Goal: Information Seeking & Learning: Learn about a topic

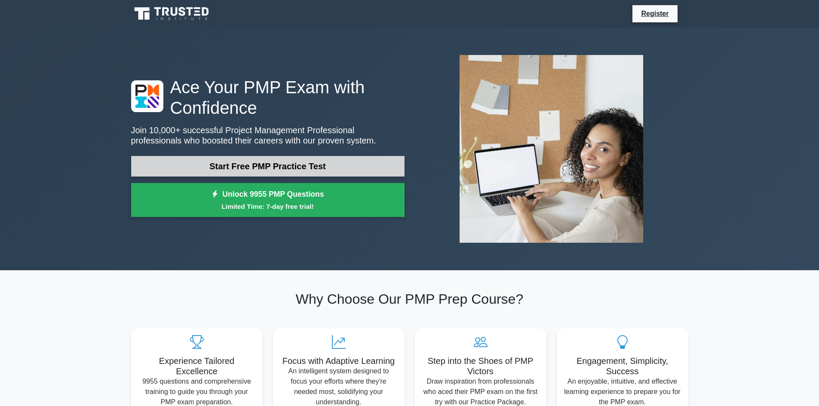
click at [271, 165] on link "Start Free PMP Practice Test" at bounding box center [268, 166] width 274 height 21
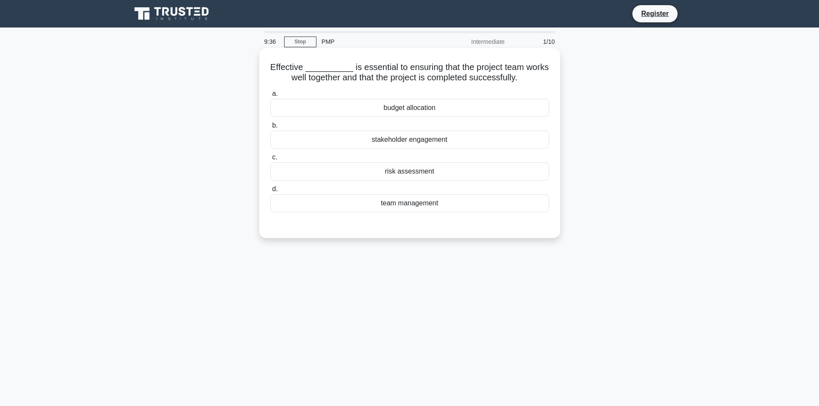
click at [427, 141] on div "stakeholder engagement" at bounding box center [410, 140] width 279 height 18
click at [271, 129] on input "b. stakeholder engagement" at bounding box center [271, 126] width 0 height 6
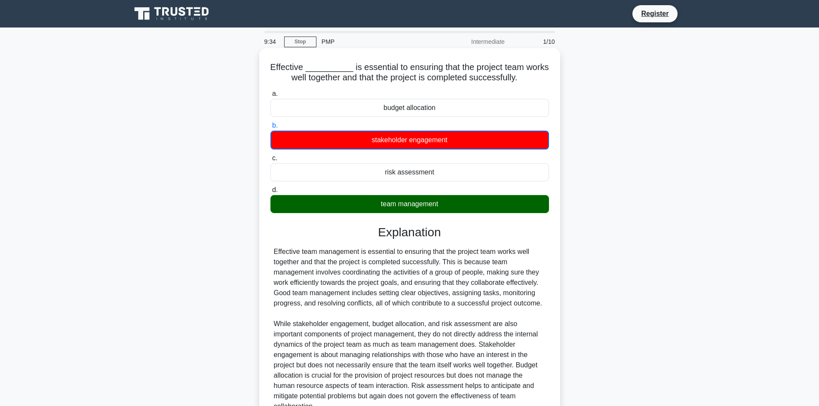
scroll to position [84, 0]
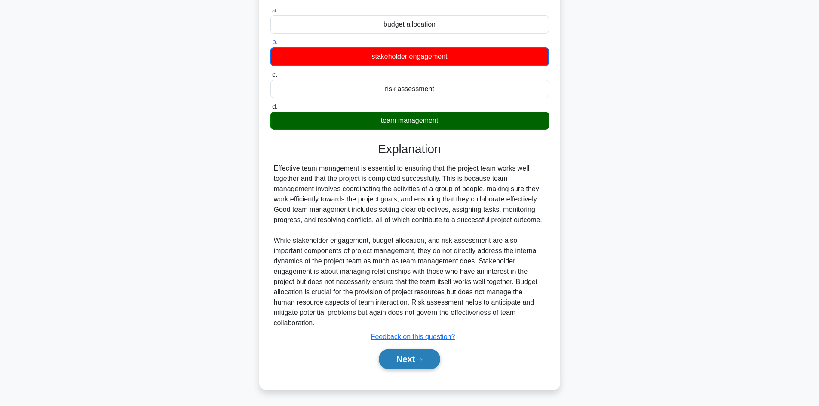
click at [404, 360] on button "Next" at bounding box center [409, 359] width 61 height 21
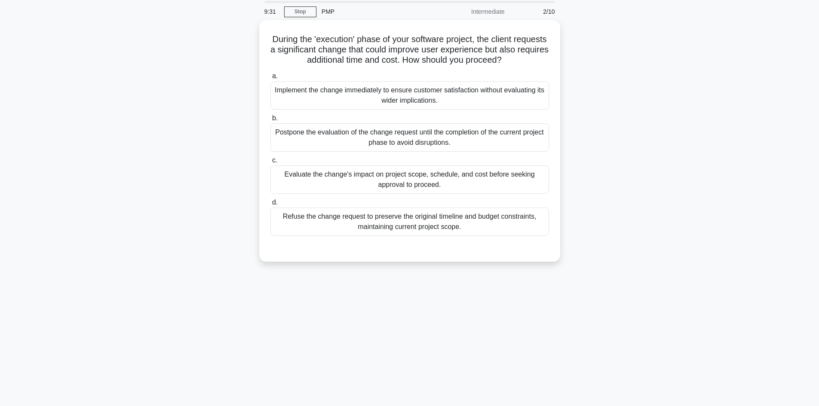
scroll to position [15, 0]
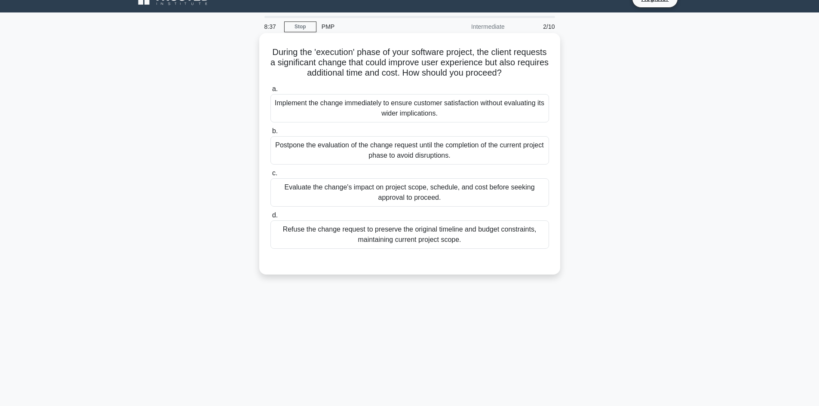
click at [402, 234] on div "Refuse the change request to preserve the original timeline and budget constrai…" at bounding box center [410, 235] width 279 height 28
click at [271, 218] on input "d. Refuse the change request to preserve the original timeline and budget const…" at bounding box center [271, 216] width 0 height 6
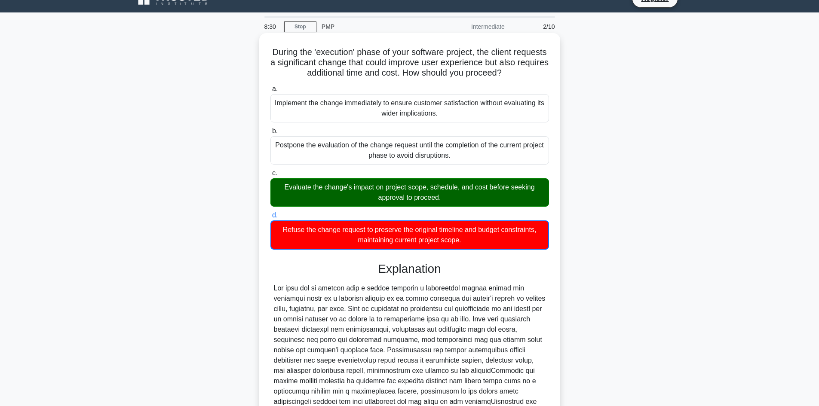
scroll to position [125, 0]
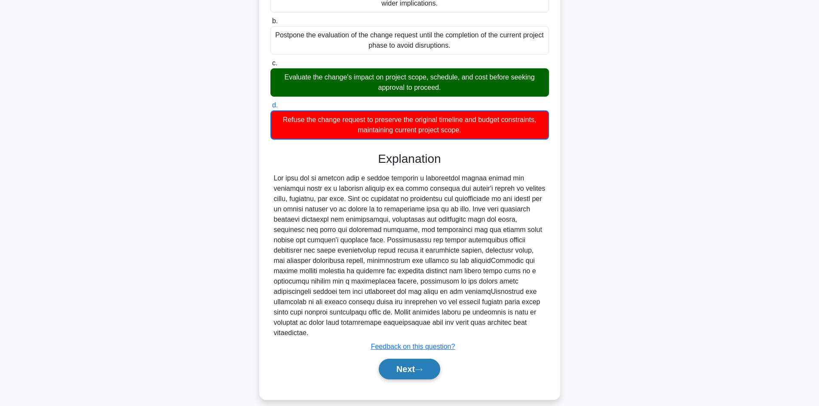
click at [406, 364] on button "Next" at bounding box center [409, 369] width 61 height 21
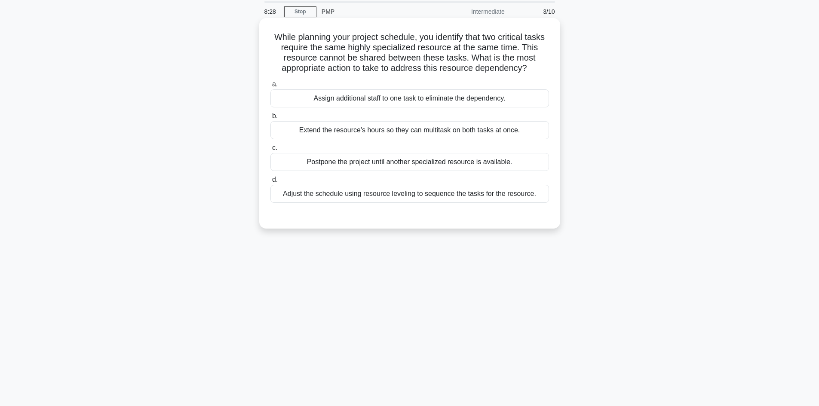
scroll to position [15, 0]
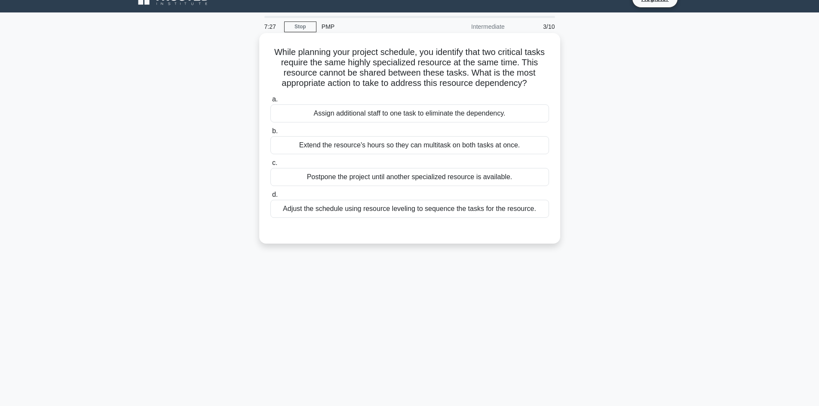
click at [312, 147] on div "Extend the resource's hours so they can multitask on both tasks at once." at bounding box center [410, 145] width 279 height 18
click at [271, 134] on input "b. Extend the resource's hours so they can multitask on both tasks at once." at bounding box center [271, 132] width 0 height 6
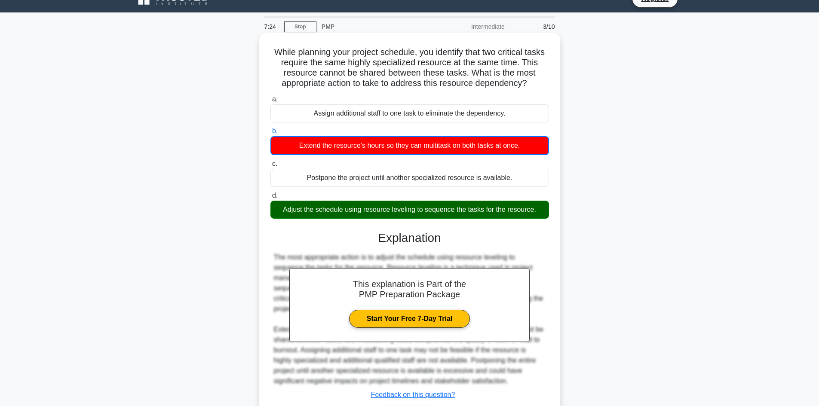
scroll to position [74, 0]
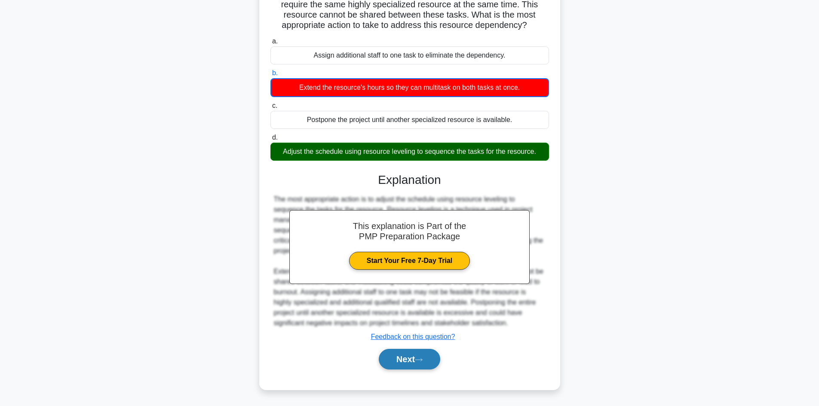
click at [409, 360] on button "Next" at bounding box center [409, 359] width 61 height 21
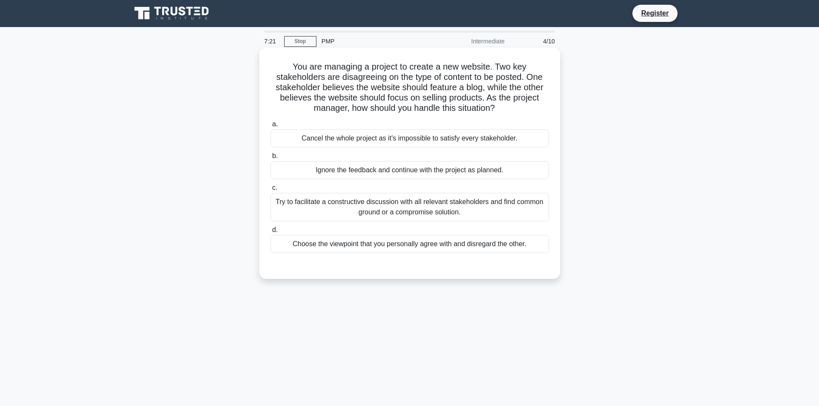
scroll to position [0, 0]
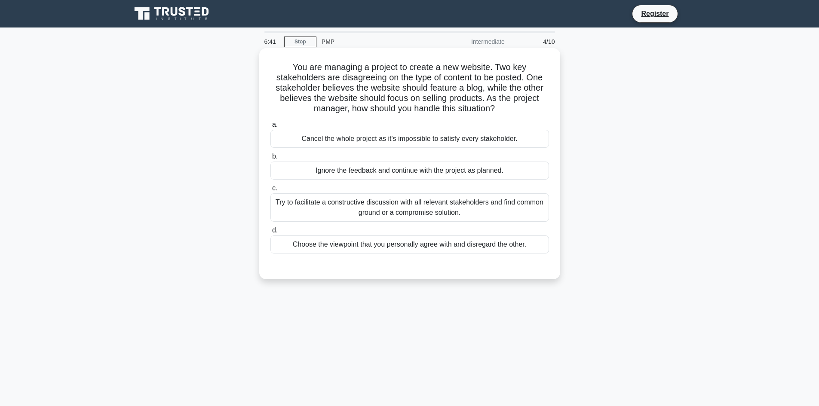
click at [436, 206] on div "Try to facilitate a constructive discussion with all relevant stakeholders and …" at bounding box center [410, 208] width 279 height 28
click at [271, 191] on input "c. Try to facilitate a constructive discussion with all relevant stakeholders a…" at bounding box center [271, 189] width 0 height 6
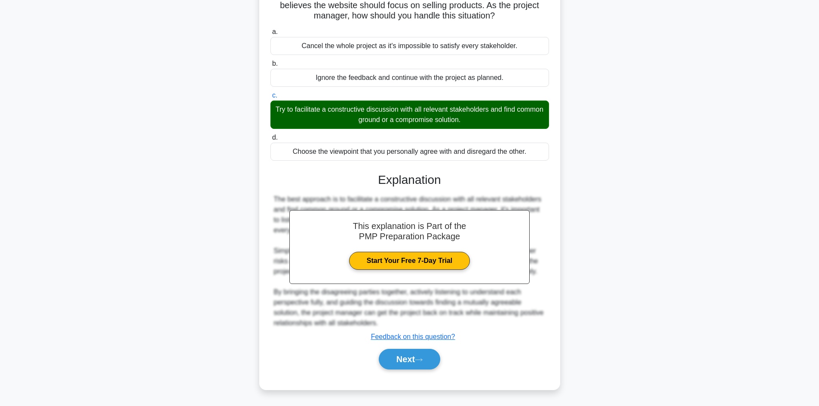
scroll to position [93, 0]
click at [407, 362] on button "Next" at bounding box center [409, 359] width 61 height 21
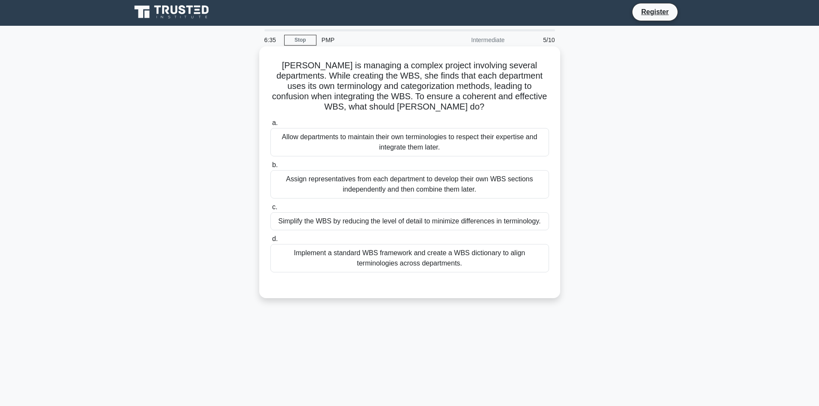
scroll to position [0, 0]
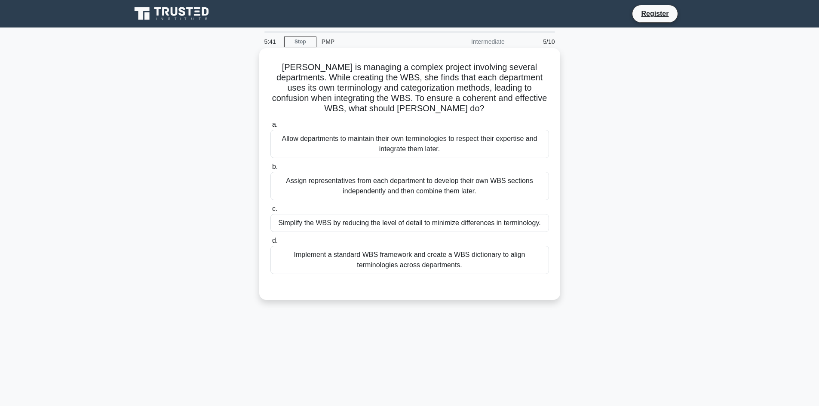
click at [425, 263] on div "Implement a standard WBS framework and create a WBS dictionary to align termino…" at bounding box center [410, 260] width 279 height 28
click at [271, 244] on input "d. Implement a standard WBS framework and create a WBS dictionary to align term…" at bounding box center [271, 241] width 0 height 6
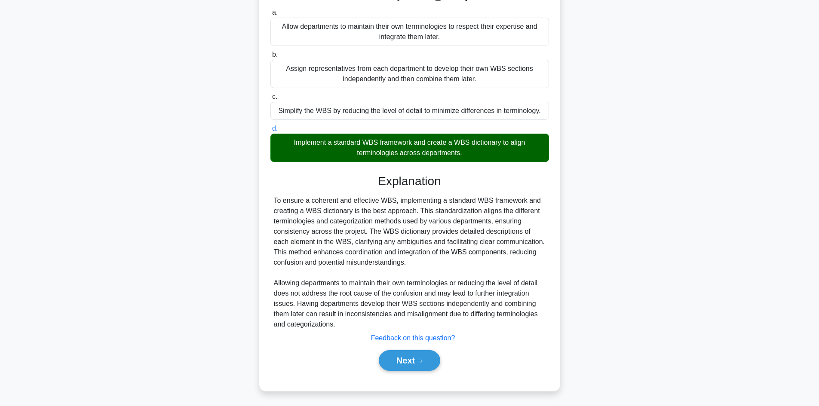
scroll to position [114, 0]
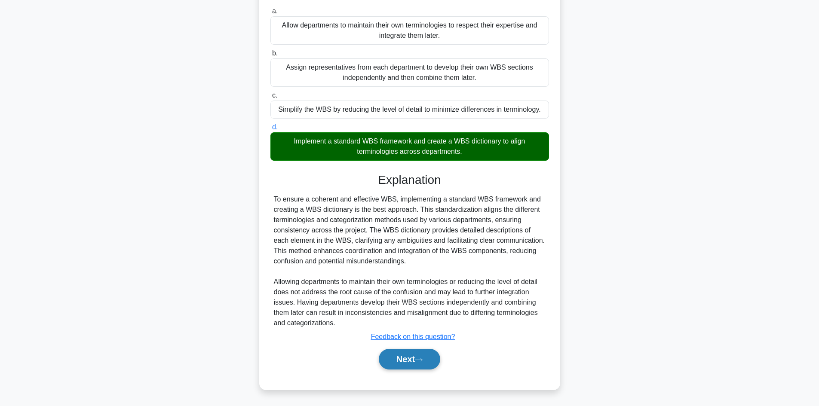
click at [402, 355] on button "Next" at bounding box center [409, 359] width 61 height 21
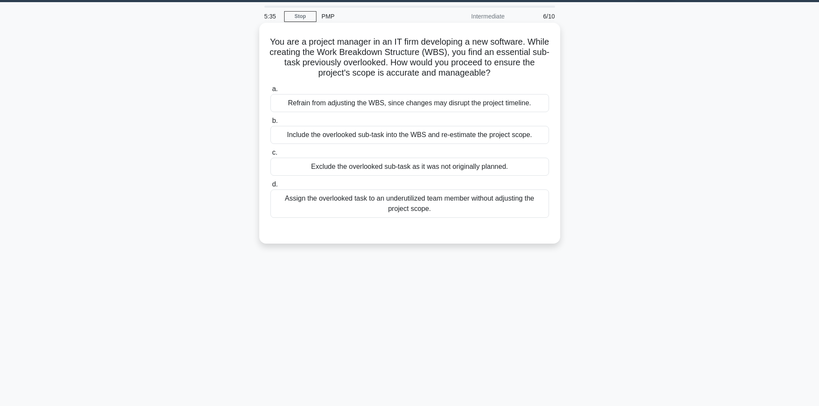
scroll to position [0, 0]
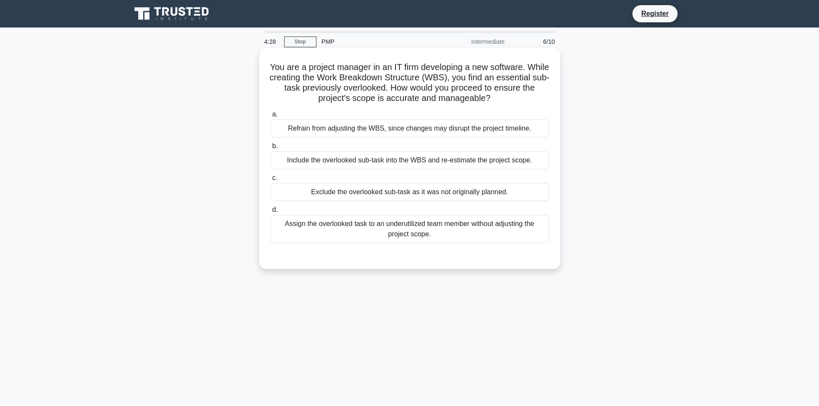
click at [417, 224] on div "Assign the overlooked task to an underutilized team member without adjusting th…" at bounding box center [410, 229] width 279 height 28
click at [271, 213] on input "d. Assign the overlooked task to an underutilized team member without adjusting…" at bounding box center [271, 210] width 0 height 6
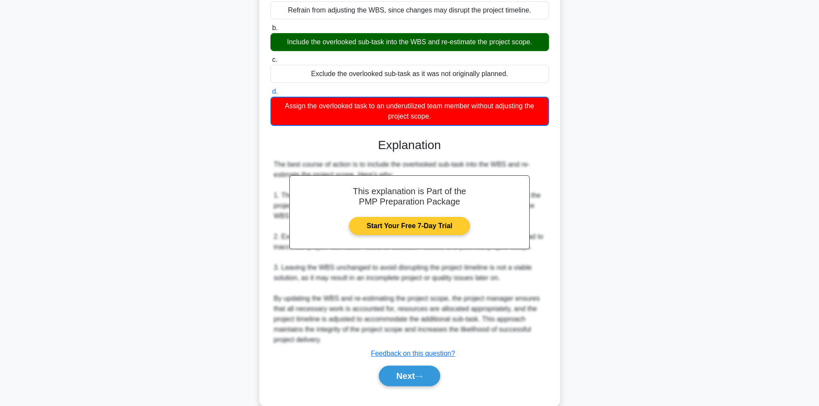
scroll to position [129, 0]
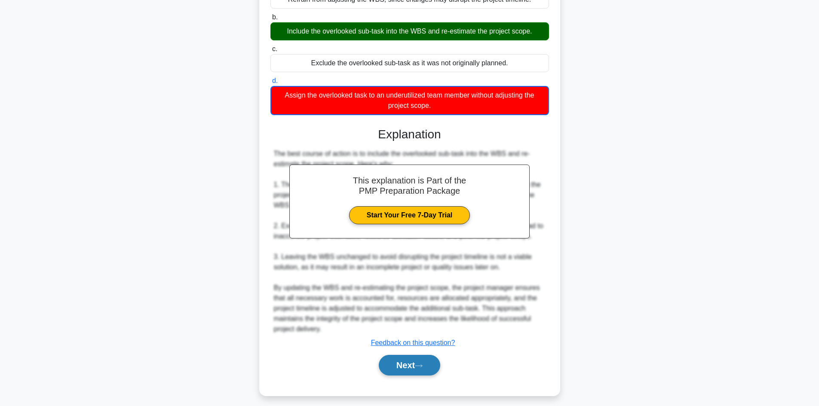
click at [403, 364] on button "Next" at bounding box center [409, 365] width 61 height 21
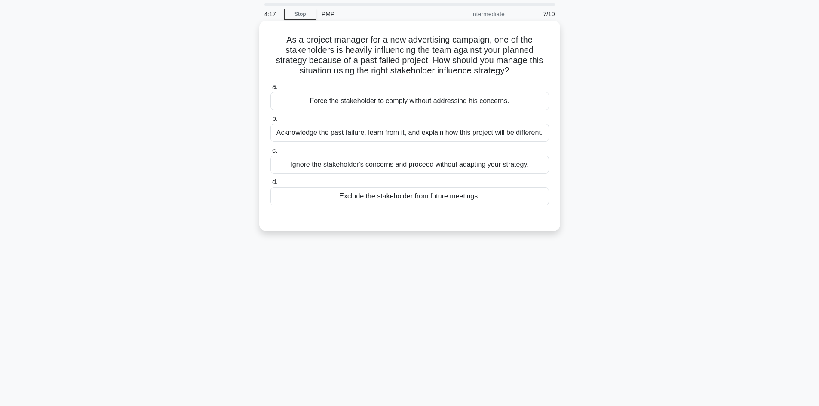
scroll to position [0, 0]
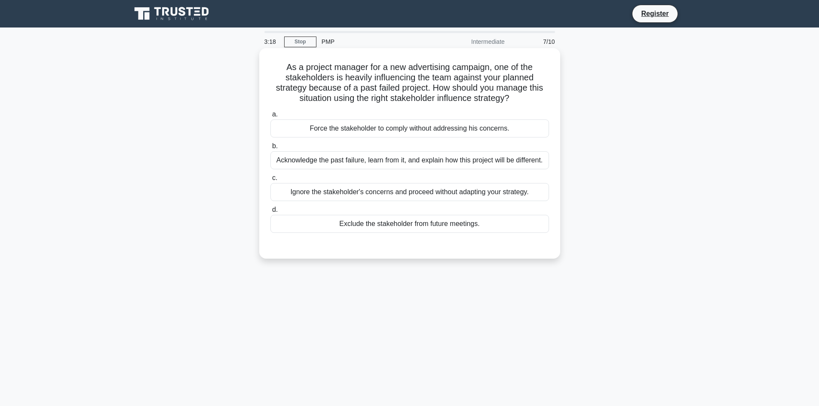
click at [445, 132] on div "Force the stakeholder to comply without addressing his concerns." at bounding box center [410, 129] width 279 height 18
click at [271, 117] on input "a. Force the stakeholder to comply without addressing his concerns." at bounding box center [271, 115] width 0 height 6
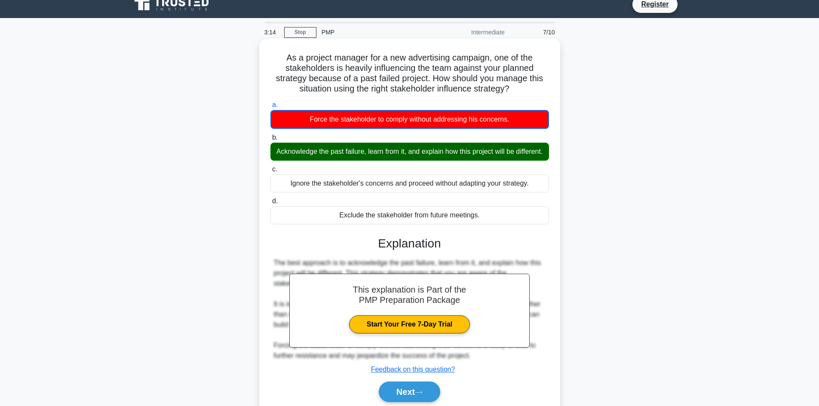
scroll to position [58, 0]
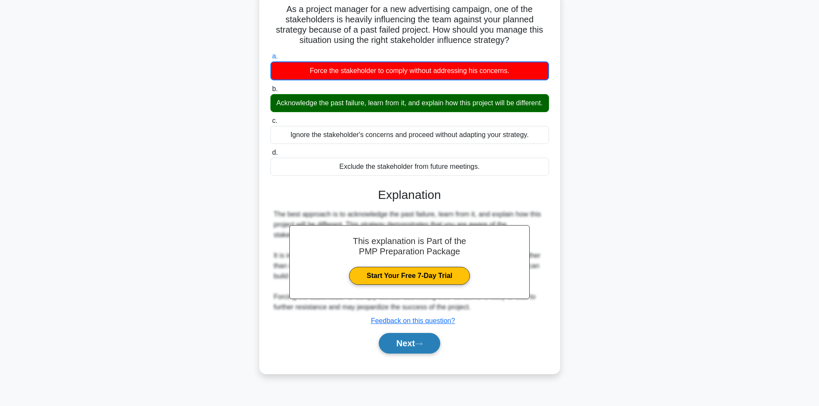
click at [407, 353] on button "Next" at bounding box center [409, 343] width 61 height 21
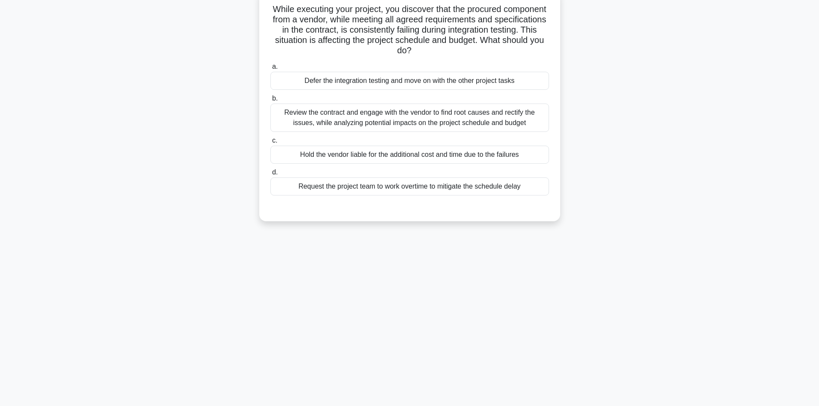
scroll to position [0, 0]
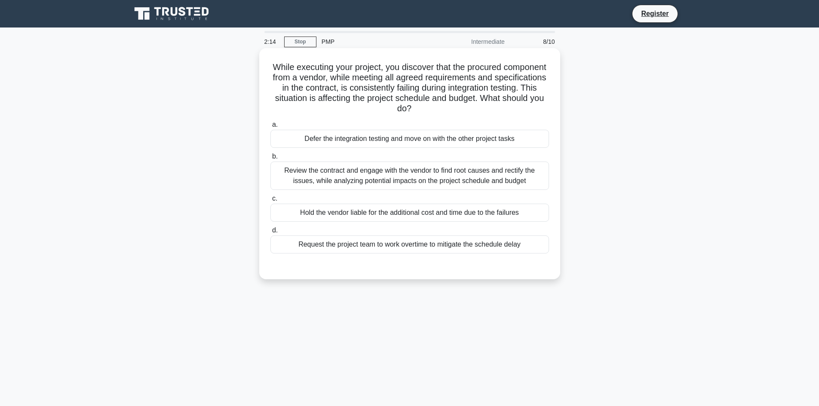
click at [382, 171] on div "Review the contract and engage with the vendor to find root causes and rectify …" at bounding box center [410, 176] width 279 height 28
click at [271, 160] on input "b. Review the contract and engage with the vendor to find root causes and recti…" at bounding box center [271, 157] width 0 height 6
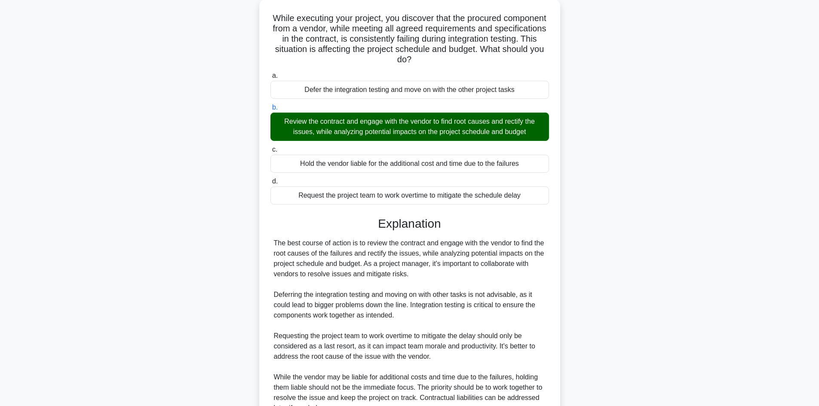
scroll to position [135, 0]
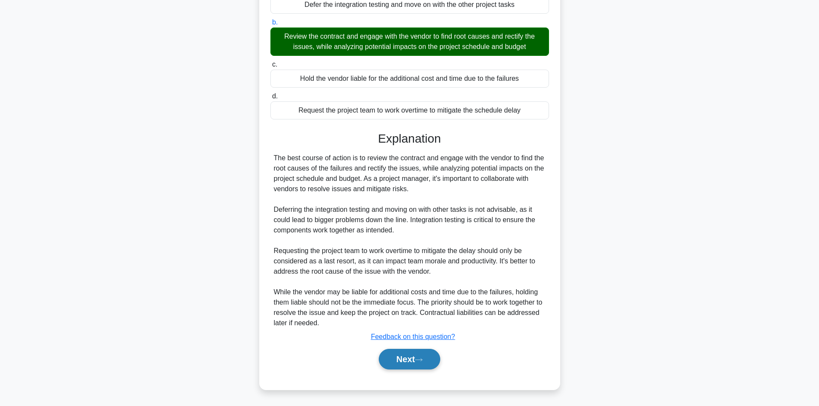
click at [406, 360] on button "Next" at bounding box center [409, 359] width 61 height 21
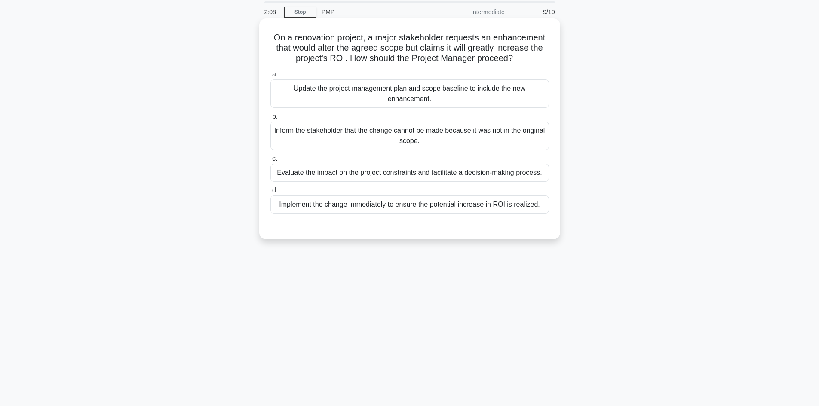
scroll to position [0, 0]
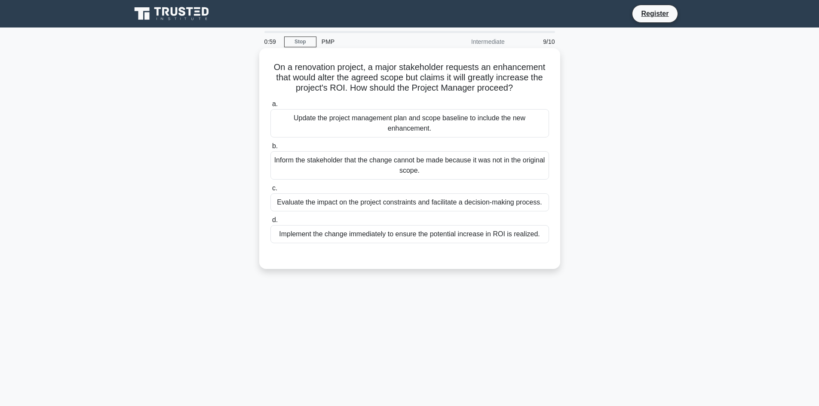
click at [426, 205] on div "Evaluate the impact on the project constraints and facilitate a decision-making…" at bounding box center [410, 203] width 279 height 18
click at [271, 191] on input "c. Evaluate the impact on the project constraints and facilitate a decision-mak…" at bounding box center [271, 189] width 0 height 6
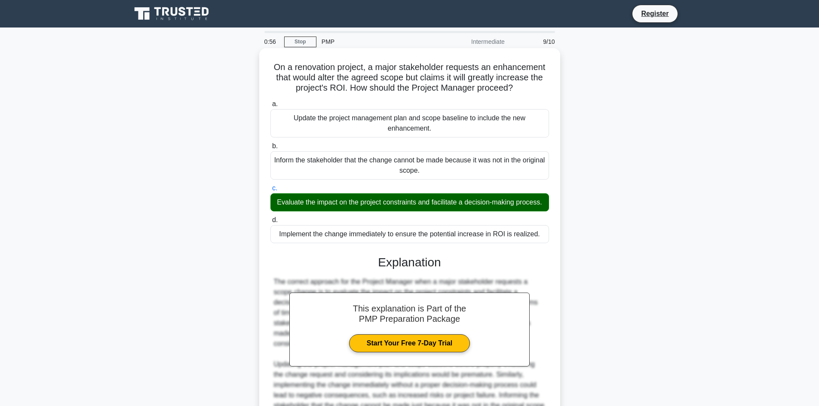
scroll to position [114, 0]
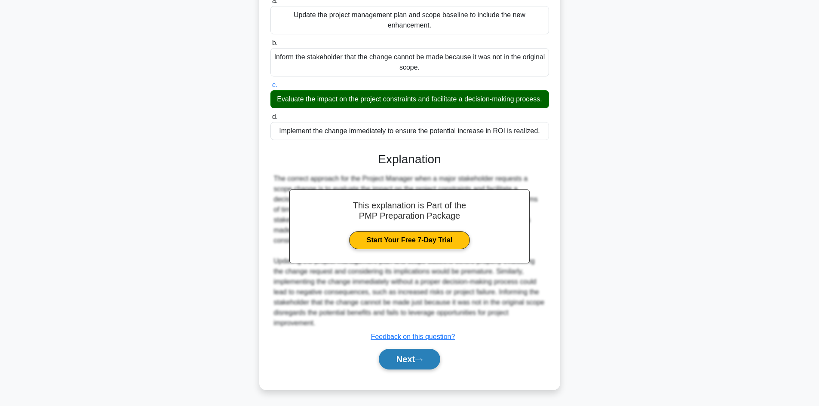
click at [407, 359] on button "Next" at bounding box center [409, 359] width 61 height 21
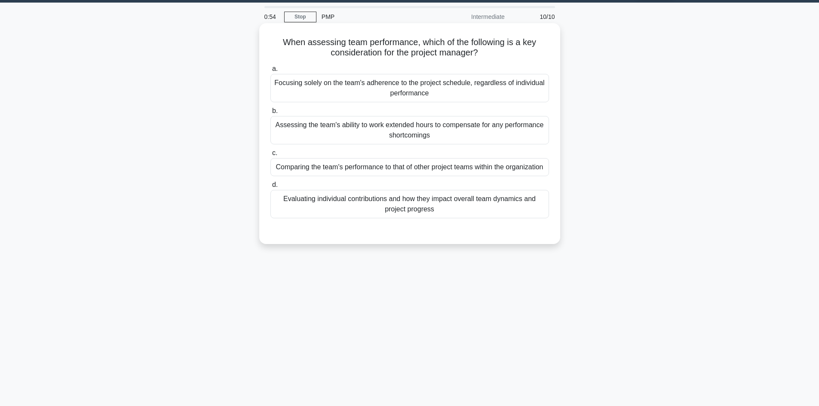
scroll to position [0, 0]
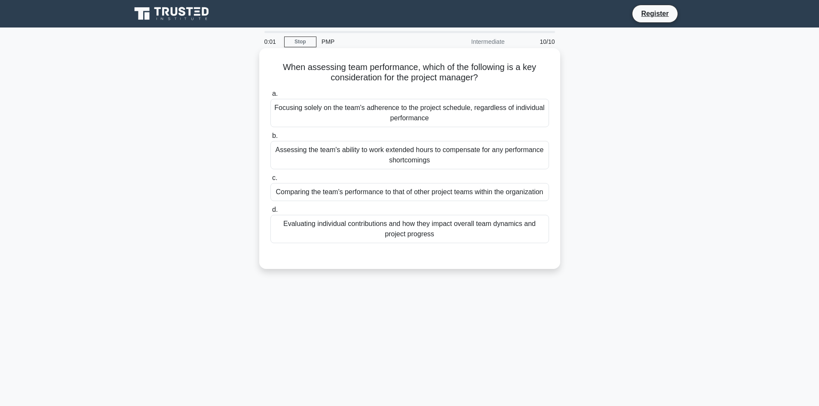
click at [429, 232] on div "Evaluating individual contributions and how they impact overall team dynamics a…" at bounding box center [410, 229] width 279 height 28
click at [271, 213] on input "d. Evaluating individual contributions and how they impact overall team dynamic…" at bounding box center [271, 210] width 0 height 6
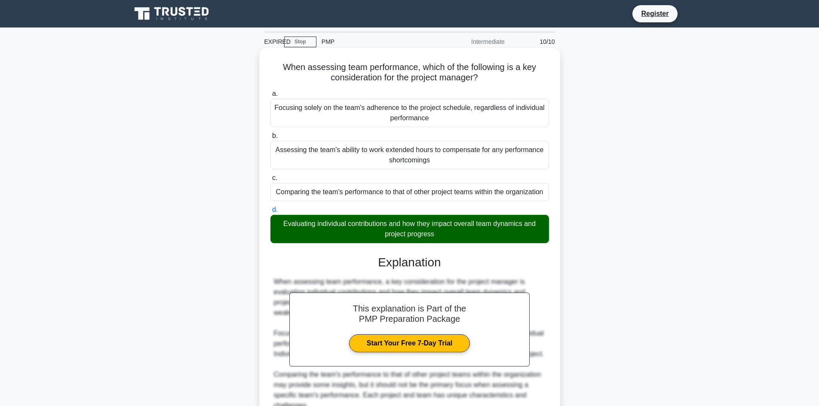
scroll to position [59, 0]
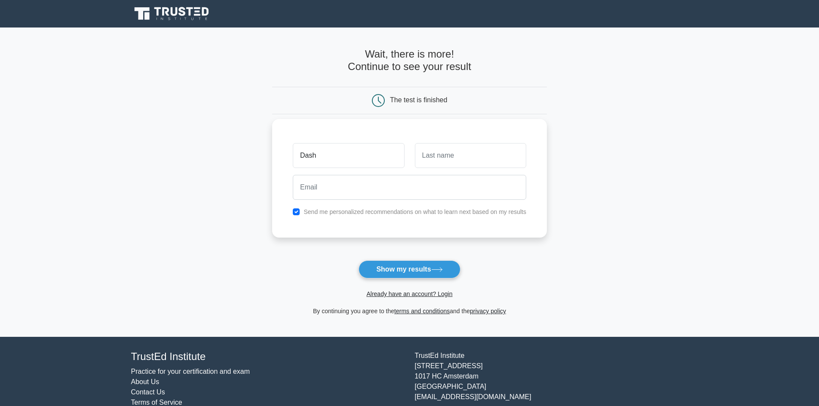
type input "Dashqin"
click at [463, 157] on input "text" at bounding box center [470, 155] width 111 height 25
type input "Humbatov"
click at [330, 191] on input "email" at bounding box center [410, 187] width 234 height 25
type input "Dashqin.humbatov@gmail.com"
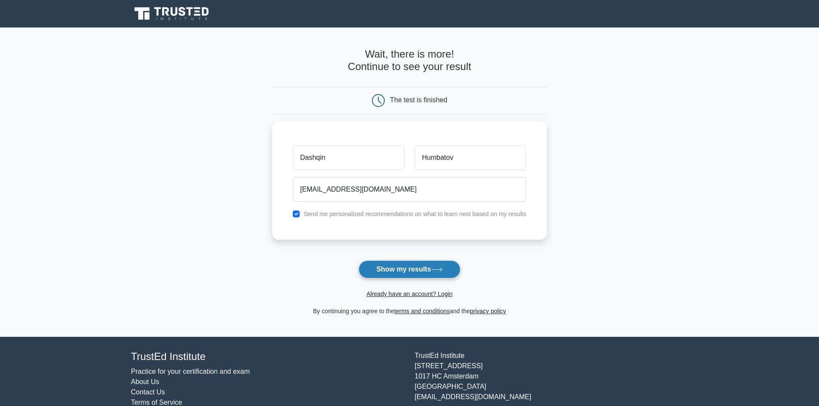
click at [406, 272] on button "Show my results" at bounding box center [409, 270] width 101 height 18
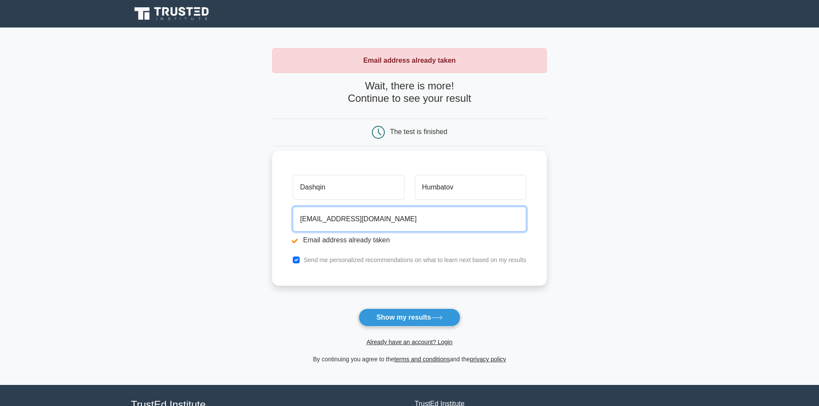
click at [407, 218] on input "Dashqin.humbatov@gmail.com" at bounding box center [410, 219] width 234 height 25
type input "D"
click at [390, 221] on input "email" at bounding box center [410, 219] width 234 height 25
type input "humbatovdashqin@gmail.com"
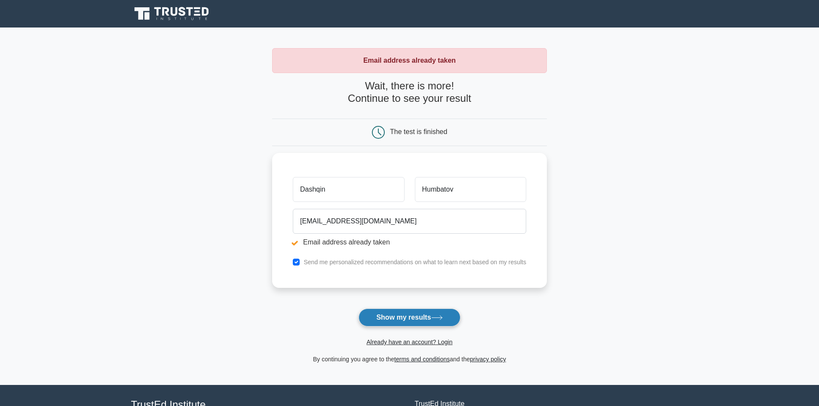
click at [410, 318] on button "Show my results" at bounding box center [409, 318] width 101 height 18
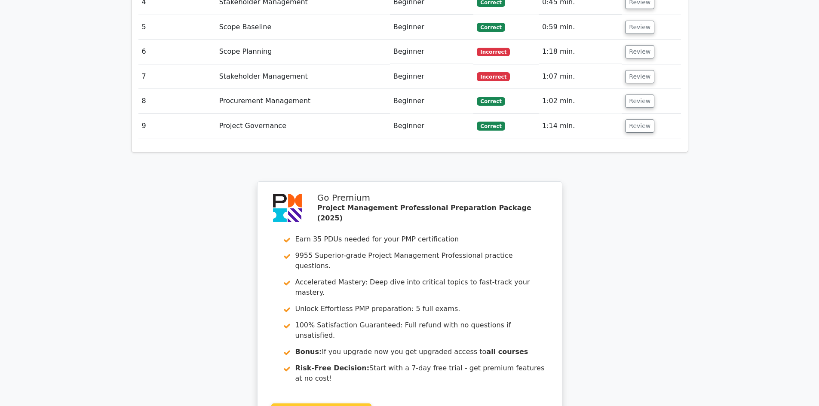
scroll to position [1405, 0]
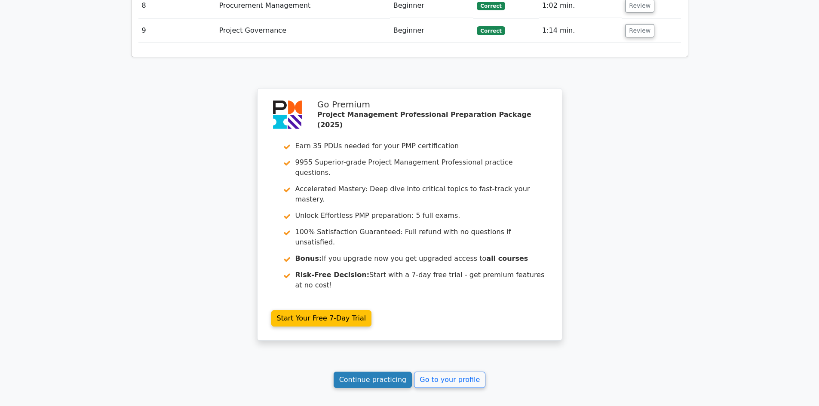
click at [394, 372] on link "Continue practicing" at bounding box center [373, 380] width 79 height 16
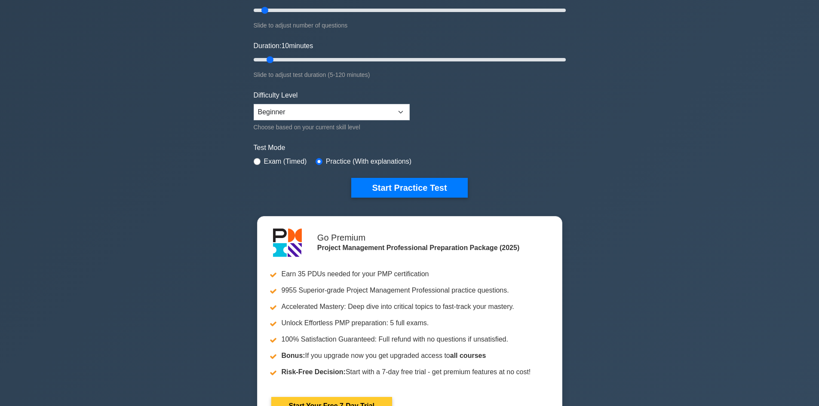
scroll to position [129, 0]
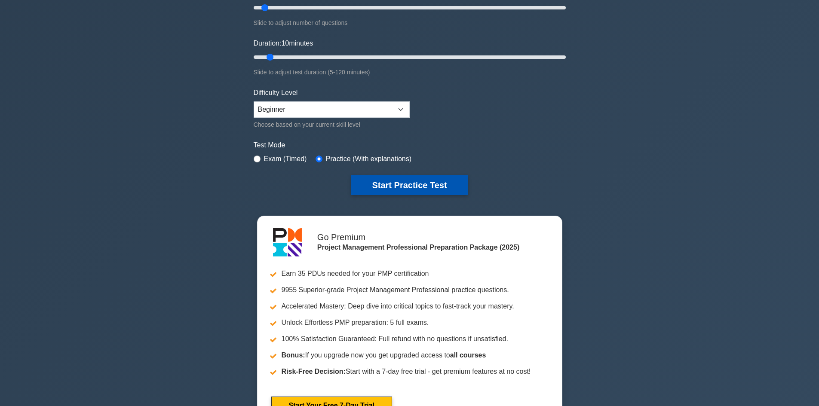
click at [433, 187] on button "Start Practice Test" at bounding box center [409, 185] width 116 height 20
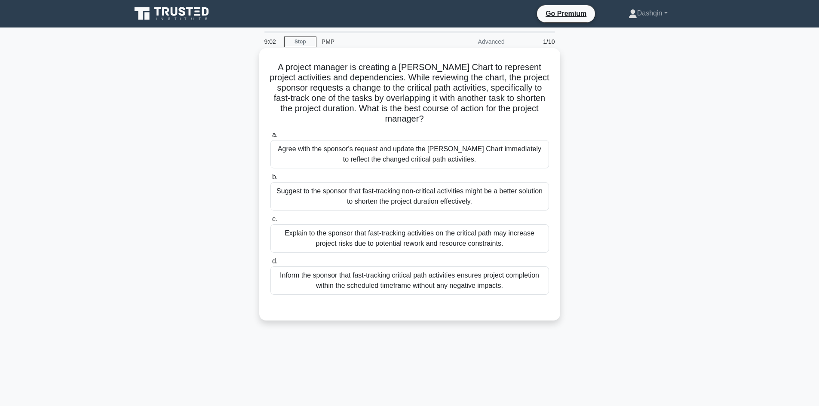
click at [366, 284] on div "Inform the sponsor that fast-tracking critical path activities ensures project …" at bounding box center [410, 281] width 279 height 28
click at [271, 264] on input "d. Inform the sponsor that fast-tracking critical path activities ensures proje…" at bounding box center [271, 262] width 0 height 6
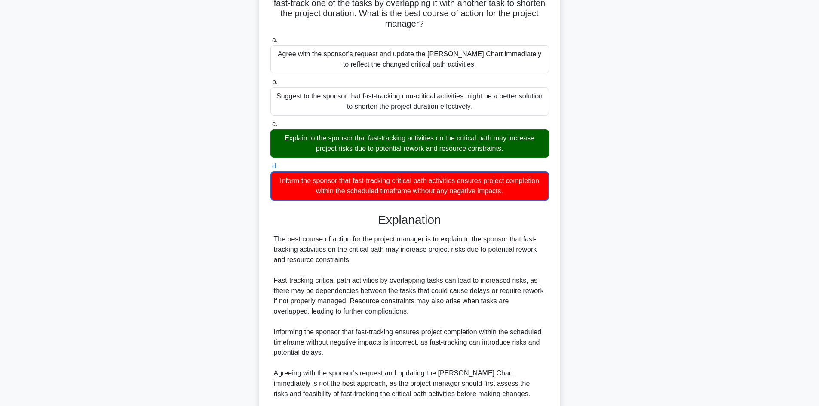
scroll to position [218, 0]
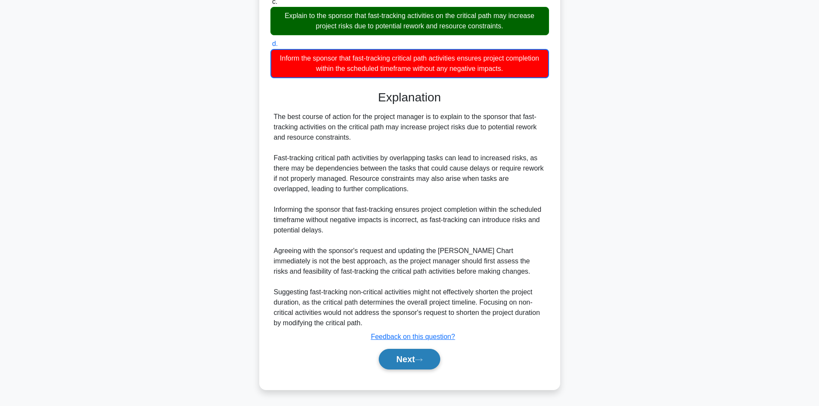
click at [405, 357] on button "Next" at bounding box center [409, 359] width 61 height 21
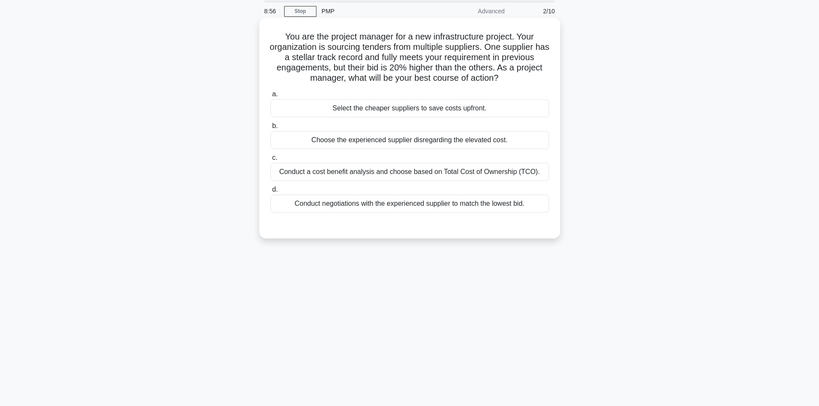
scroll to position [15, 0]
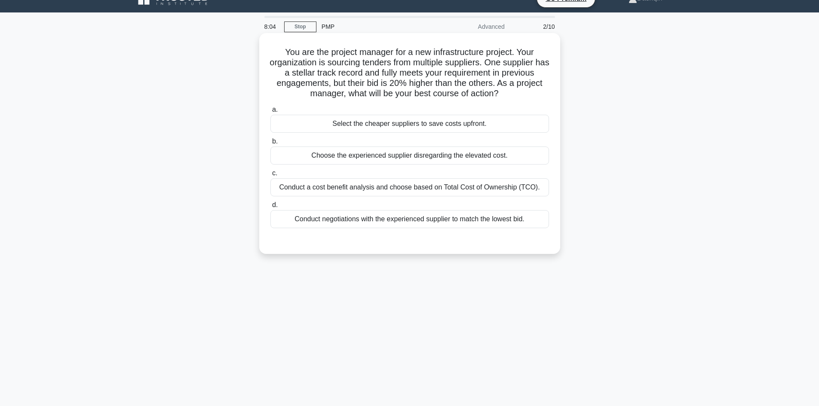
click at [490, 220] on div "Conduct negotiations with the experienced supplier to match the lowest bid." at bounding box center [410, 219] width 279 height 18
click at [271, 208] on input "d. Conduct negotiations with the experienced supplier to match the lowest bid." at bounding box center [271, 206] width 0 height 6
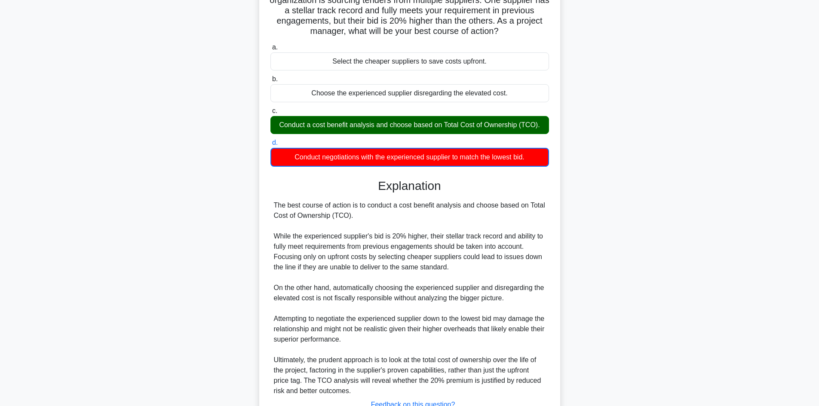
scroll to position [146, 0]
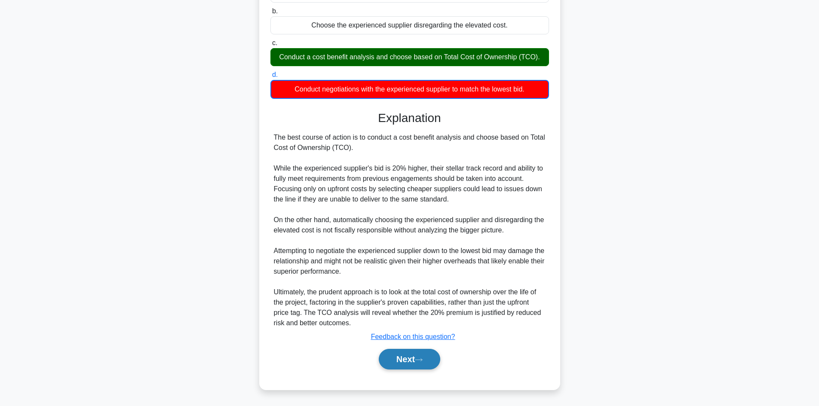
click at [406, 360] on button "Next" at bounding box center [409, 359] width 61 height 21
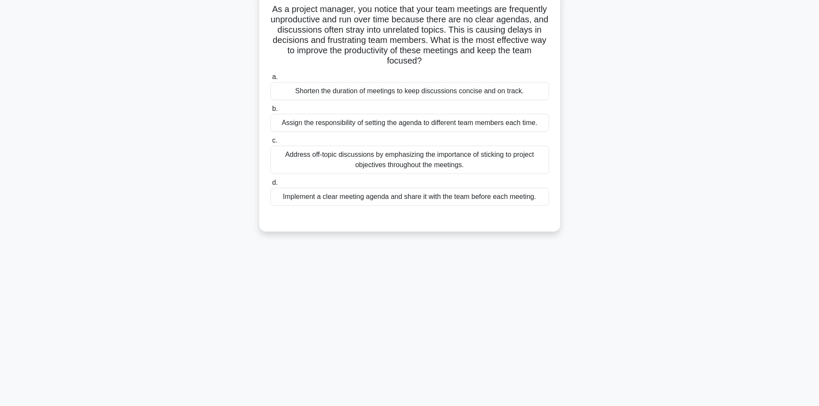
scroll to position [0, 0]
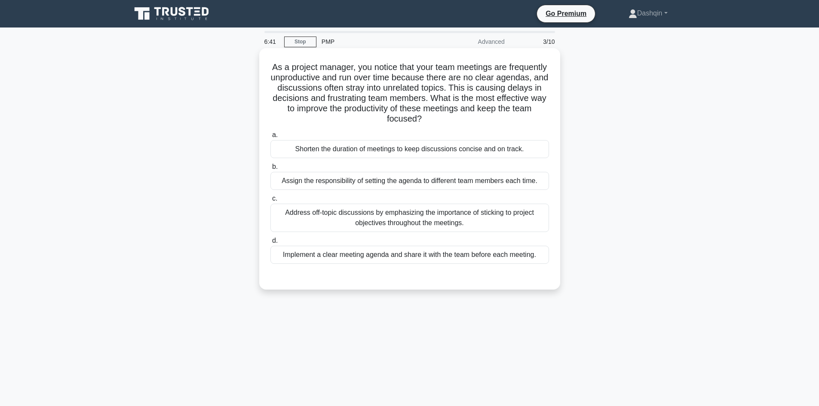
click at [431, 181] on div "Assign the responsibility of setting the agenda to different team members each …" at bounding box center [410, 181] width 279 height 18
click at [271, 170] on input "b. Assign the responsibility of setting the agenda to different team members ea…" at bounding box center [271, 167] width 0 height 6
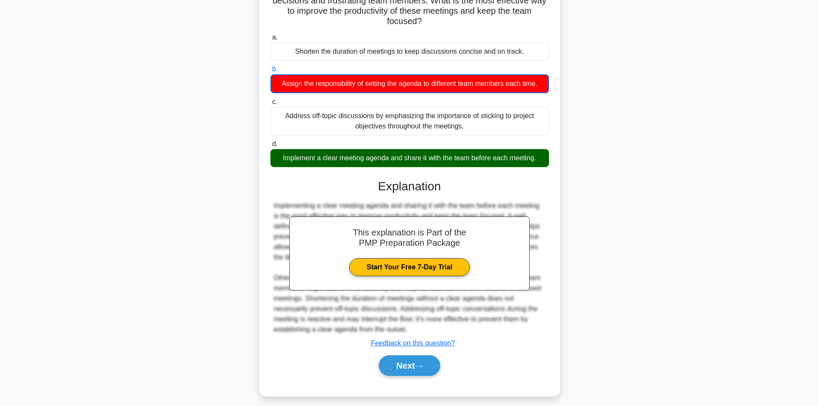
scroll to position [105, 0]
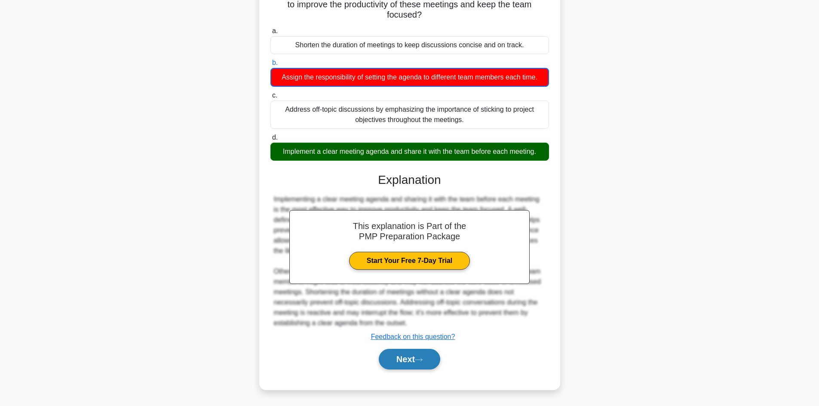
click at [406, 356] on button "Next" at bounding box center [409, 359] width 61 height 21
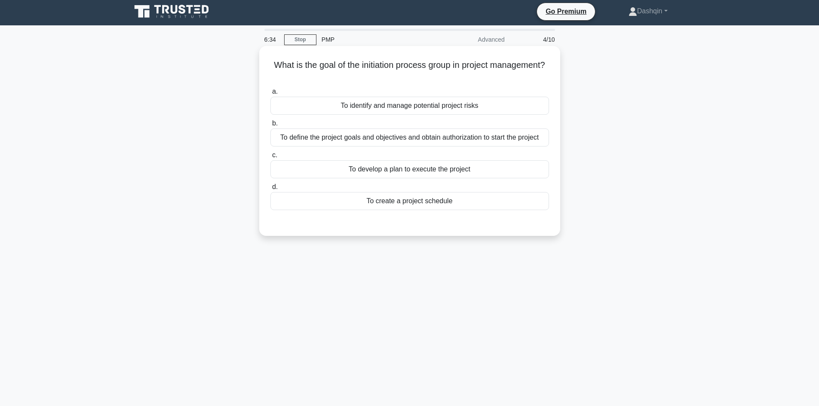
scroll to position [0, 0]
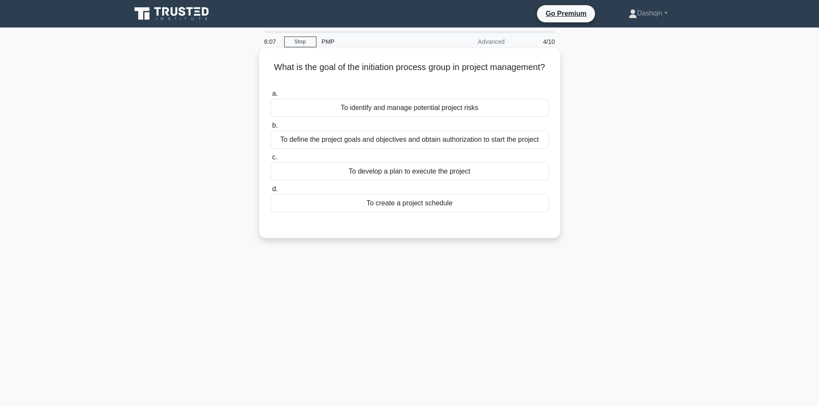
click at [451, 169] on div "To develop a plan to execute the project" at bounding box center [410, 172] width 279 height 18
click at [271, 160] on input "c. To develop a plan to execute the project" at bounding box center [271, 158] width 0 height 6
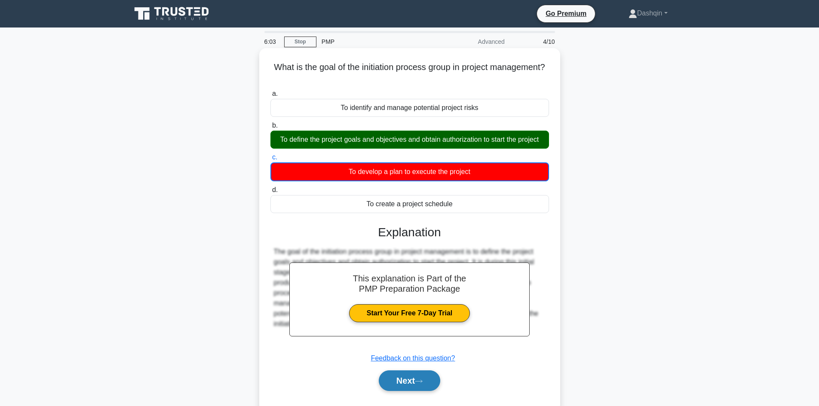
click at [409, 376] on button "Next" at bounding box center [409, 381] width 61 height 21
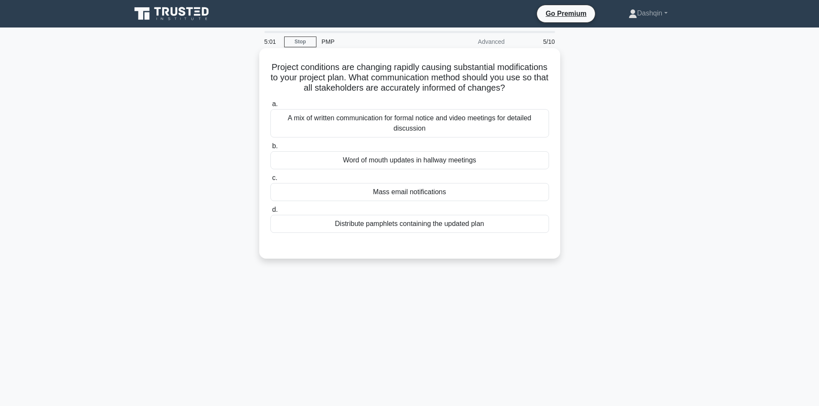
click at [407, 137] on div "A mix of written communication for formal notice and video meetings for detaile…" at bounding box center [410, 123] width 279 height 28
click at [271, 107] on input "a. A mix of written communication for formal notice and video meetings for deta…" at bounding box center [271, 104] width 0 height 6
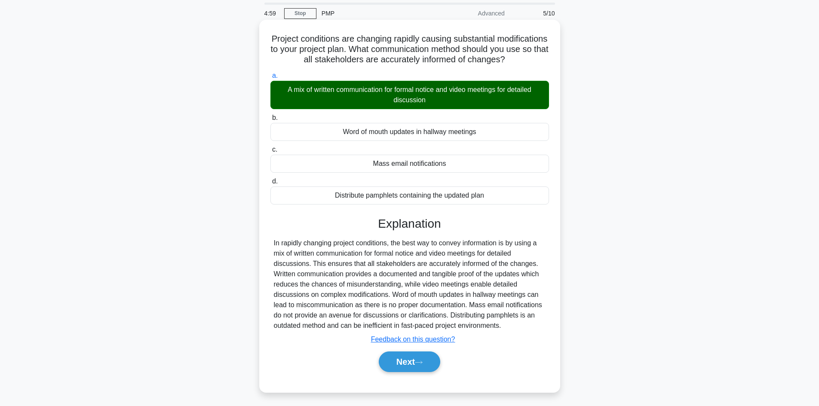
scroll to position [58, 0]
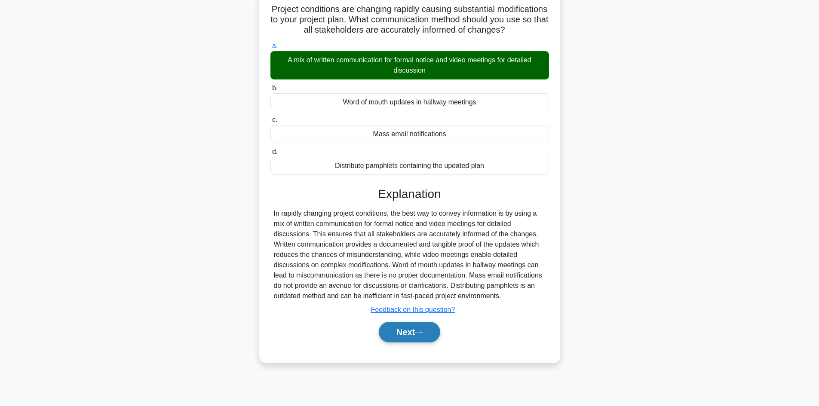
click at [409, 341] on button "Next" at bounding box center [409, 332] width 61 height 21
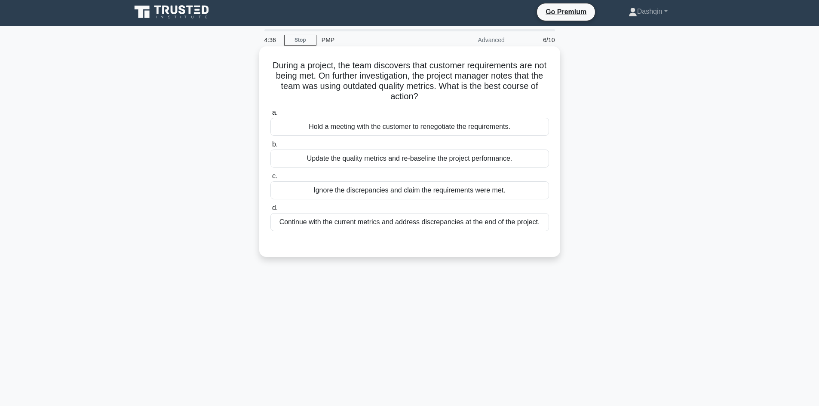
scroll to position [0, 0]
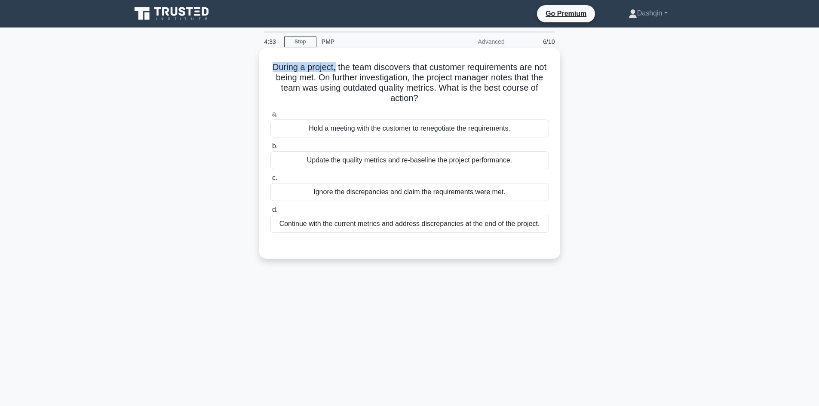
drag, startPoint x: 341, startPoint y: 68, endPoint x: 275, endPoint y: 67, distance: 65.8
click at [275, 67] on h5 "During a project, the team discovers that customer requirements are not being m…" at bounding box center [410, 83] width 280 height 42
drag, startPoint x: 329, startPoint y: 76, endPoint x: 345, endPoint y: 70, distance: 17.4
click at [345, 70] on h5 "During a project, the team discovers that customer requirements are not being m…" at bounding box center [410, 83] width 280 height 42
click at [483, 129] on div "Hold a meeting with the customer to renegotiate the requirements." at bounding box center [410, 129] width 279 height 18
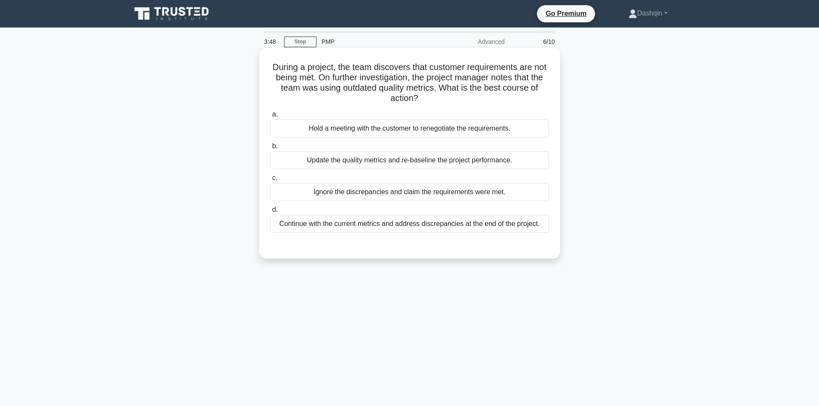
click at [271, 117] on input "a. Hold a meeting with the customer to renegotiate the requirements." at bounding box center [271, 115] width 0 height 6
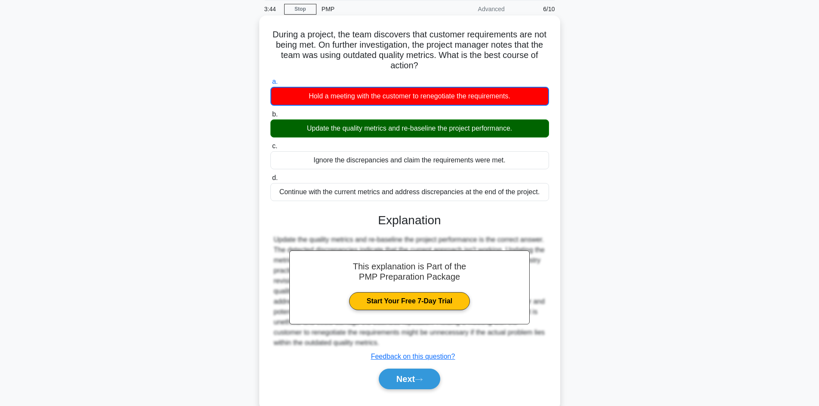
scroll to position [58, 0]
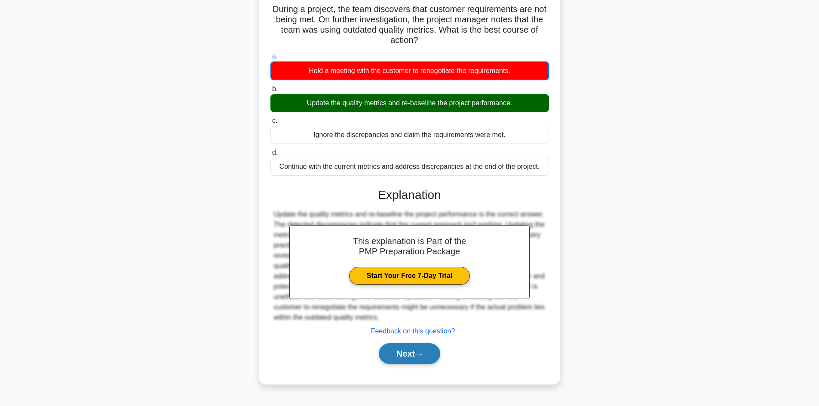
click at [406, 353] on button "Next" at bounding box center [409, 354] width 61 height 21
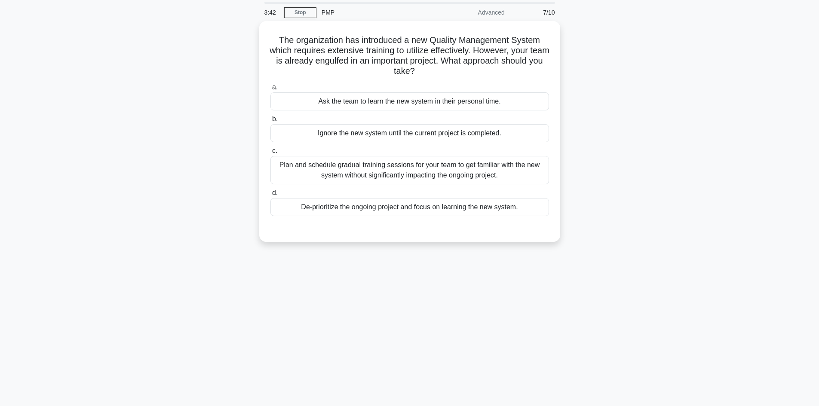
scroll to position [0, 0]
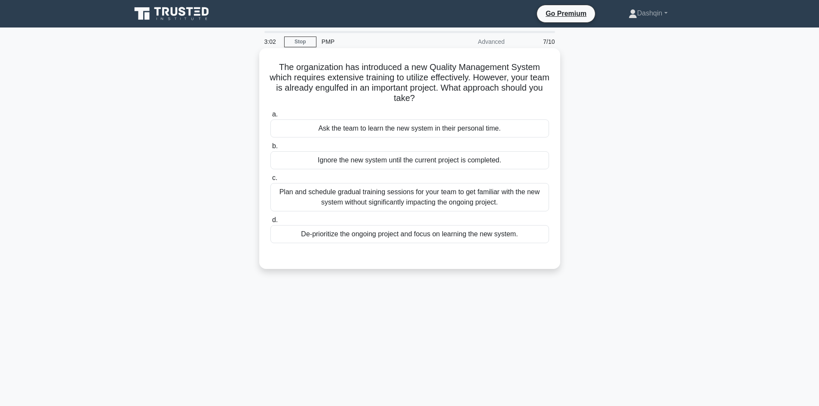
click at [383, 197] on div "Plan and schedule gradual training sessions for your team to get familiar with …" at bounding box center [410, 197] width 279 height 28
click at [284, 191] on div "Plan and schedule gradual training sessions for your team to get familiar with …" at bounding box center [410, 197] width 279 height 28
click at [271, 181] on input "c. Plan and schedule gradual training sessions for your team to get familiar wi…" at bounding box center [271, 178] width 0 height 6
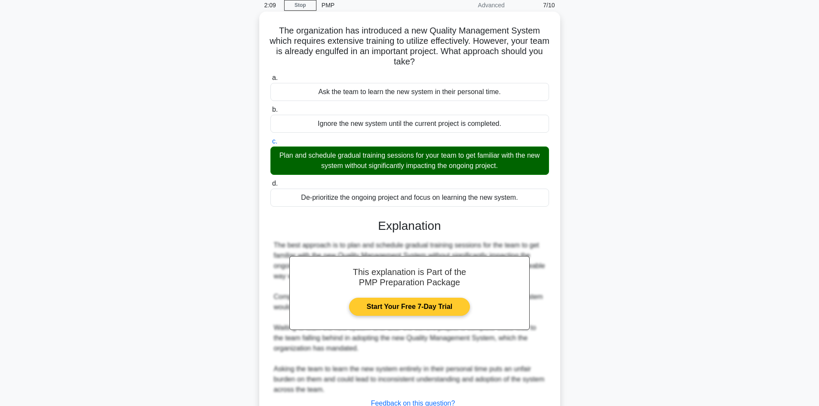
scroll to position [86, 0]
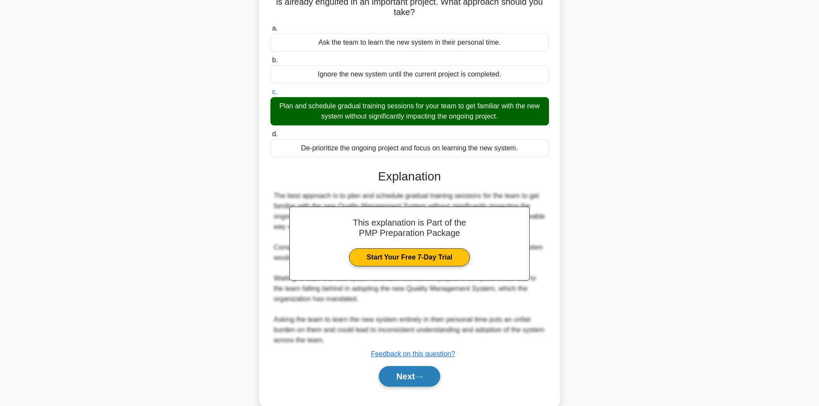
click at [411, 376] on button "Next" at bounding box center [409, 376] width 61 height 21
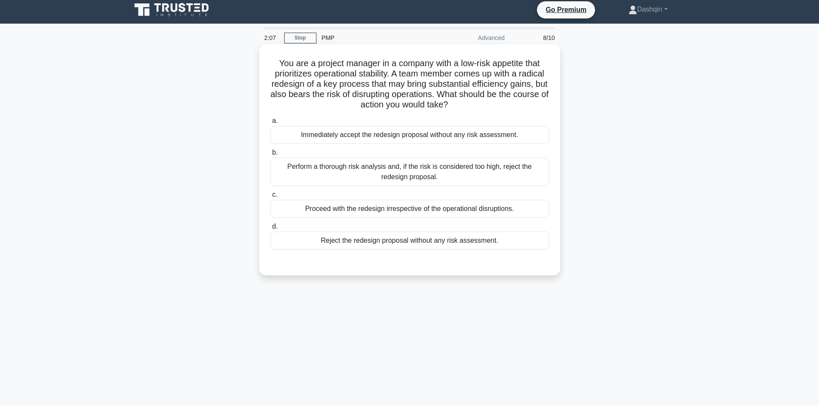
scroll to position [0, 0]
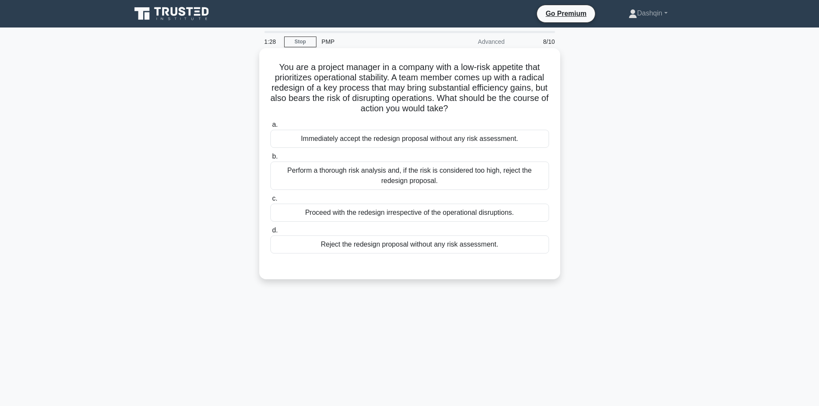
click at [417, 172] on div "Perform a thorough risk analysis and, if the risk is considered too high, rejec…" at bounding box center [410, 176] width 279 height 28
click at [271, 160] on input "b. Perform a thorough risk analysis and, if the risk is considered too high, re…" at bounding box center [271, 157] width 0 height 6
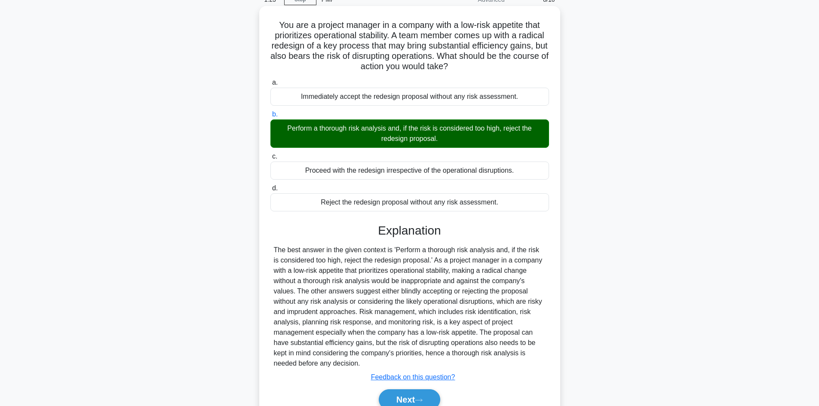
scroll to position [83, 0]
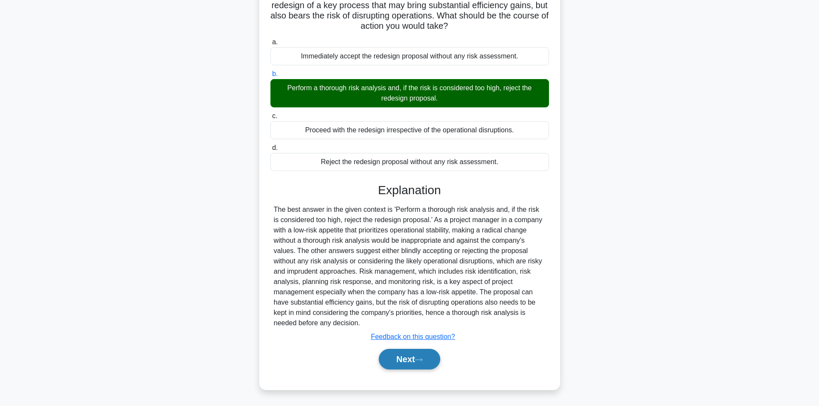
click at [403, 357] on button "Next" at bounding box center [409, 359] width 61 height 21
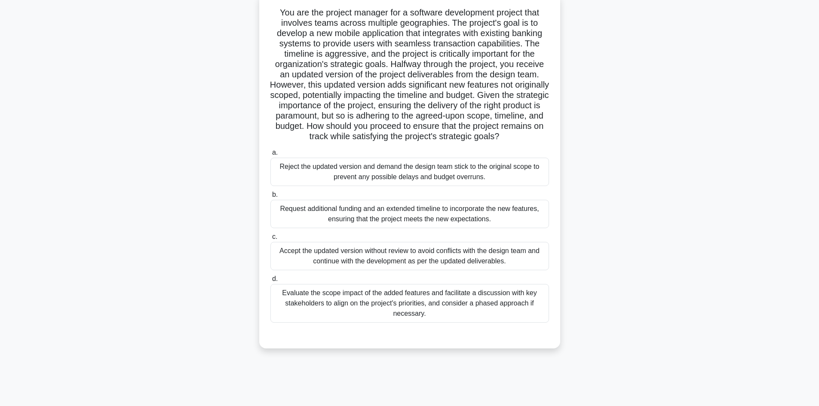
scroll to position [58, 0]
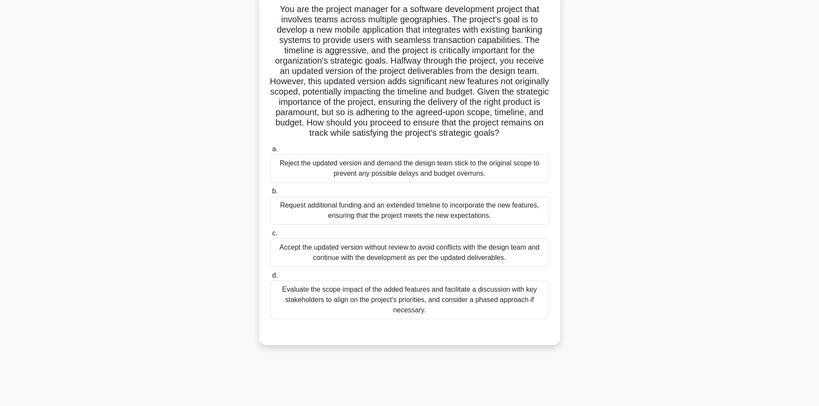
click at [379, 303] on div "Evaluate the scope impact of the added features and facilitate a discussion wit…" at bounding box center [410, 300] width 279 height 39
click at [271, 279] on input "d. Evaluate the scope impact of the added features and facilitate a discussion …" at bounding box center [271, 276] width 0 height 6
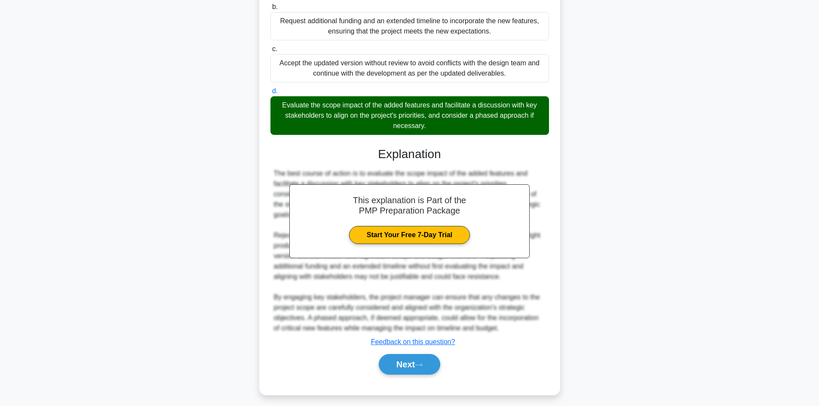
scroll to position [258, 0]
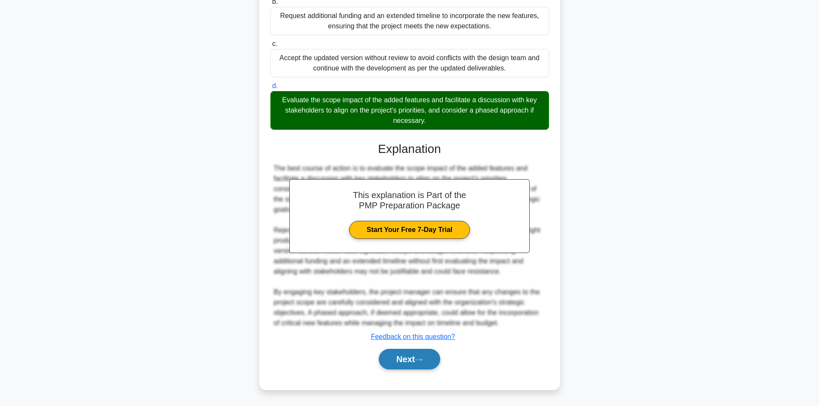
click at [403, 360] on div "Next" at bounding box center [410, 359] width 282 height 21
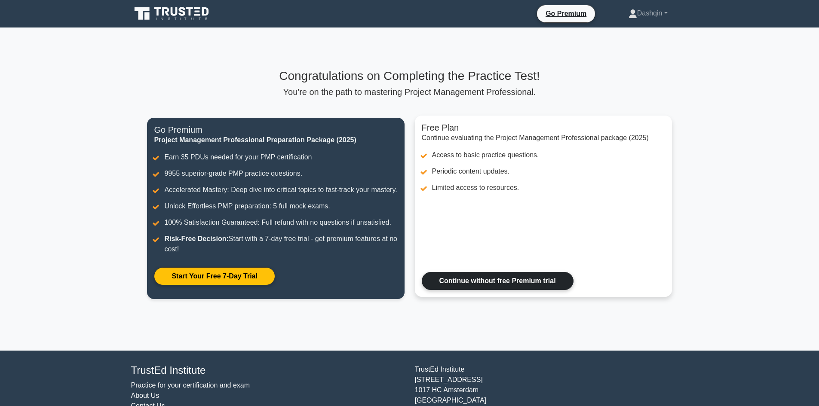
click at [500, 290] on link "Continue without free Premium trial" at bounding box center [498, 281] width 152 height 18
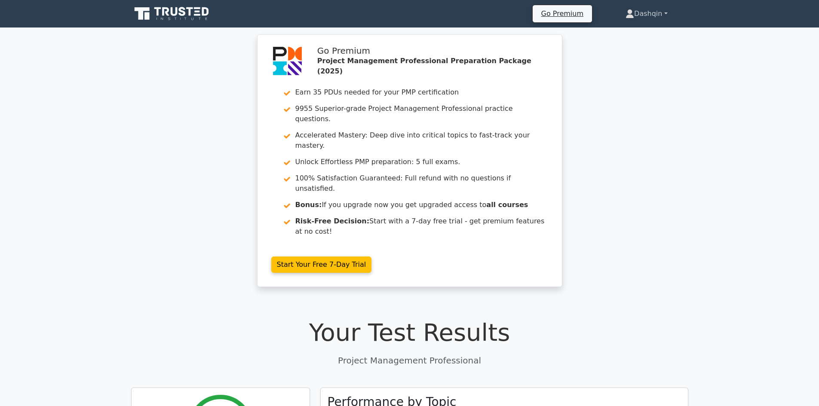
click at [650, 12] on link "Dashqin" at bounding box center [646, 13] width 83 height 17
click at [621, 33] on link "Profile" at bounding box center [640, 34] width 68 height 14
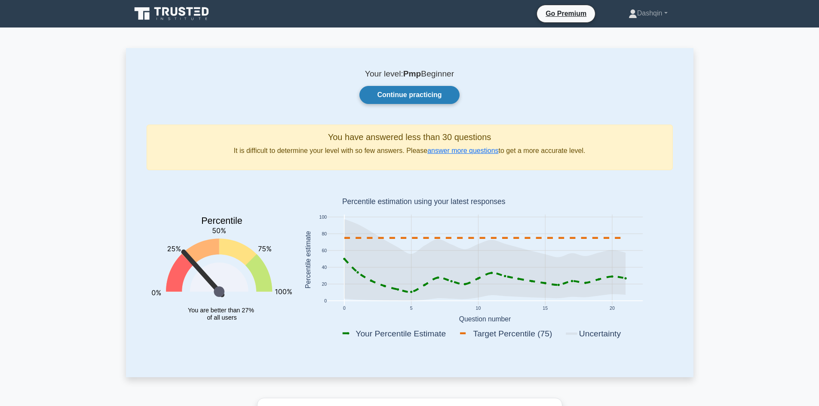
click at [427, 95] on link "Continue practicing" at bounding box center [410, 95] width 100 height 18
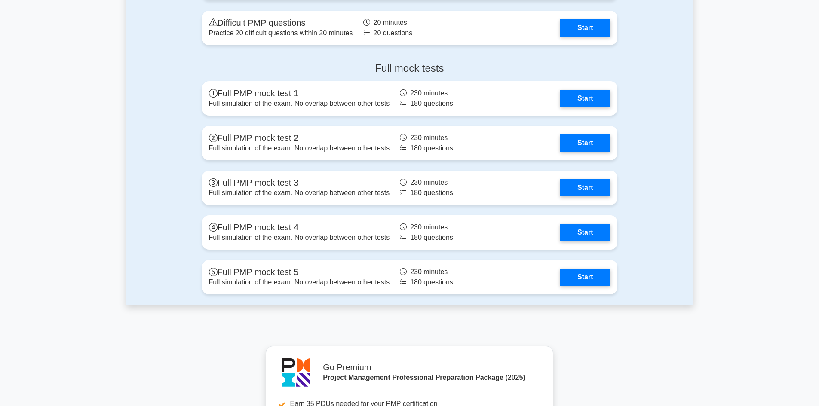
scroll to position [2838, 0]
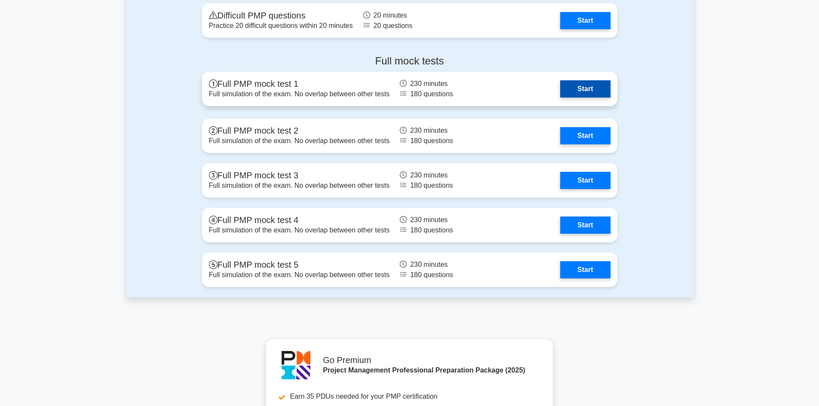
click at [587, 89] on link "Start" at bounding box center [585, 88] width 50 height 17
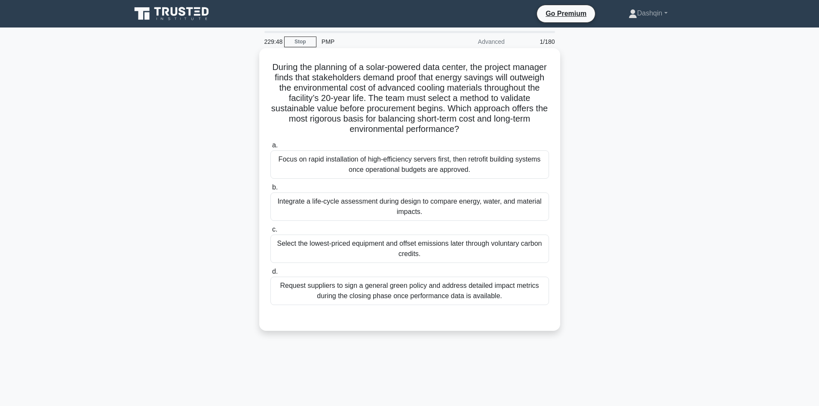
click at [397, 289] on div "Request suppliers to sign a general green policy and address detailed impact me…" at bounding box center [410, 291] width 279 height 28
click at [271, 275] on input "d. Request suppliers to sign a general green policy and address detailed impact…" at bounding box center [271, 272] width 0 height 6
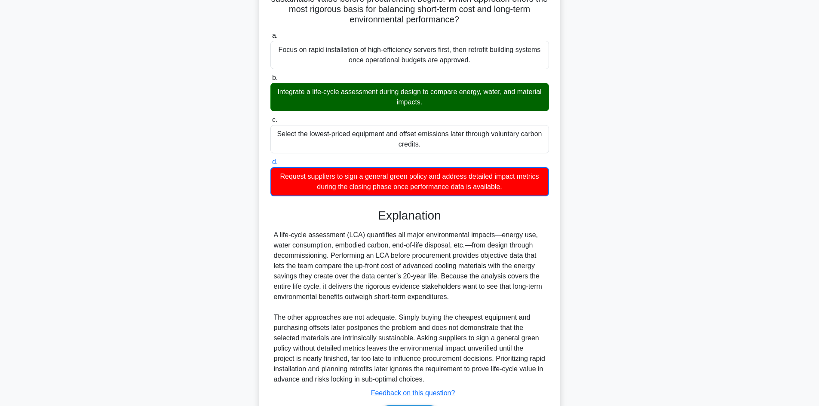
scroll to position [166, 0]
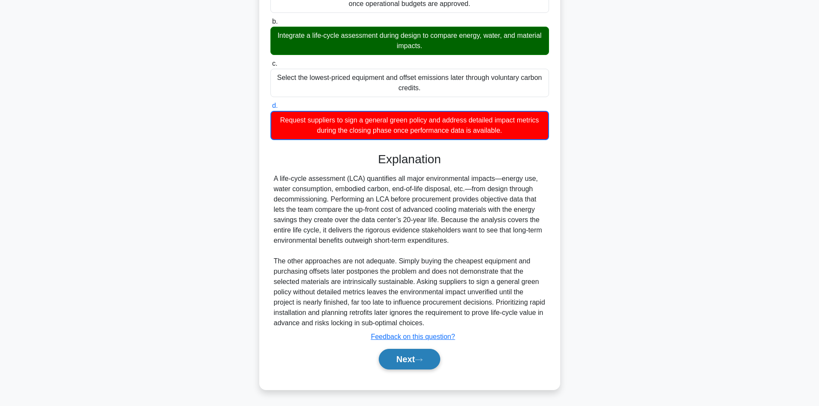
click at [408, 365] on button "Next" at bounding box center [409, 359] width 61 height 21
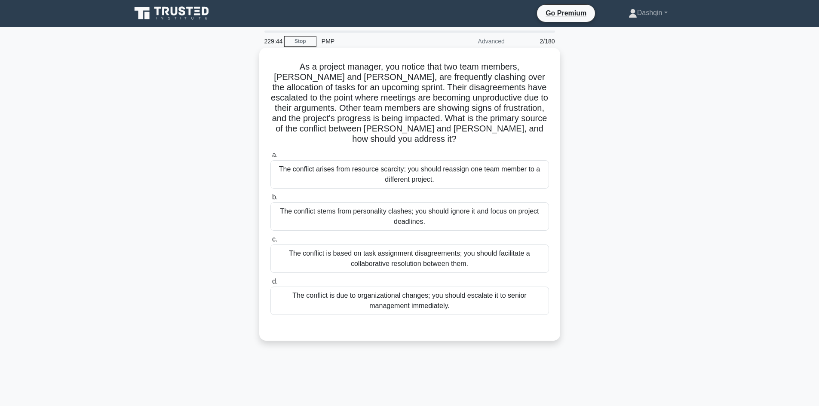
scroll to position [0, 0]
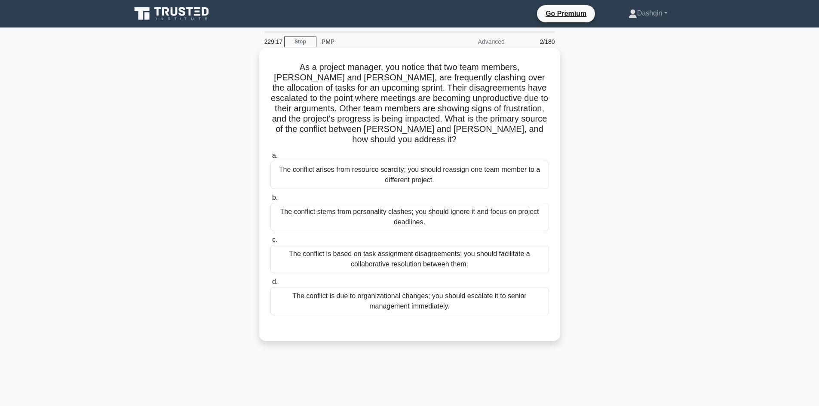
click at [412, 289] on div "The conflict is due to organizational changes; you should escalate it to senior…" at bounding box center [410, 301] width 279 height 28
click at [271, 285] on input "d. The conflict is due to organizational changes; you should escalate it to sen…" at bounding box center [271, 283] width 0 height 6
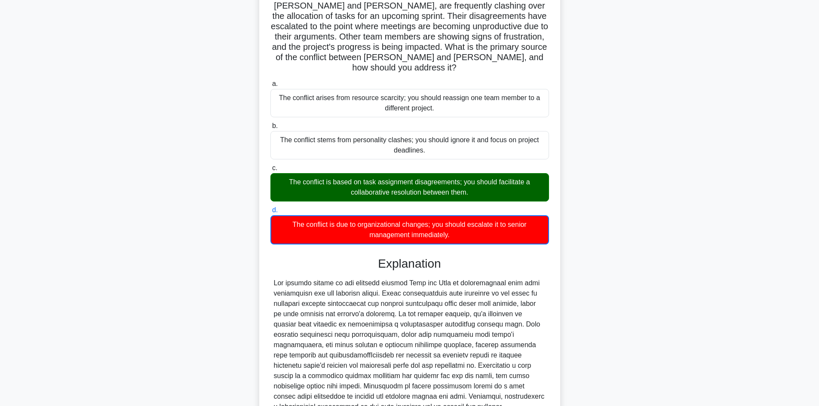
scroll to position [146, 0]
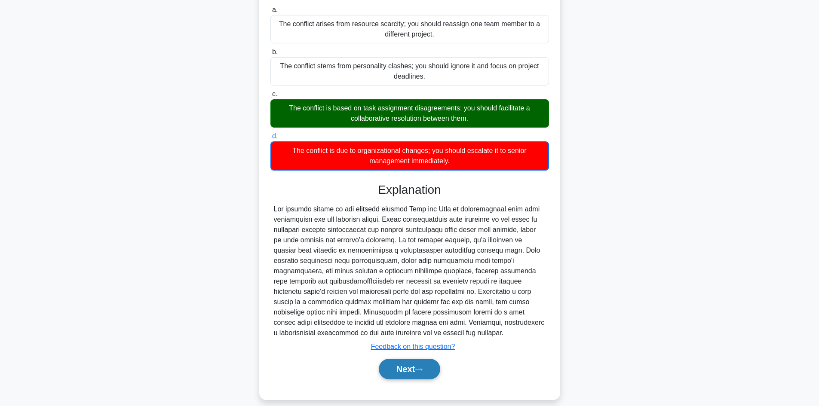
click at [404, 360] on button "Next" at bounding box center [409, 369] width 61 height 21
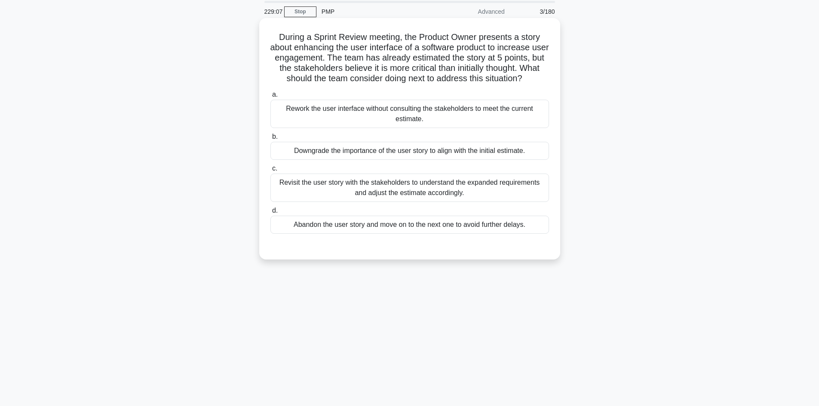
scroll to position [15, 0]
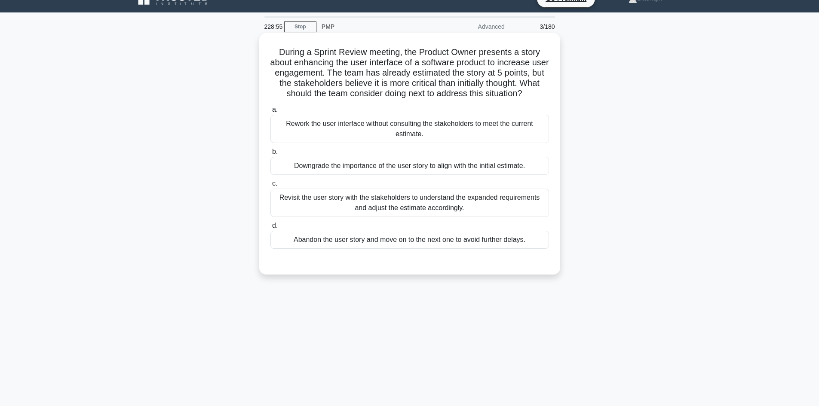
click at [443, 202] on div "Revisit the user story with the stakeholders to understand the expanded require…" at bounding box center [410, 203] width 279 height 28
click at [271, 187] on input "c. Revisit the user story with the stakeholders to understand the expanded requ…" at bounding box center [271, 184] width 0 height 6
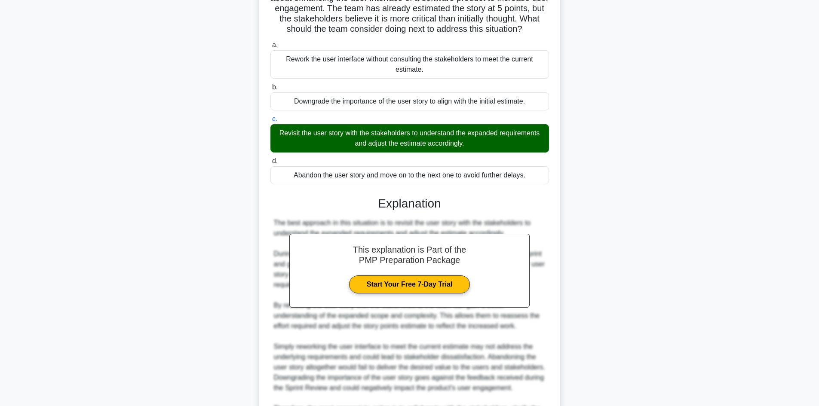
scroll to position [176, 0]
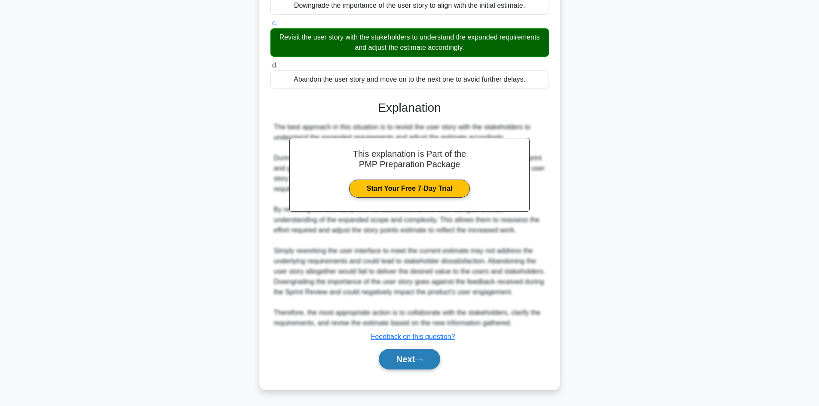
click at [406, 359] on button "Next" at bounding box center [409, 359] width 61 height 21
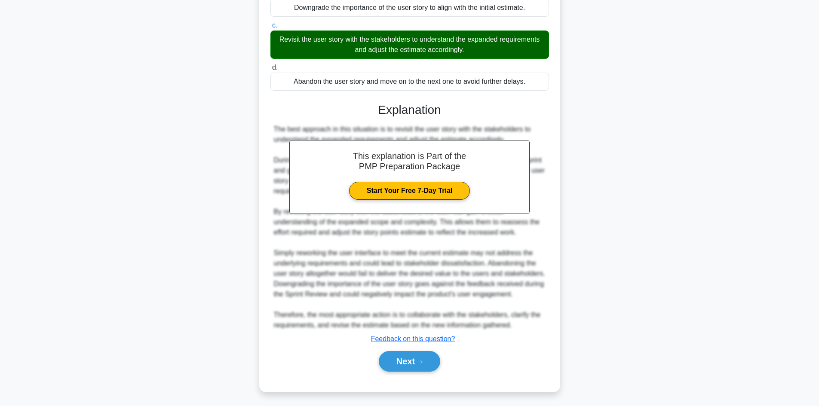
scroll to position [58, 0]
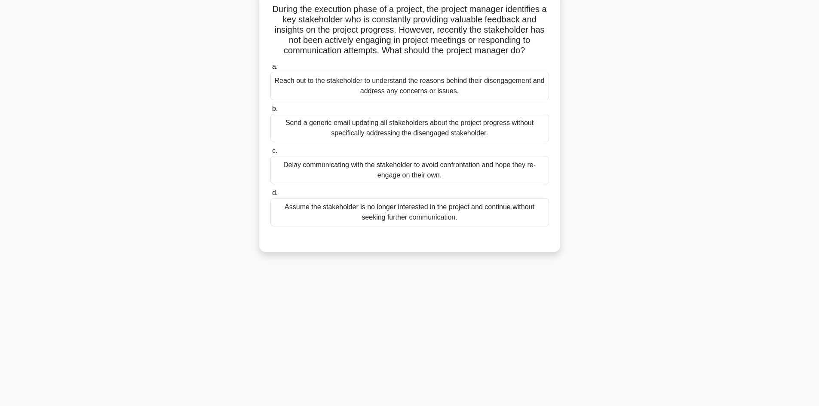
click at [390, 124] on div "Send a generic email updating all stakeholders about the project progress witho…" at bounding box center [410, 128] width 279 height 28
click at [271, 112] on input "b. Send a generic email updating all stakeholders about the project progress wi…" at bounding box center [271, 109] width 0 height 6
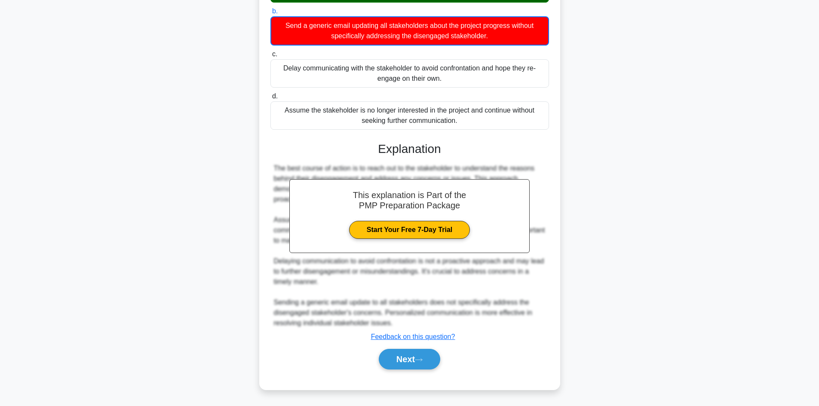
scroll to position [156, 0]
click at [406, 357] on button "Next" at bounding box center [409, 359] width 61 height 21
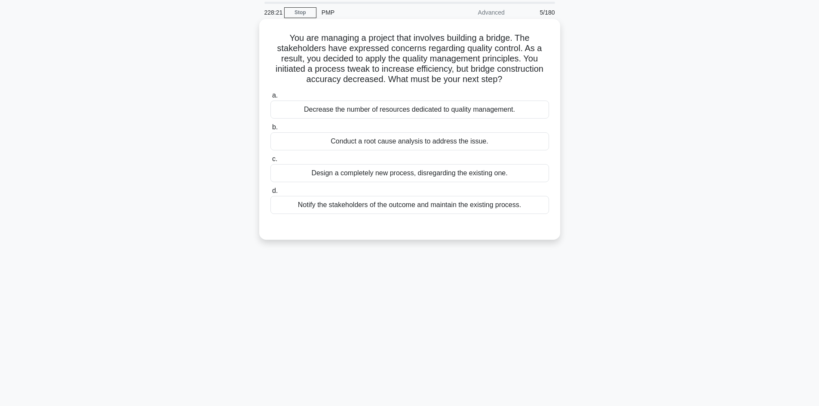
scroll to position [0, 0]
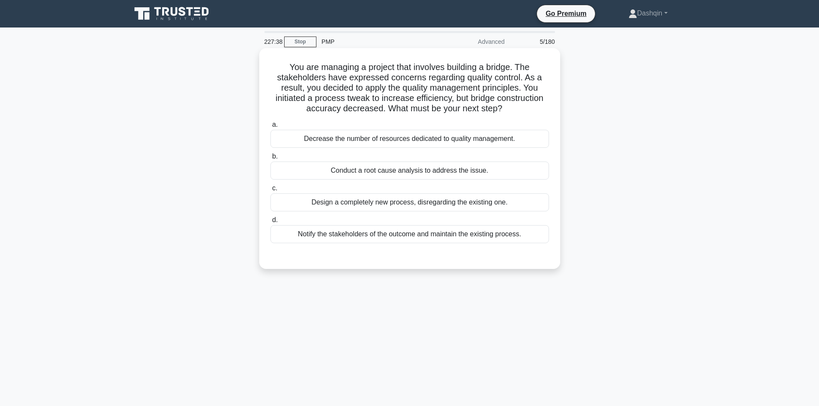
click at [482, 237] on div "Notify the stakeholders of the outcome and maintain the existing process." at bounding box center [410, 234] width 279 height 18
click at [271, 223] on input "d. Notify the stakeholders of the outcome and maintain the existing process." at bounding box center [271, 221] width 0 height 6
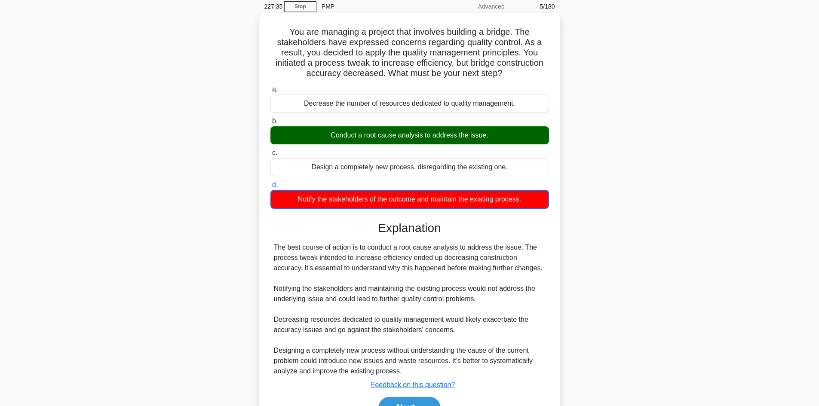
scroll to position [84, 0]
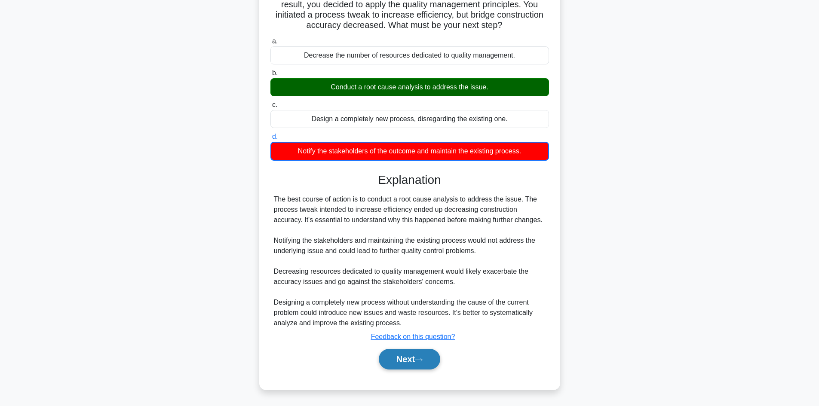
click at [410, 356] on button "Next" at bounding box center [409, 359] width 61 height 21
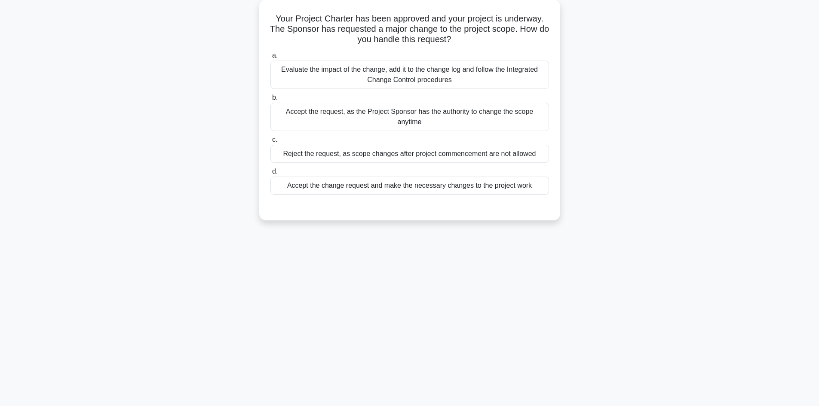
scroll to position [0, 0]
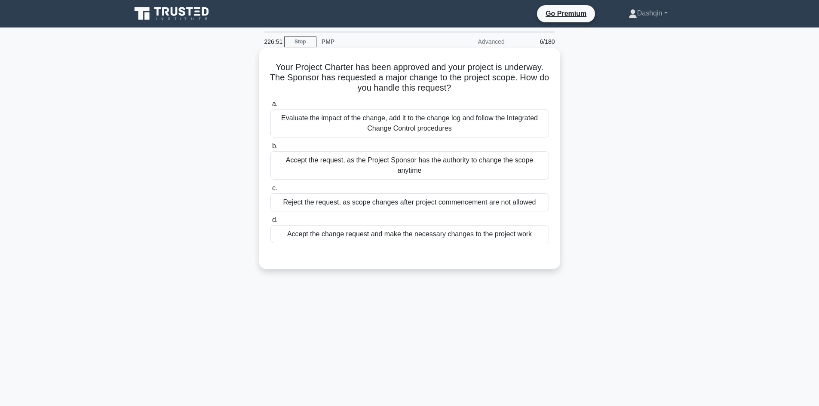
click at [387, 121] on div "Evaluate the impact of the change, add it to the change log and follow the Inte…" at bounding box center [410, 123] width 279 height 28
click at [271, 107] on input "a. Evaluate the impact of the change, add it to the change log and follow the I…" at bounding box center [271, 104] width 0 height 6
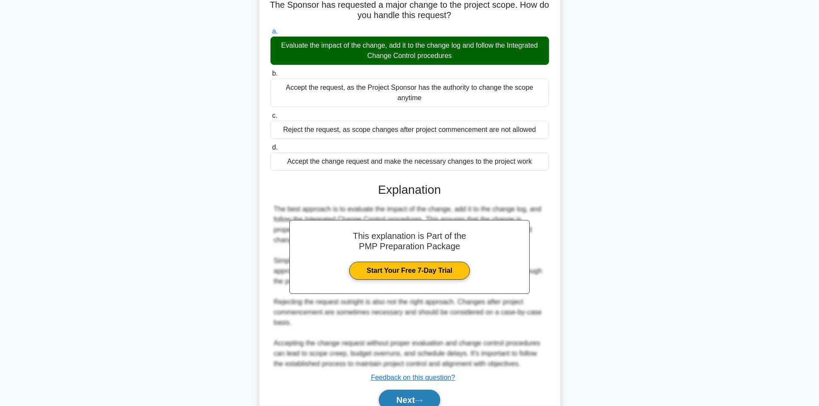
scroll to position [114, 0]
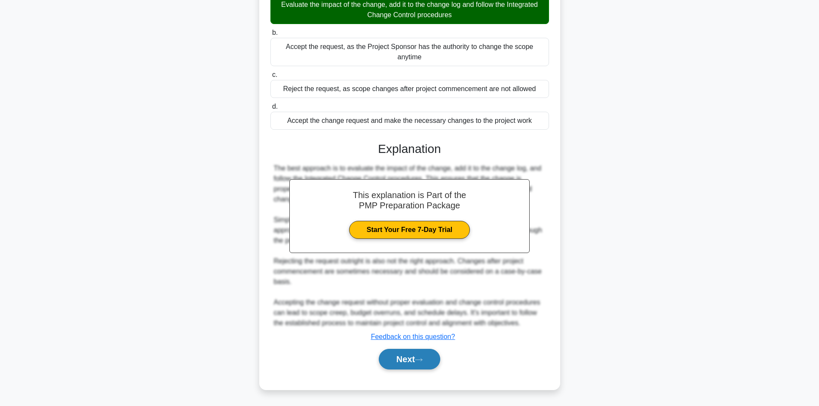
click at [401, 356] on button "Next" at bounding box center [409, 359] width 61 height 21
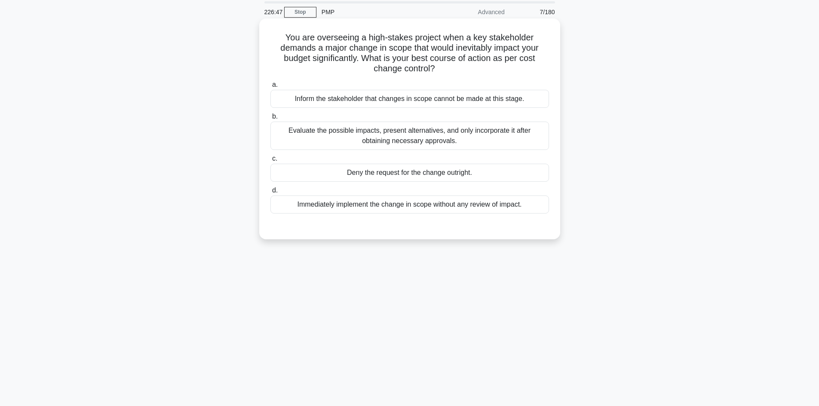
scroll to position [0, 0]
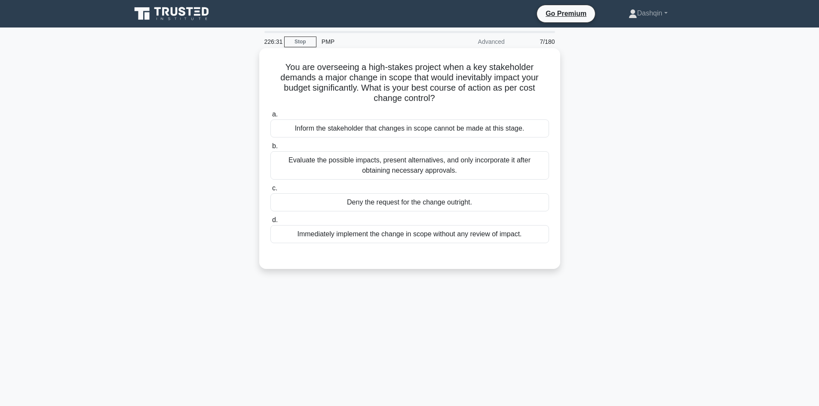
click at [391, 163] on div "Evaluate the possible impacts, present alternatives, and only incorporate it af…" at bounding box center [410, 165] width 279 height 28
click at [271, 149] on input "b. Evaluate the possible impacts, present alternatives, and only incorporate it…" at bounding box center [271, 147] width 0 height 6
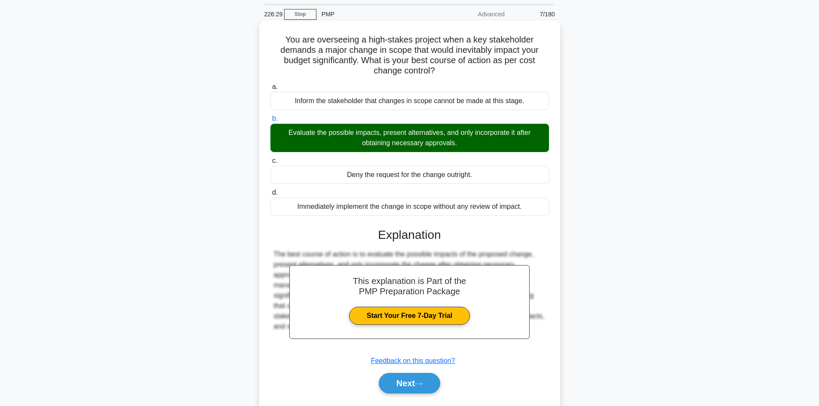
scroll to position [58, 0]
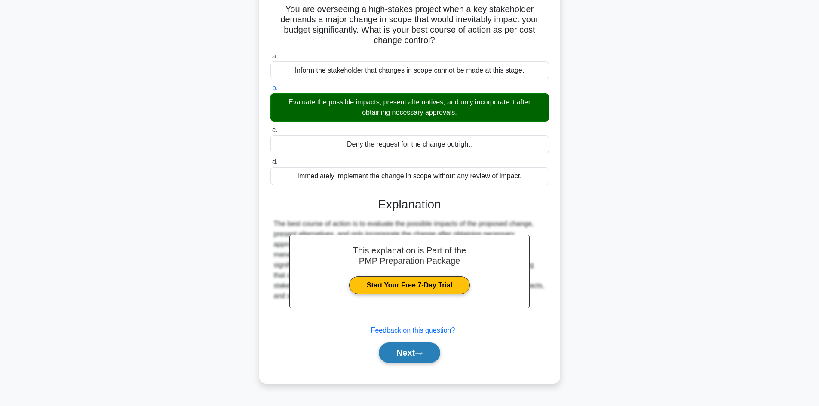
click at [413, 353] on button "Next" at bounding box center [409, 353] width 61 height 21
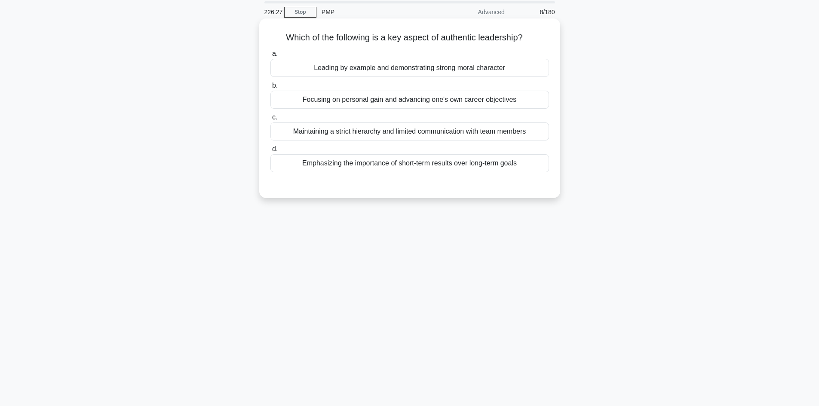
scroll to position [0, 0]
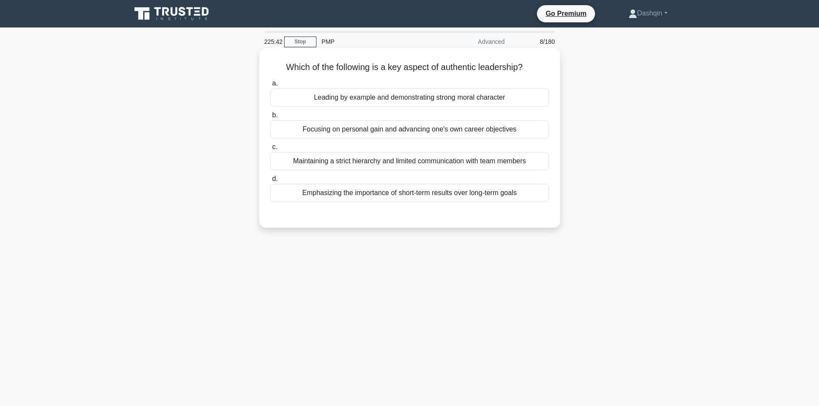
click at [469, 96] on div "Leading by example and demonstrating strong moral character" at bounding box center [410, 98] width 279 height 18
click at [271, 86] on input "a. Leading by example and demonstrating strong moral character" at bounding box center [271, 84] width 0 height 6
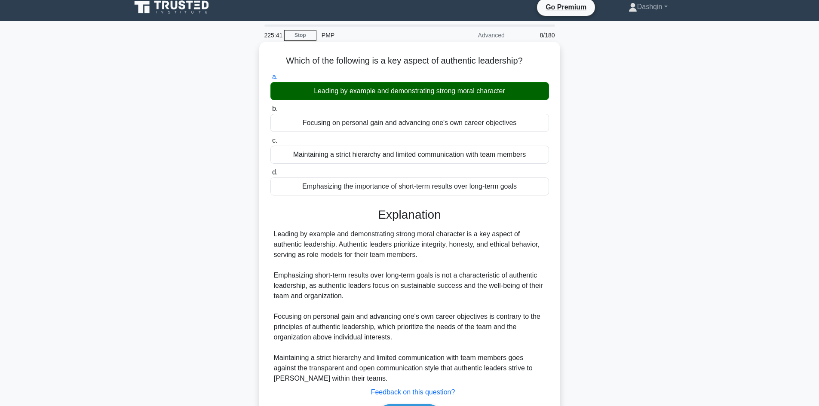
scroll to position [62, 0]
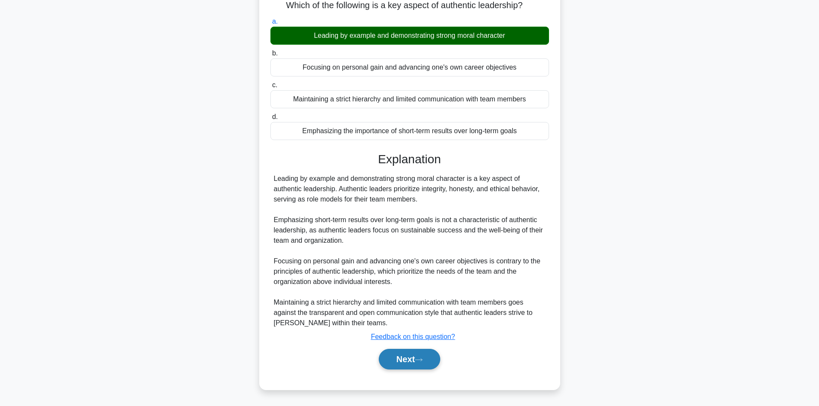
click at [408, 360] on button "Next" at bounding box center [409, 359] width 61 height 21
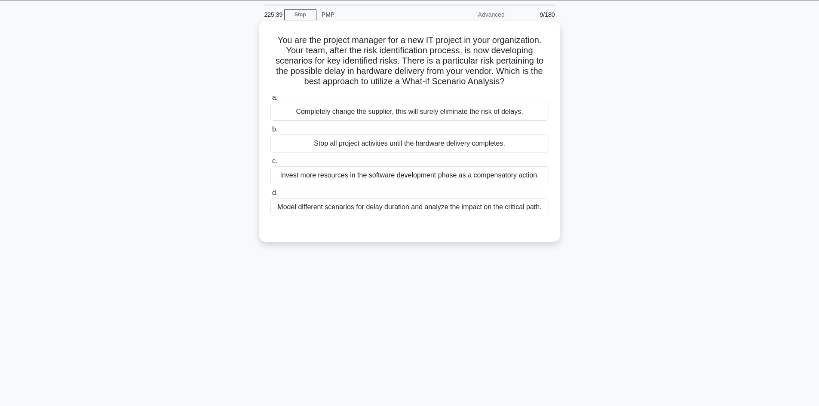
scroll to position [0, 0]
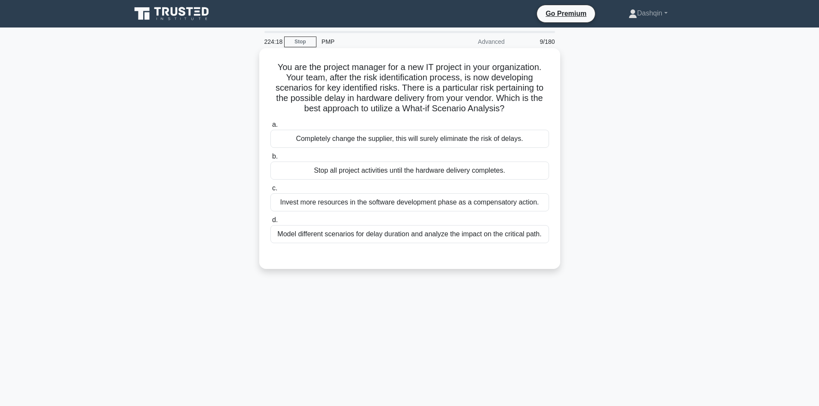
click at [483, 237] on div "Model different scenarios for delay duration and analyze the impact on the crit…" at bounding box center [410, 234] width 279 height 18
click at [271, 223] on input "d. Model different scenarios for delay duration and analyze the impact on the c…" at bounding box center [271, 221] width 0 height 6
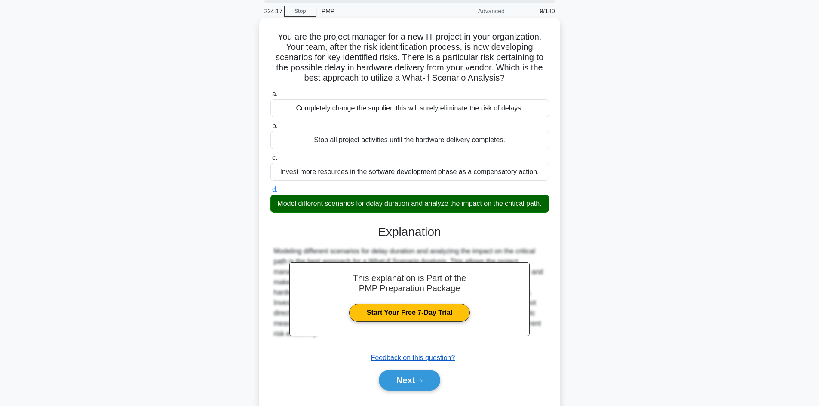
scroll to position [62, 0]
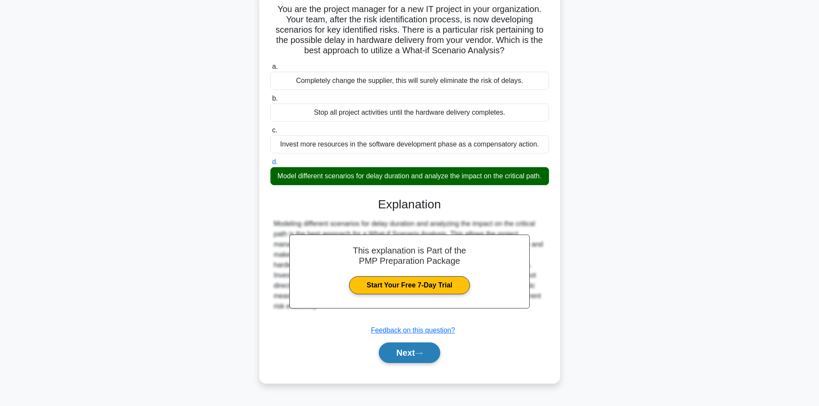
click at [410, 360] on button "Next" at bounding box center [409, 353] width 61 height 21
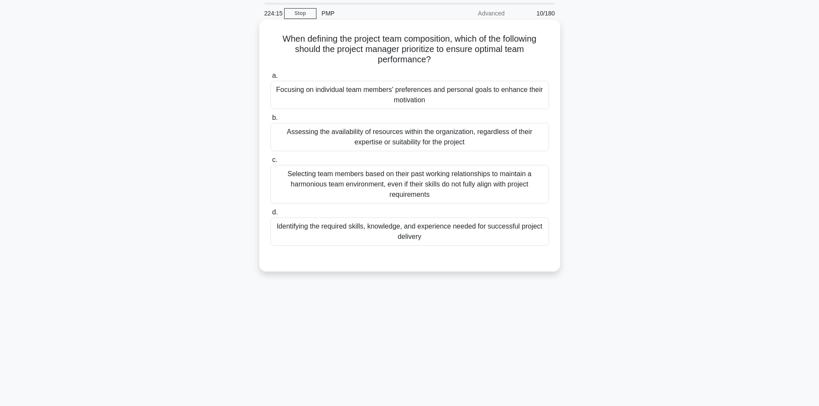
scroll to position [0, 0]
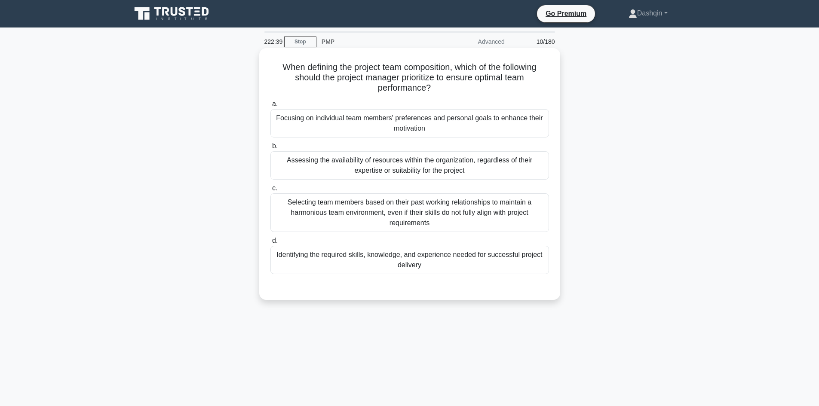
click at [445, 260] on div "Identifying the required skills, knowledge, and experience needed for successfu…" at bounding box center [410, 260] width 279 height 28
click at [271, 244] on input "d. Identifying the required skills, knowledge, and experience needed for succes…" at bounding box center [271, 241] width 0 height 6
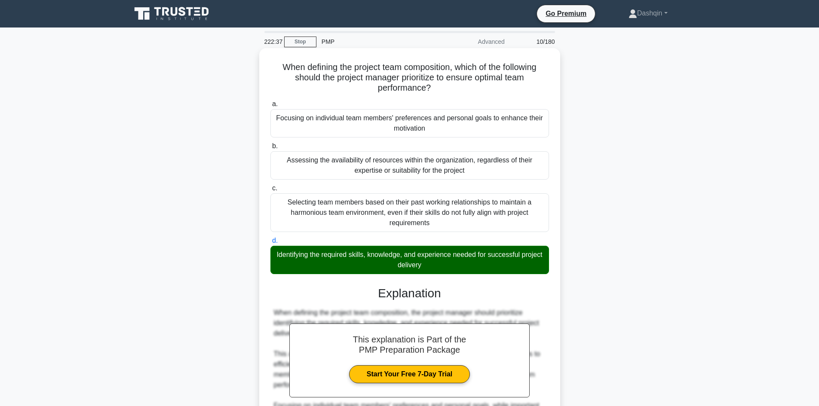
scroll to position [186, 0]
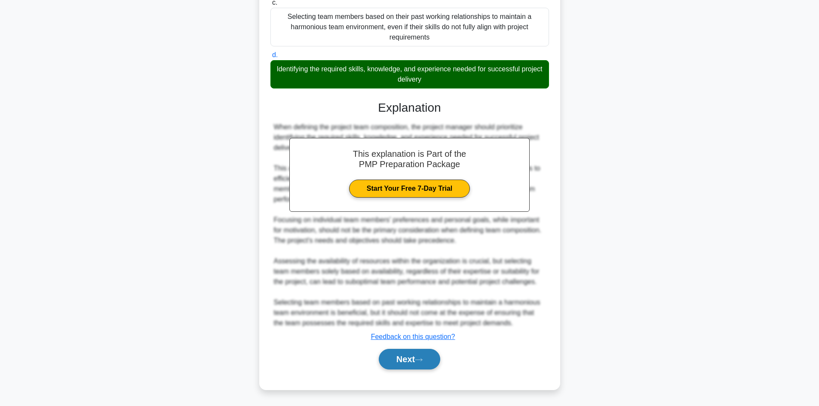
click at [404, 360] on button "Next" at bounding box center [409, 359] width 61 height 21
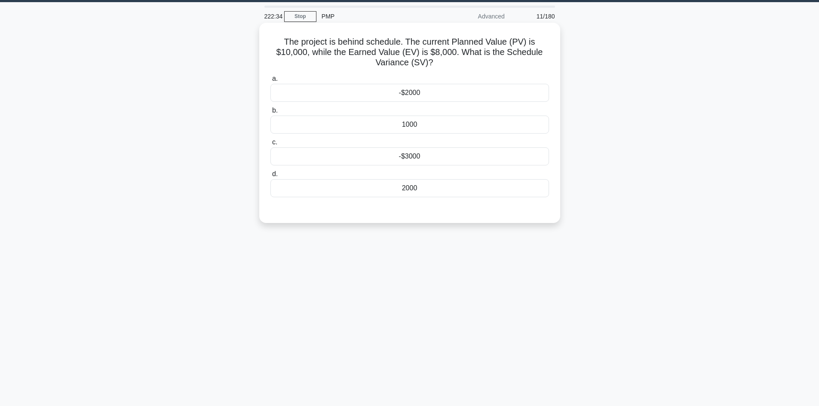
scroll to position [0, 0]
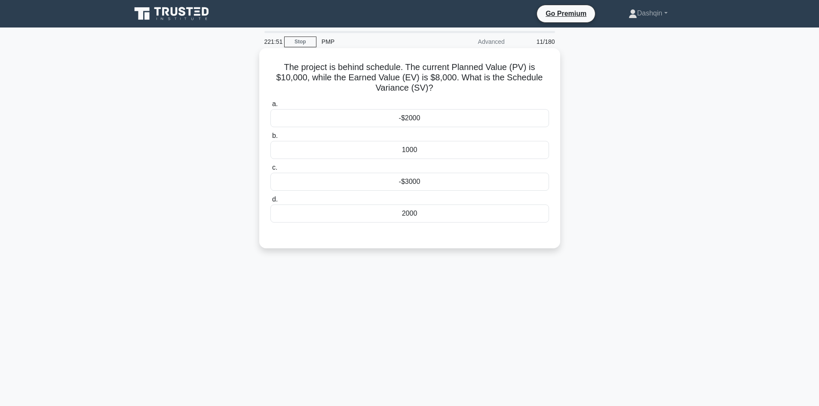
click at [413, 117] on div "-$2000" at bounding box center [410, 118] width 279 height 18
click at [271, 107] on input "a. -$2000" at bounding box center [271, 104] width 0 height 6
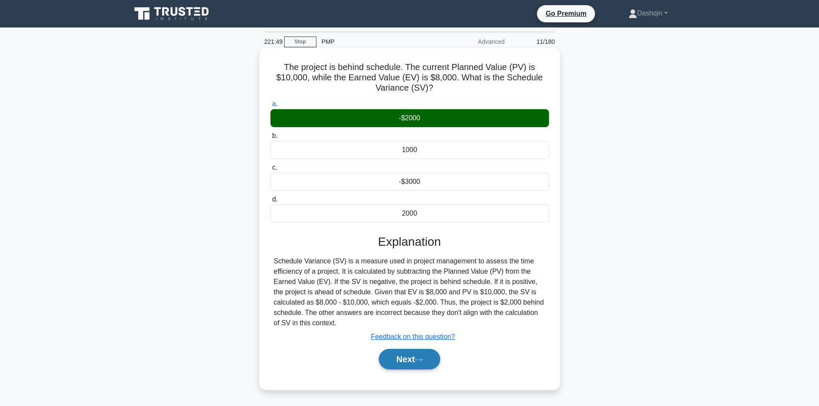
click at [406, 357] on button "Next" at bounding box center [409, 359] width 61 height 21
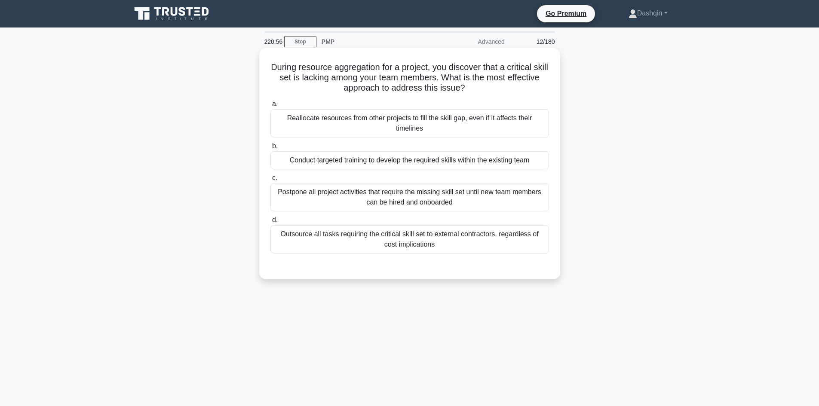
click at [375, 163] on div "Conduct targeted training to develop the required skills within the existing te…" at bounding box center [410, 160] width 279 height 18
click at [271, 149] on input "b. Conduct targeted training to develop the required skills within the existing…" at bounding box center [271, 147] width 0 height 6
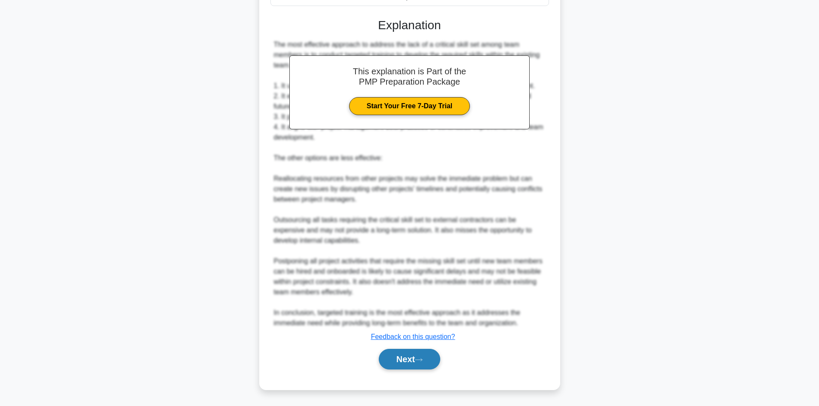
click at [412, 357] on button "Next" at bounding box center [409, 359] width 61 height 21
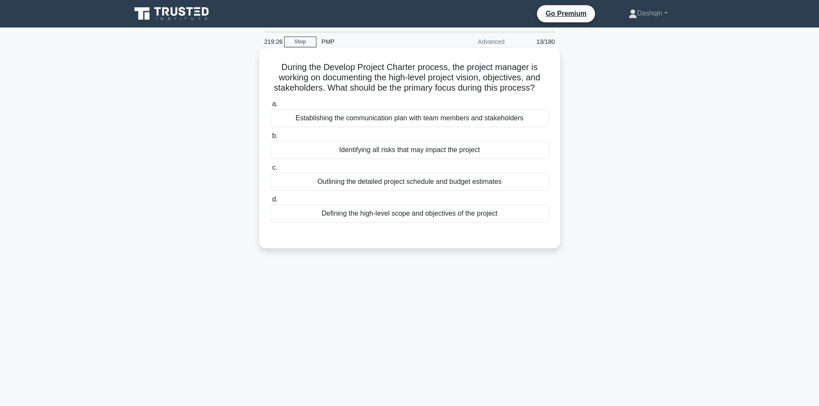
click at [428, 214] on div "Defining the high-level scope and objectives of the project" at bounding box center [410, 214] width 279 height 18
click at [271, 203] on input "d. Defining the high-level scope and objectives of the project" at bounding box center [271, 200] width 0 height 6
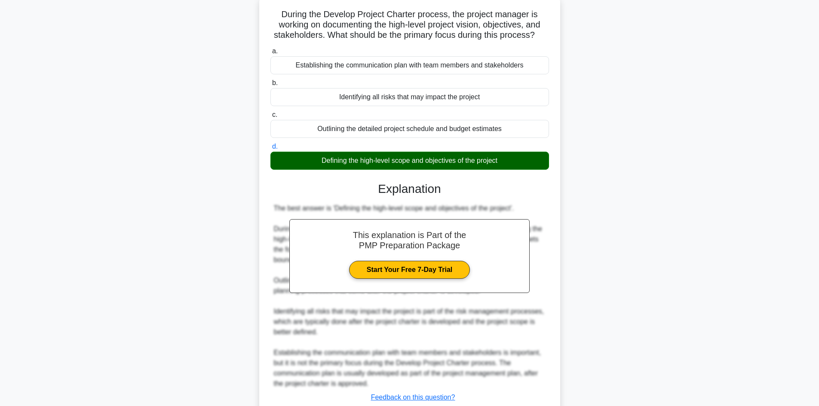
scroll to position [114, 0]
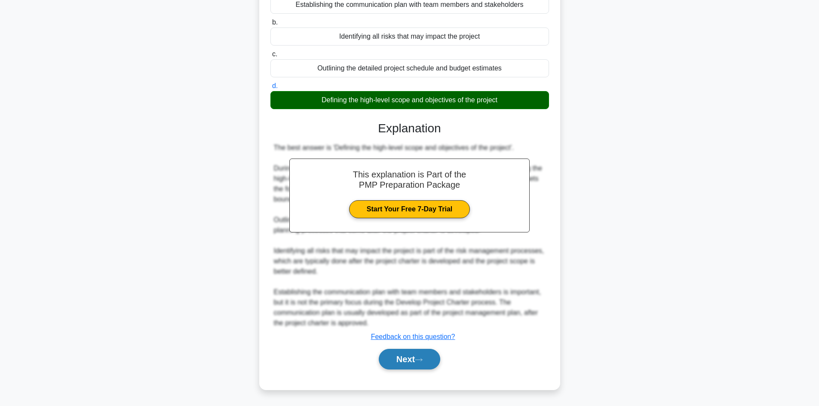
click at [402, 354] on button "Next" at bounding box center [409, 359] width 61 height 21
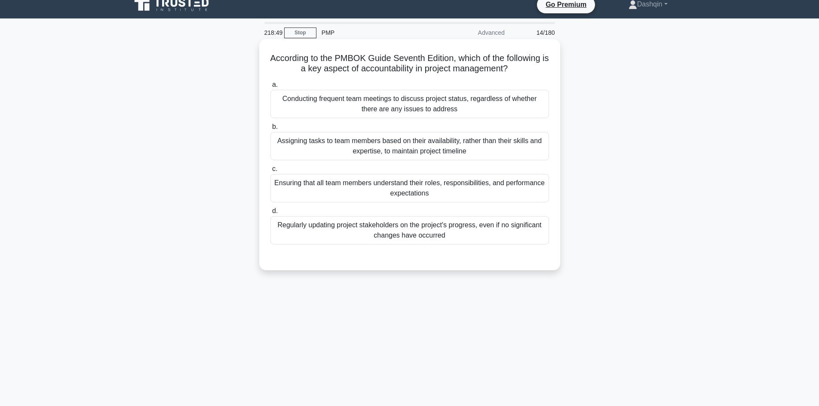
scroll to position [0, 0]
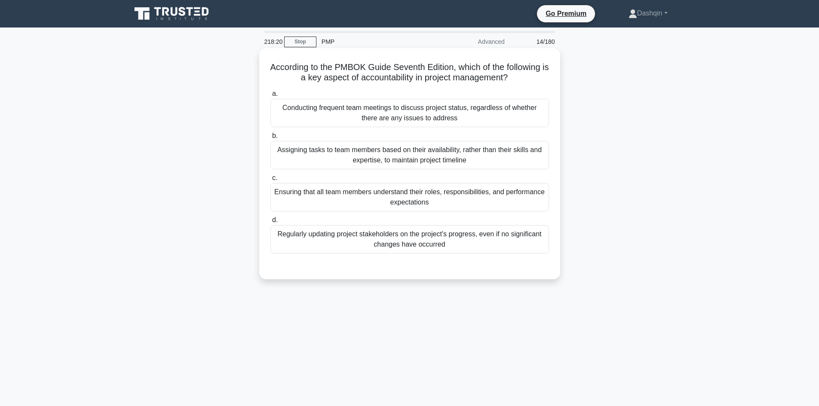
click at [392, 117] on div "Conducting frequent team meetings to discuss project status, regardless of whet…" at bounding box center [410, 113] width 279 height 28
click at [271, 97] on input "a. Conducting frequent team meetings to discuss project status, regardless of w…" at bounding box center [271, 94] width 0 height 6
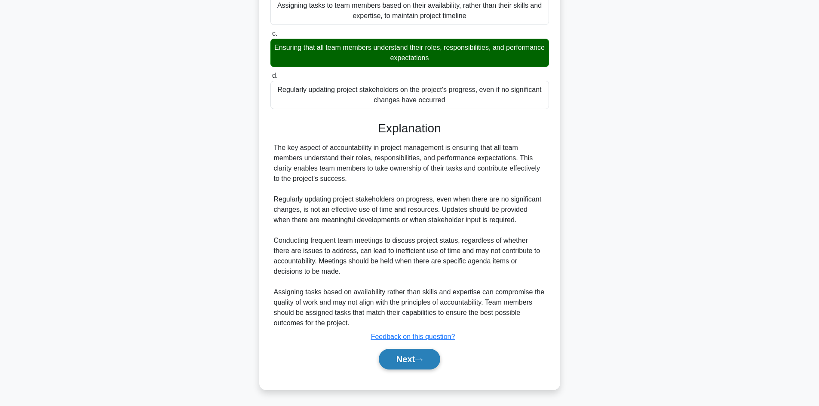
click at [405, 361] on button "Next" at bounding box center [409, 359] width 61 height 21
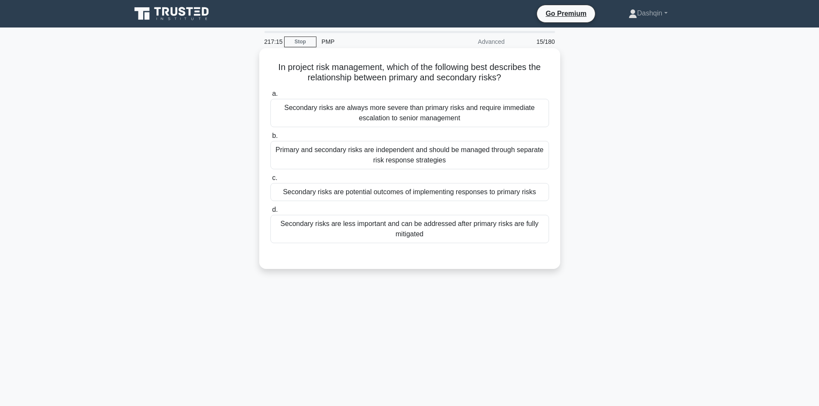
click at [404, 232] on div "Secondary risks are less important and can be addressed after primary risks are…" at bounding box center [410, 229] width 279 height 28
click at [271, 213] on input "d. Secondary risks are less important and can be addressed after primary risks …" at bounding box center [271, 210] width 0 height 6
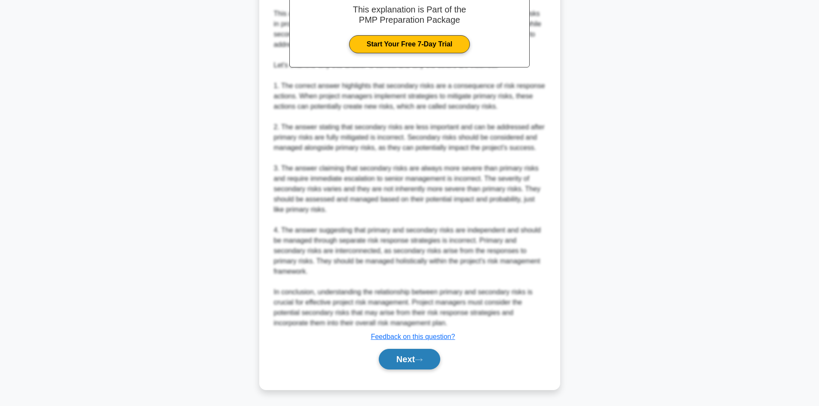
click at [403, 359] on button "Next" at bounding box center [409, 359] width 61 height 21
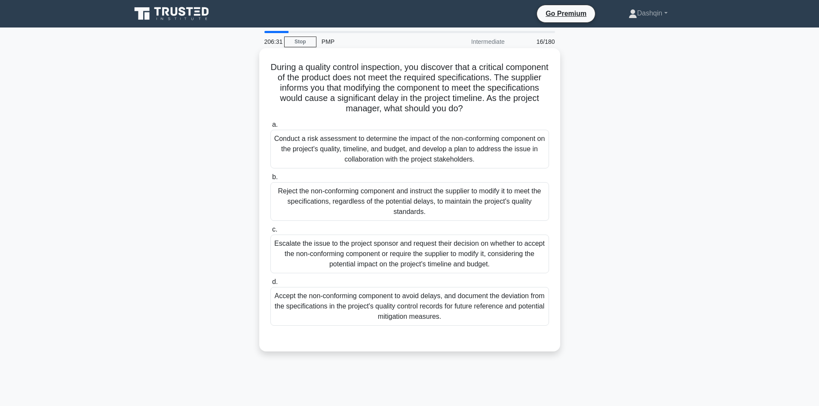
click at [439, 154] on div "Conduct a risk assessment to determine the impact of the non-conforming compone…" at bounding box center [410, 149] width 279 height 39
click at [271, 128] on input "a. Conduct a risk assessment to determine the impact of the non-conforming comp…" at bounding box center [271, 125] width 0 height 6
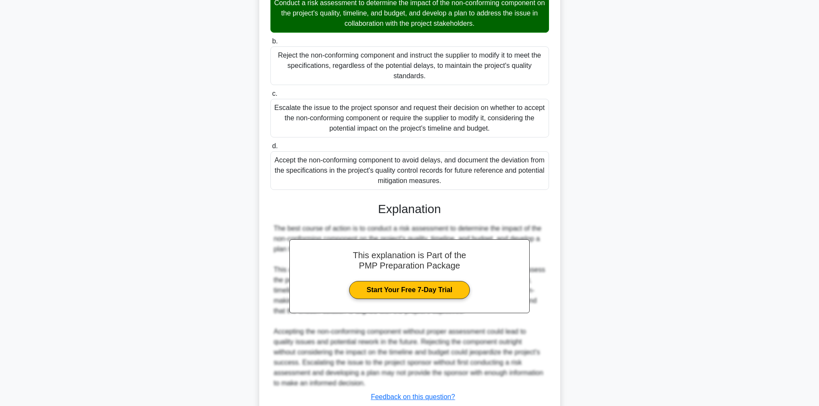
scroll to position [197, 0]
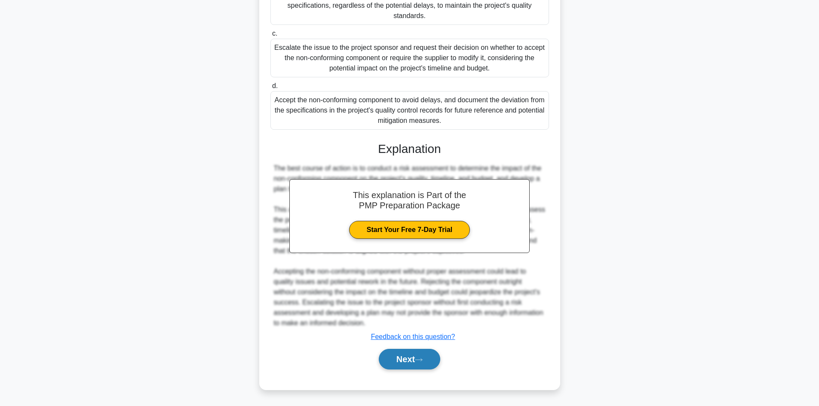
click at [409, 360] on button "Next" at bounding box center [409, 359] width 61 height 21
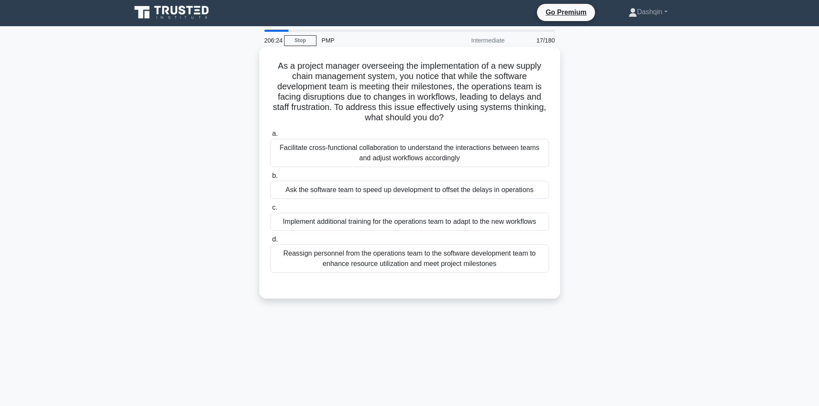
scroll to position [0, 0]
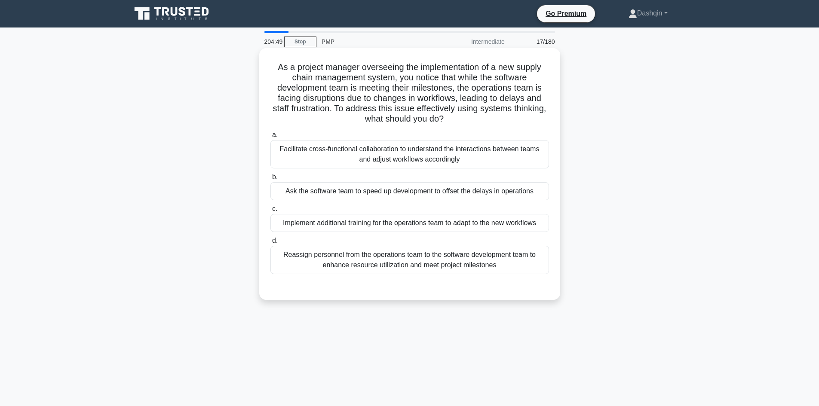
click at [491, 224] on div "Implement additional training for the operations team to adapt to the new workf…" at bounding box center [410, 223] width 279 height 18
click at [271, 212] on input "c. Implement additional training for the operations team to adapt to the new wo…" at bounding box center [271, 209] width 0 height 6
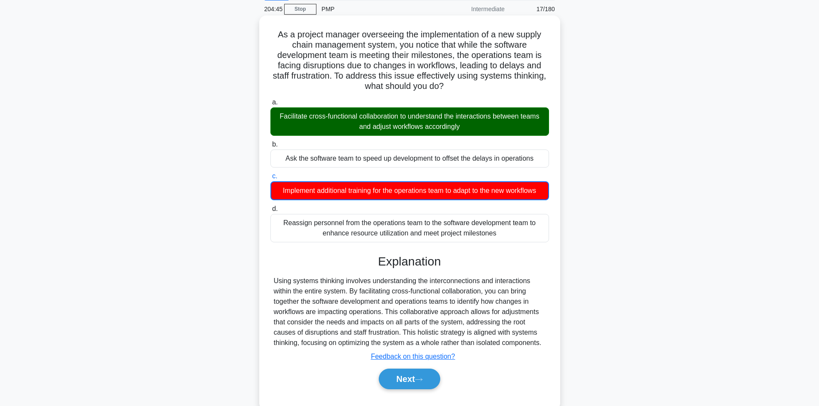
scroll to position [58, 0]
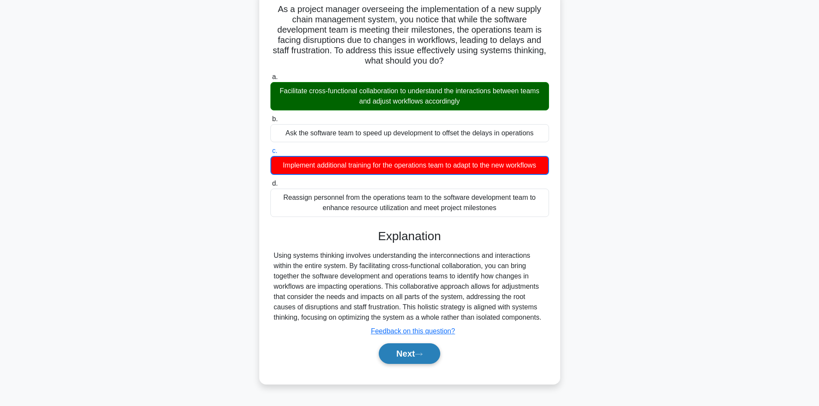
click at [401, 353] on button "Next" at bounding box center [409, 354] width 61 height 21
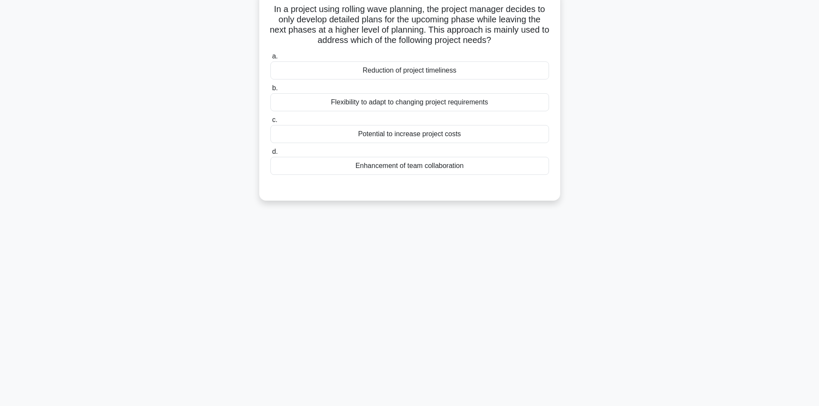
scroll to position [0, 0]
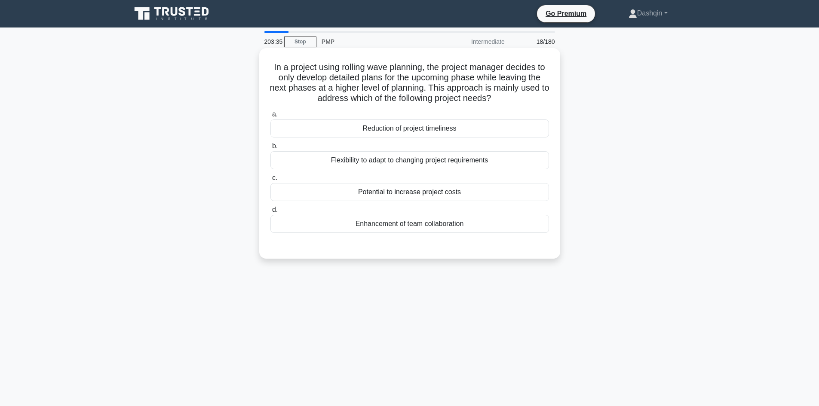
click at [436, 129] on div "Reduction of project timeliness" at bounding box center [410, 129] width 279 height 18
click at [271, 117] on input "a. Reduction of project timeliness" at bounding box center [271, 115] width 0 height 6
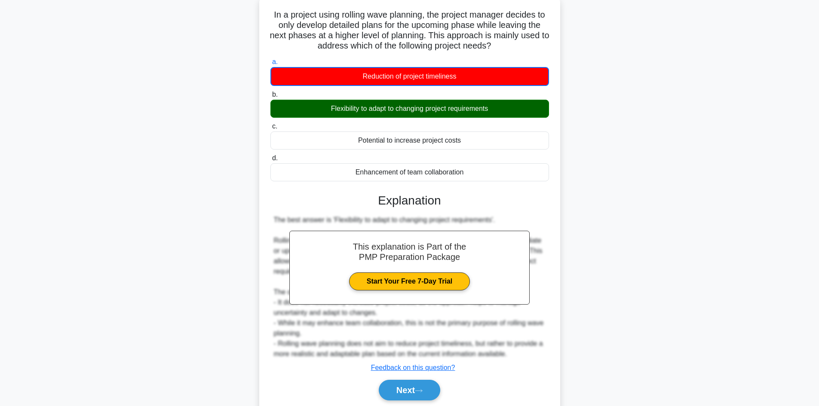
scroll to position [84, 0]
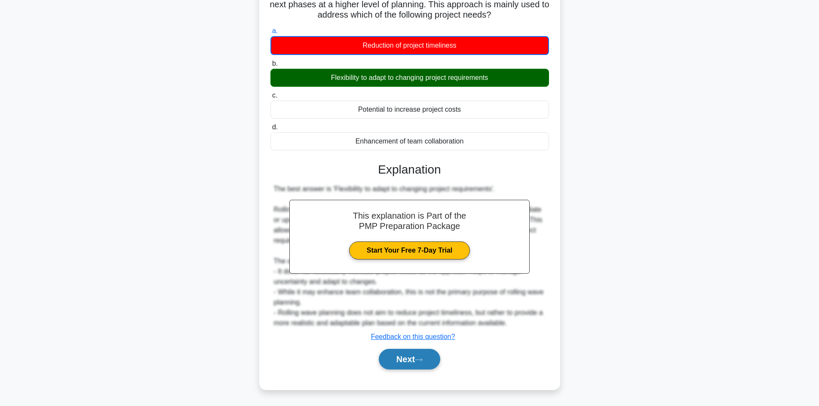
click at [409, 362] on button "Next" at bounding box center [409, 359] width 61 height 21
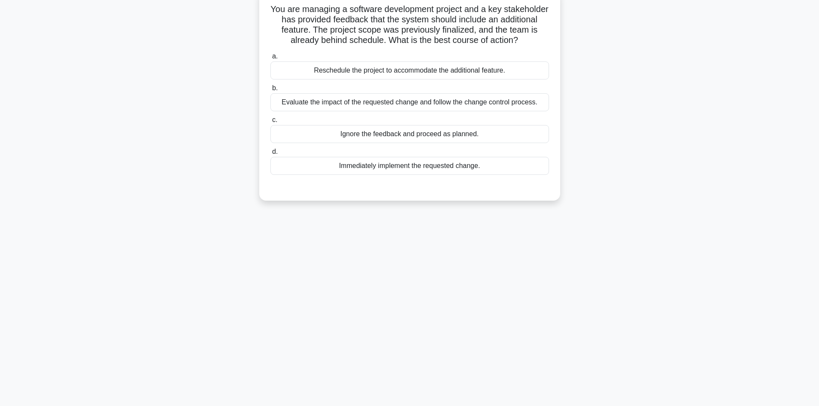
scroll to position [0, 0]
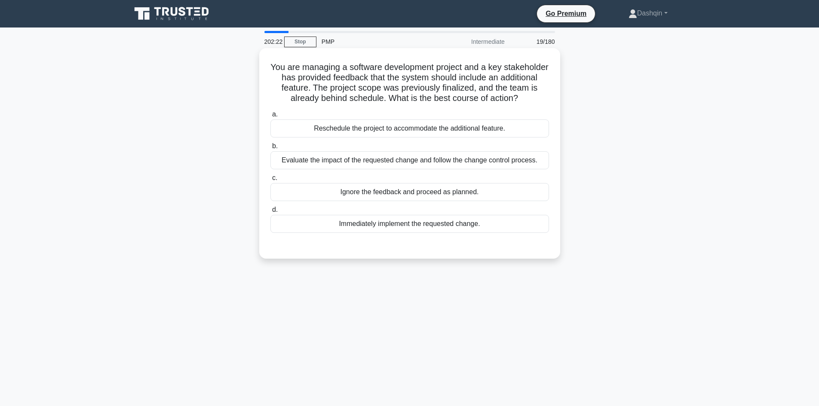
click at [401, 164] on div "Evaluate the impact of the requested change and follow the change control proce…" at bounding box center [410, 160] width 279 height 18
click at [271, 149] on input "b. Evaluate the impact of the requested change and follow the change control pr…" at bounding box center [271, 147] width 0 height 6
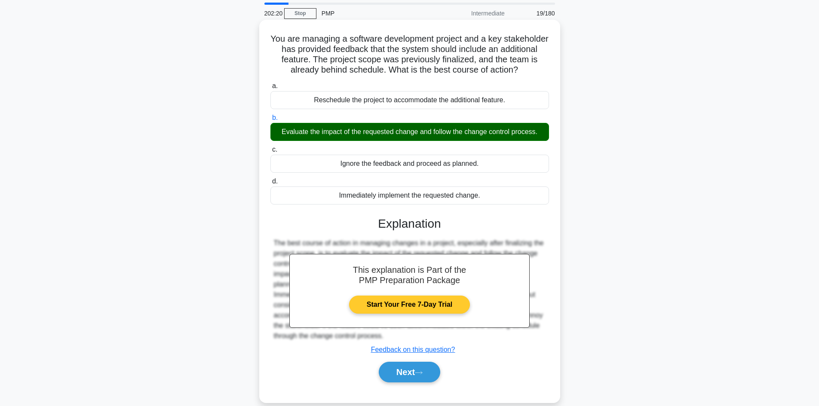
scroll to position [58, 0]
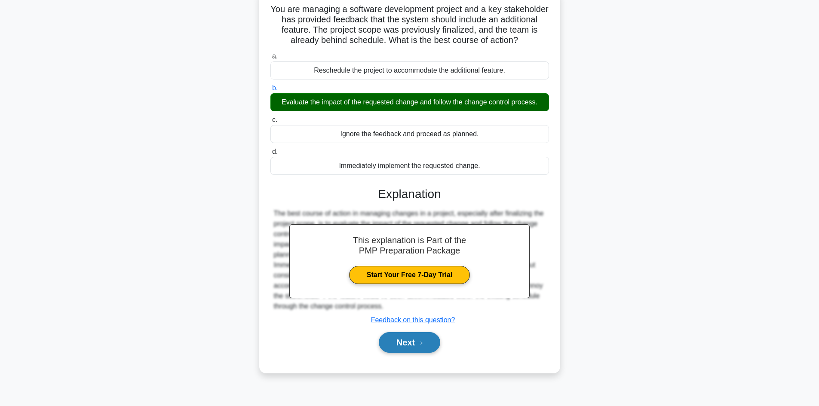
click at [408, 345] on button "Next" at bounding box center [409, 342] width 61 height 21
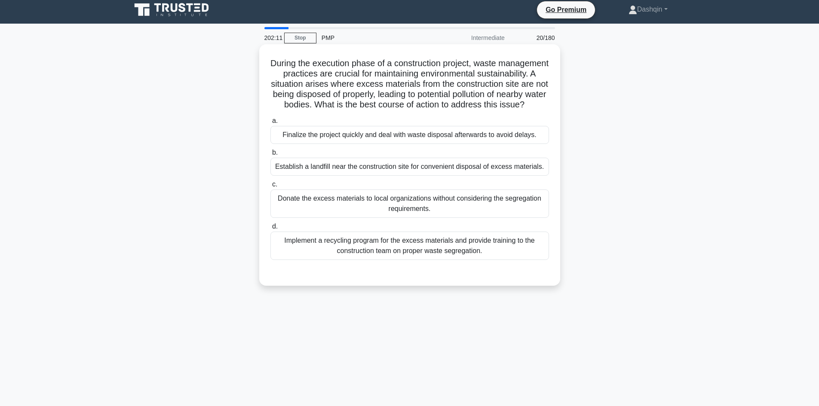
scroll to position [0, 0]
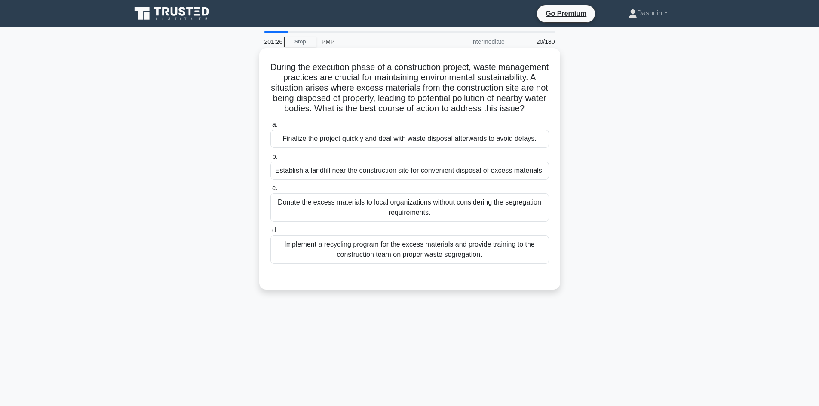
click at [419, 264] on div "Implement a recycling program for the excess materials and provide training to …" at bounding box center [410, 250] width 279 height 28
click at [271, 234] on input "d. Implement a recycling program for the excess materials and provide training …" at bounding box center [271, 231] width 0 height 6
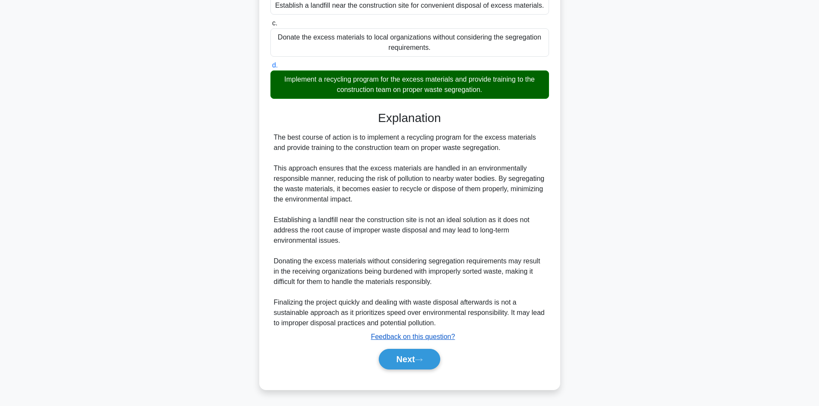
scroll to position [176, 0]
click at [414, 363] on button "Next" at bounding box center [409, 359] width 61 height 21
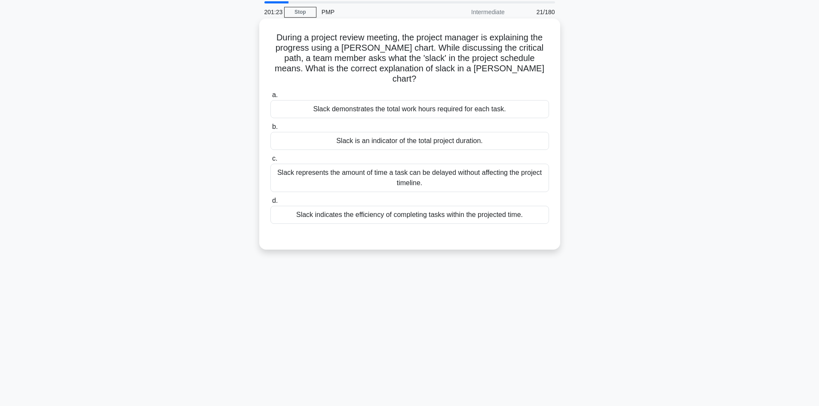
scroll to position [0, 0]
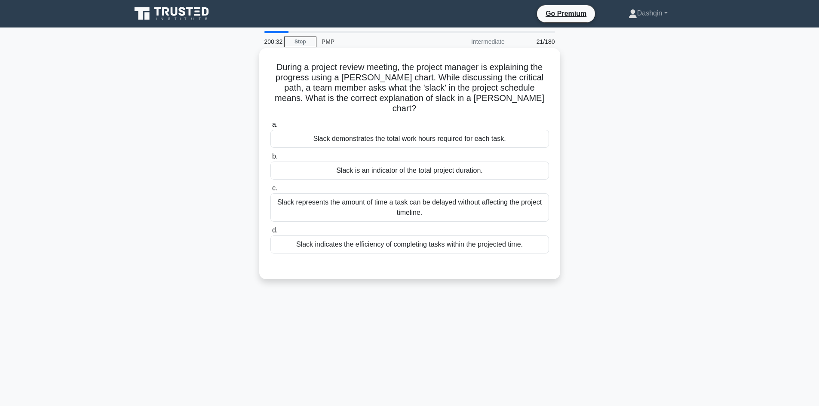
click at [480, 238] on div "Slack indicates the efficiency of completing tasks within the projected time." at bounding box center [410, 245] width 279 height 18
click at [271, 234] on input "[PERSON_NAME] indicates the efficiency of completing tasks within the projected…" at bounding box center [271, 231] width 0 height 6
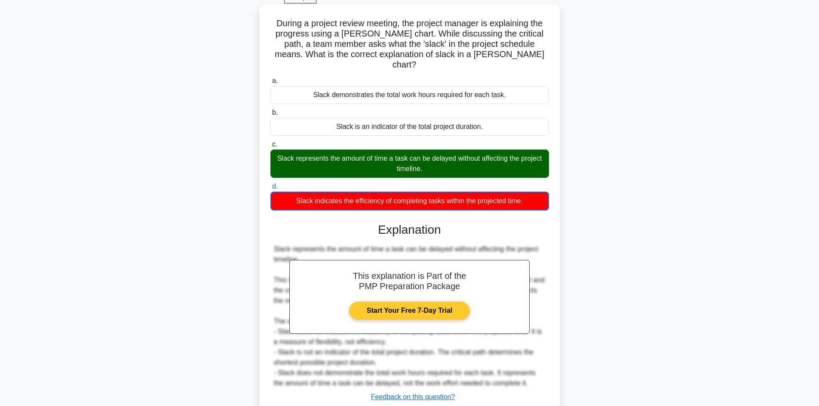
scroll to position [94, 0]
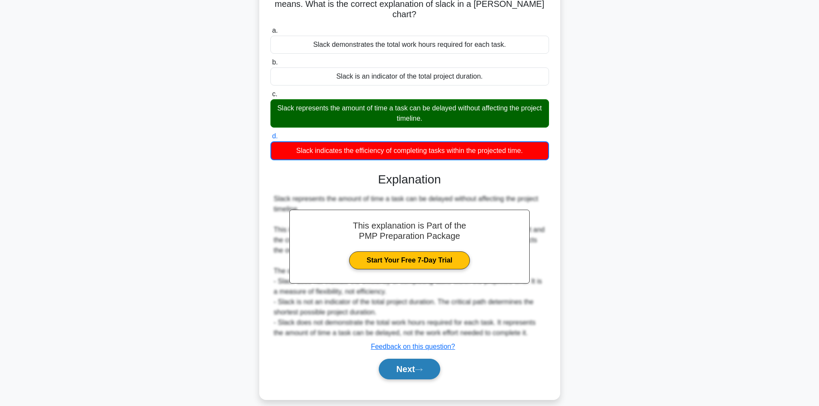
click at [406, 359] on button "Next" at bounding box center [409, 369] width 61 height 21
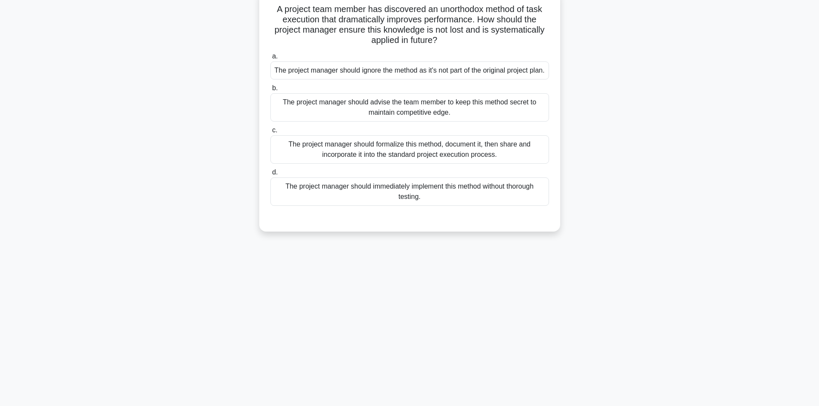
scroll to position [0, 0]
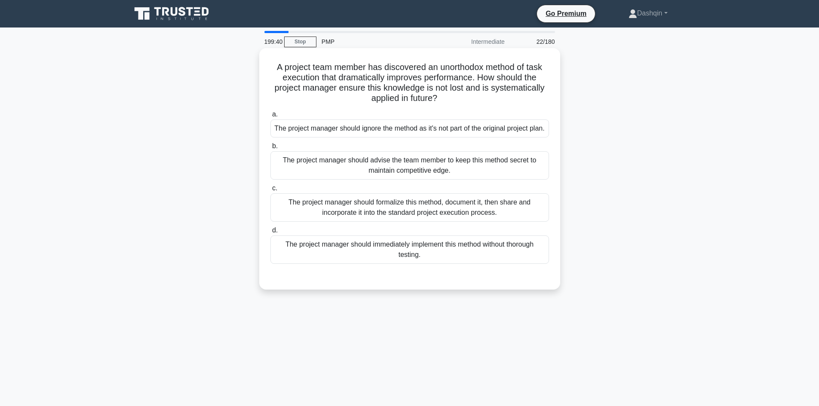
click at [446, 222] on div "The project manager should formalize this method, document it, then share and i…" at bounding box center [410, 208] width 279 height 28
click at [271, 191] on input "c. The project manager should formalize this method, document it, then share an…" at bounding box center [271, 189] width 0 height 6
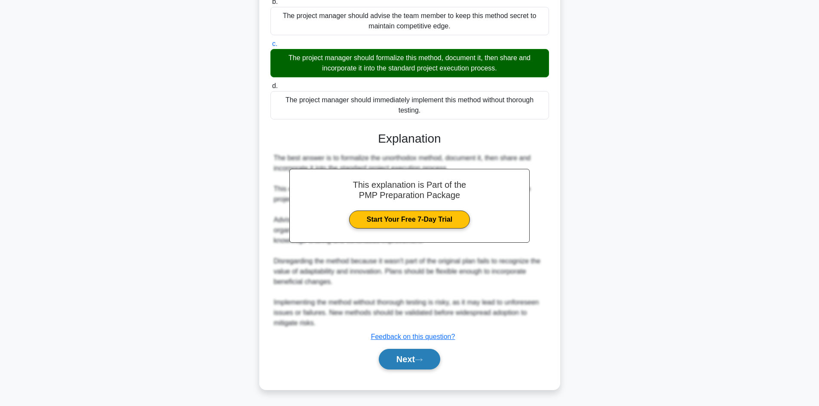
click at [403, 361] on button "Next" at bounding box center [409, 359] width 61 height 21
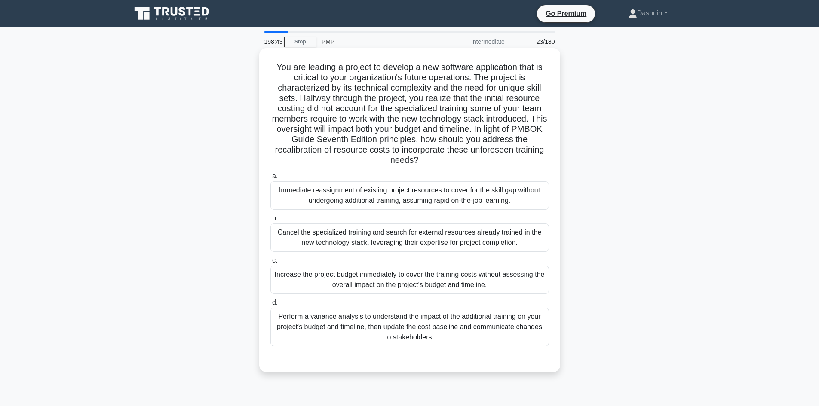
click at [440, 318] on div "Perform a variance analysis to understand the impact of the additional training…" at bounding box center [410, 327] width 279 height 39
click at [271, 306] on input "d. Perform a variance analysis to understand the impact of the additional train…" at bounding box center [271, 303] width 0 height 6
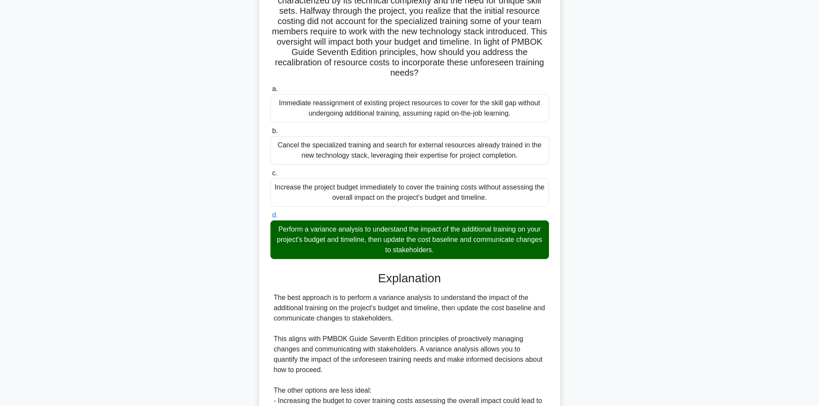
scroll to position [258, 0]
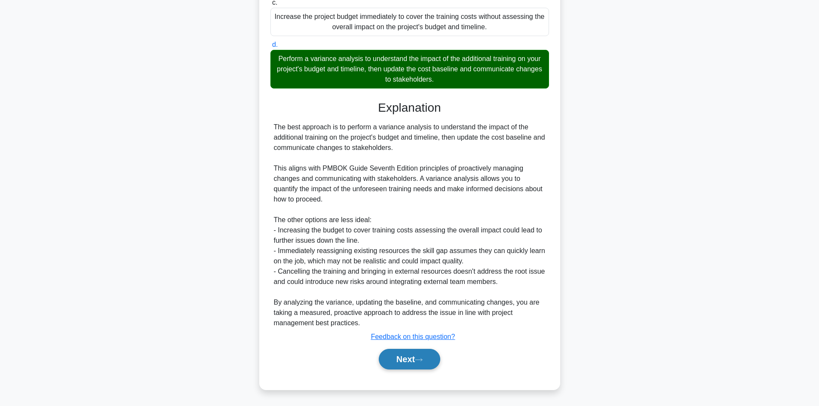
click at [416, 355] on button "Next" at bounding box center [409, 359] width 61 height 21
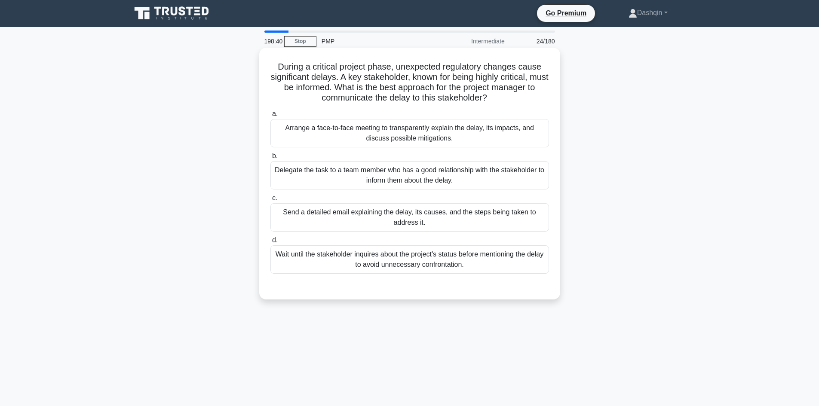
scroll to position [0, 0]
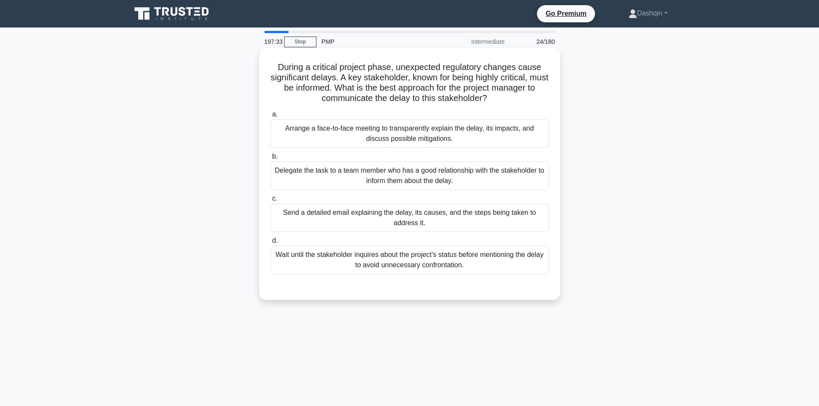
click at [387, 134] on div "Arrange a face-to-face meeting to transparently explain the delay, its impacts,…" at bounding box center [410, 134] width 279 height 28
click at [271, 117] on input "a. Arrange a face-to-face meeting to transparently explain the delay, its impac…" at bounding box center [271, 115] width 0 height 6
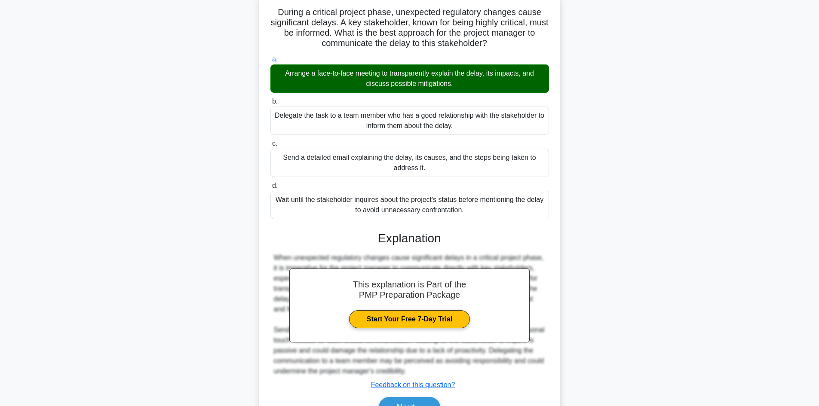
scroll to position [104, 0]
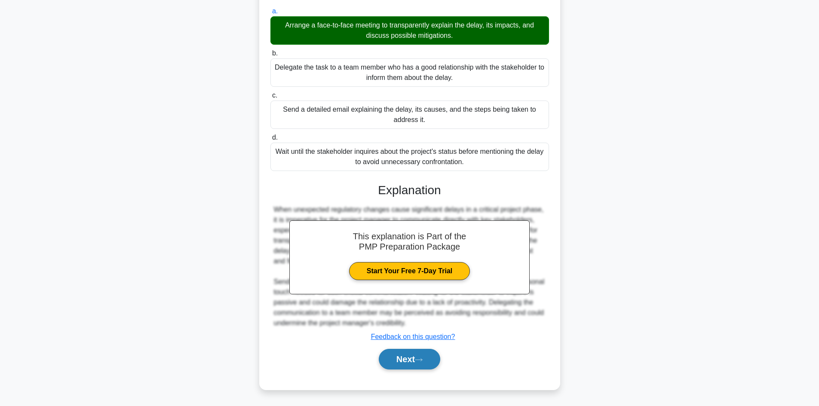
click at [416, 363] on button "Next" at bounding box center [409, 359] width 61 height 21
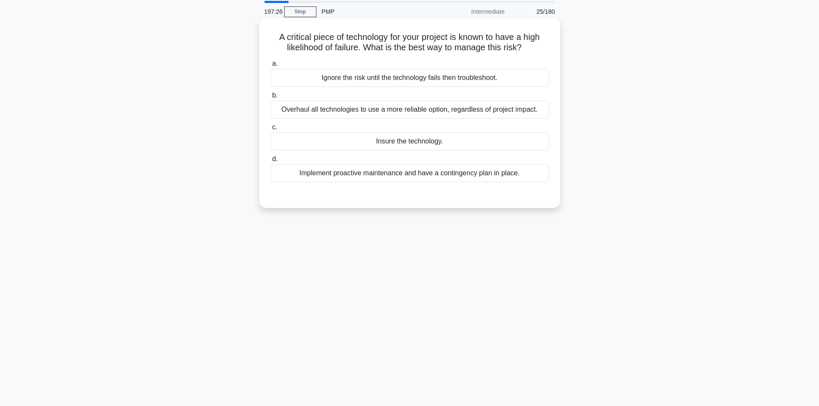
scroll to position [15, 0]
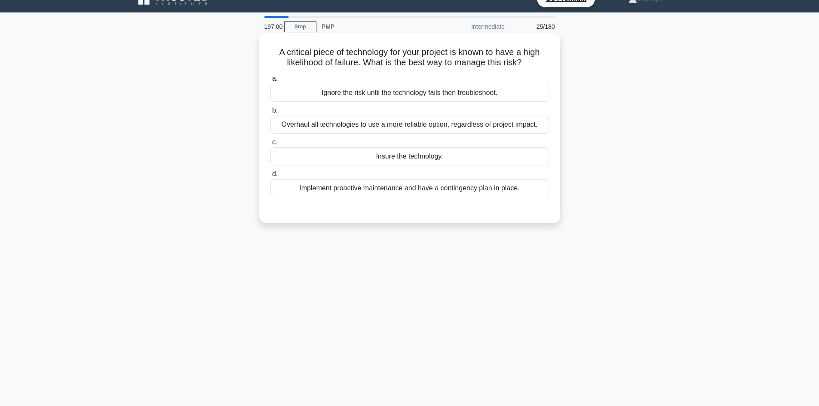
click at [496, 190] on div "Implement proactive maintenance and have a contingency plan in place." at bounding box center [410, 188] width 279 height 18
click at [271, 177] on input "d. Implement proactive maintenance and have a contingency plan in place." at bounding box center [271, 175] width 0 height 6
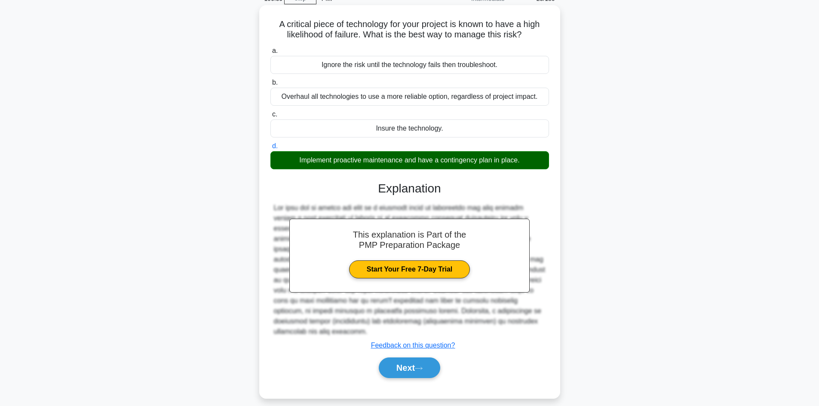
scroll to position [58, 0]
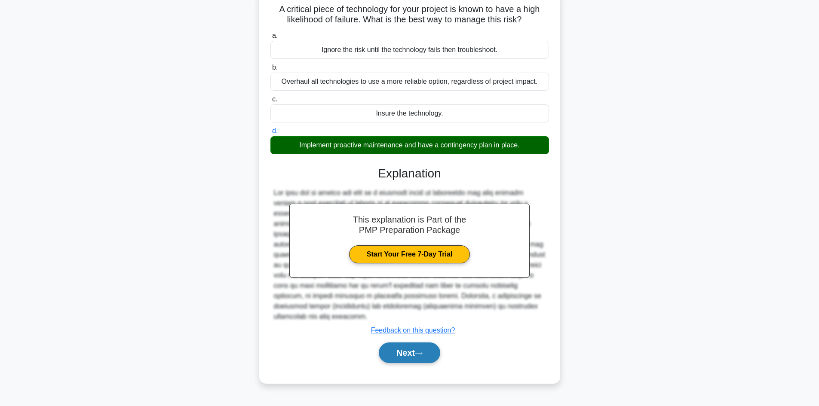
click at [405, 347] on button "Next" at bounding box center [409, 353] width 61 height 21
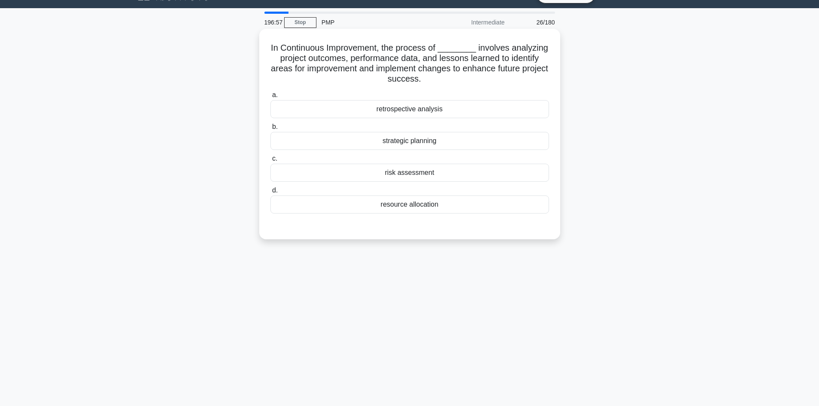
scroll to position [0, 0]
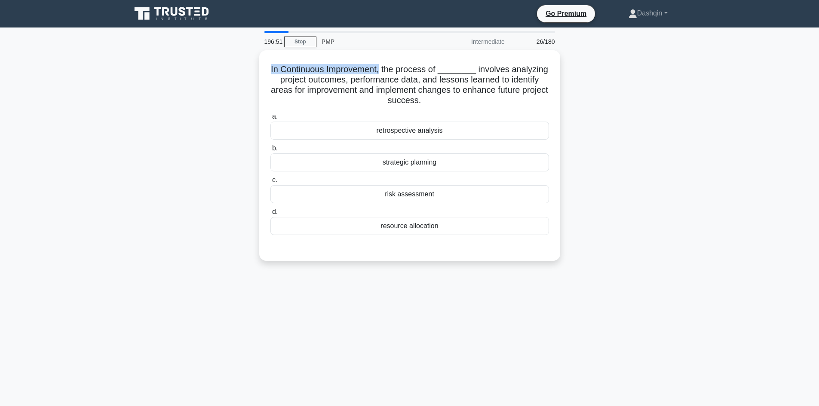
drag, startPoint x: 385, startPoint y: 67, endPoint x: 253, endPoint y: 67, distance: 132.0
click at [253, 67] on div "In Continuous Improvement, the process of ________ involves analyzing project o…" at bounding box center [410, 160] width 568 height 221
click at [423, 157] on div "strategic planning" at bounding box center [410, 160] width 279 height 18
click at [271, 149] on input "b. strategic planning" at bounding box center [271, 147] width 0 height 6
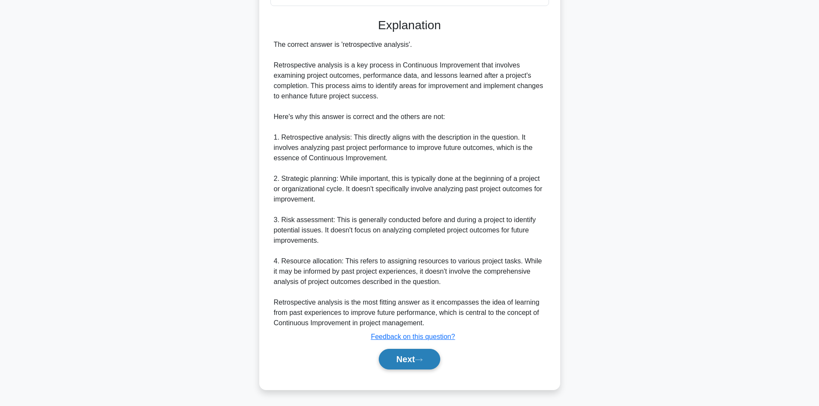
click at [409, 361] on button "Next" at bounding box center [409, 359] width 61 height 21
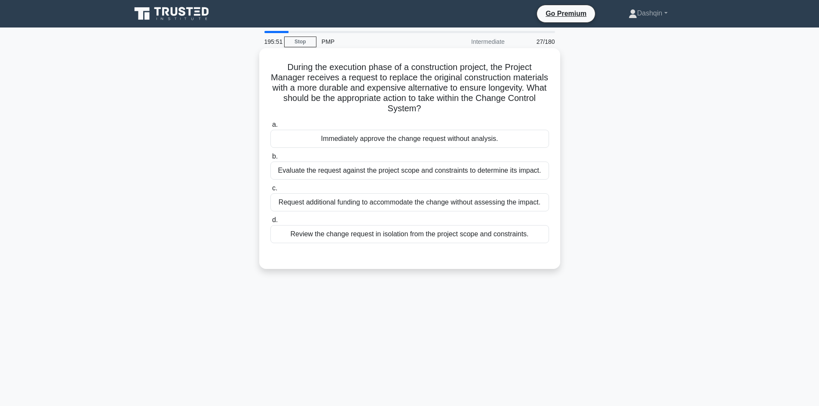
click at [415, 170] on div "Evaluate the request against the project scope and constraints to determine its…" at bounding box center [410, 171] width 279 height 18
click at [271, 160] on input "b. Evaluate the request against the project scope and constraints to determine …" at bounding box center [271, 157] width 0 height 6
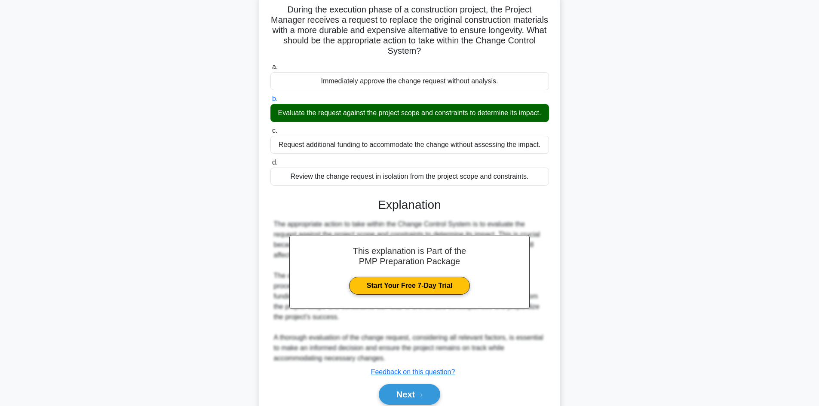
scroll to position [93, 0]
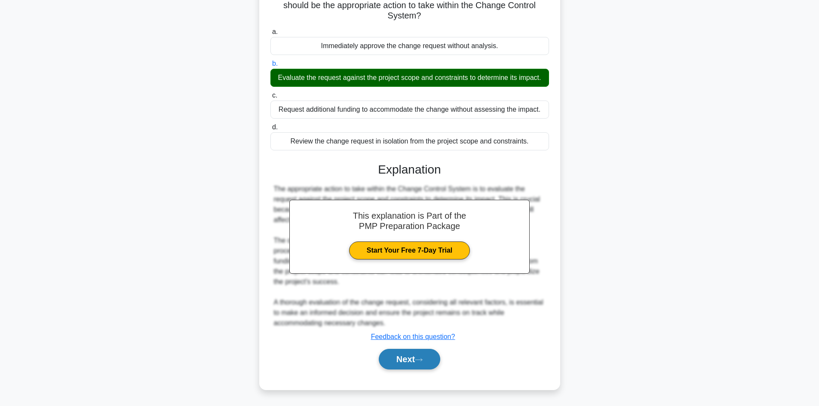
click at [405, 356] on button "Next" at bounding box center [409, 359] width 61 height 21
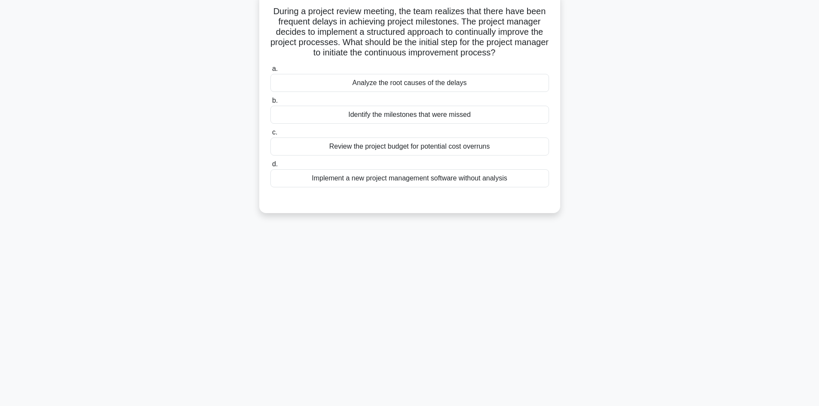
scroll to position [0, 0]
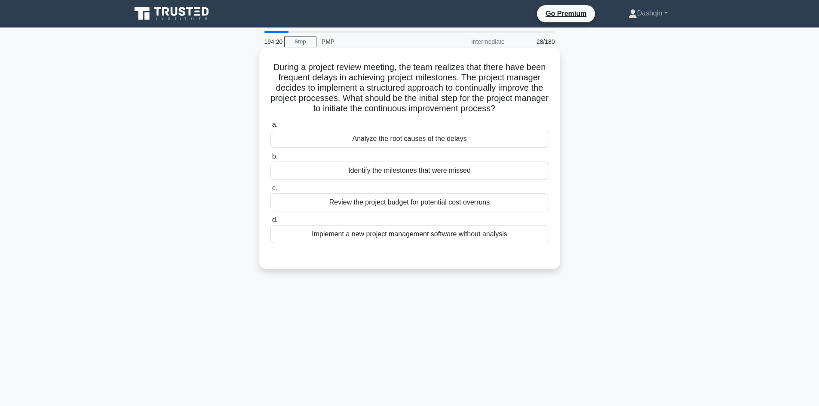
click at [440, 200] on div "Review the project budget for potential cost overruns" at bounding box center [410, 203] width 279 height 18
click at [271, 191] on input "c. Review the project budget for potential cost overruns" at bounding box center [271, 189] width 0 height 6
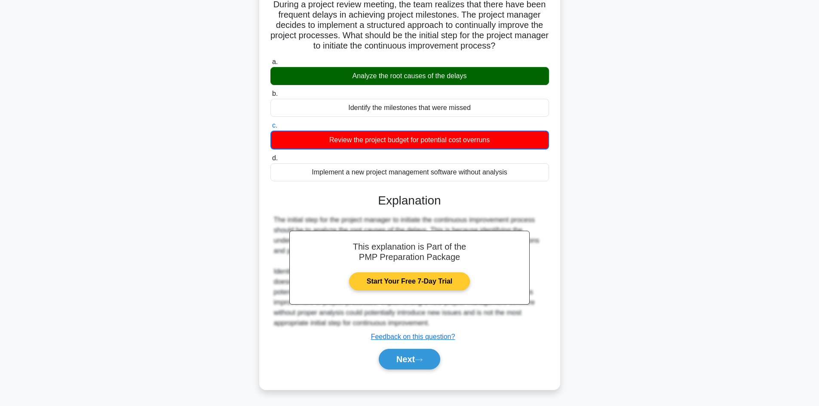
scroll to position [63, 0]
click at [406, 358] on button "Next" at bounding box center [409, 359] width 61 height 21
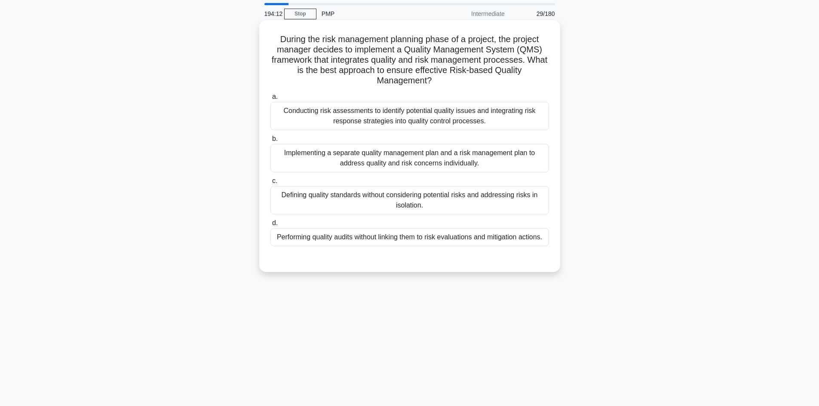
scroll to position [0, 0]
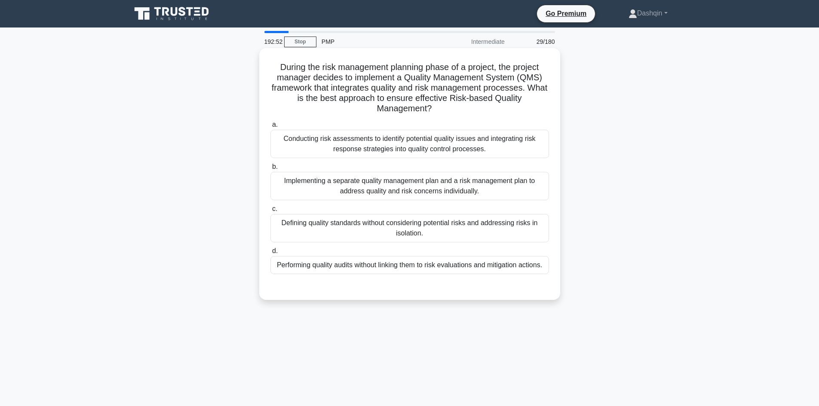
click at [425, 144] on div "Conducting risk assessments to identify potential quality issues and integratin…" at bounding box center [410, 144] width 279 height 28
click at [271, 128] on input "a. Conducting risk assessments to identify potential quality issues and integra…" at bounding box center [271, 125] width 0 height 6
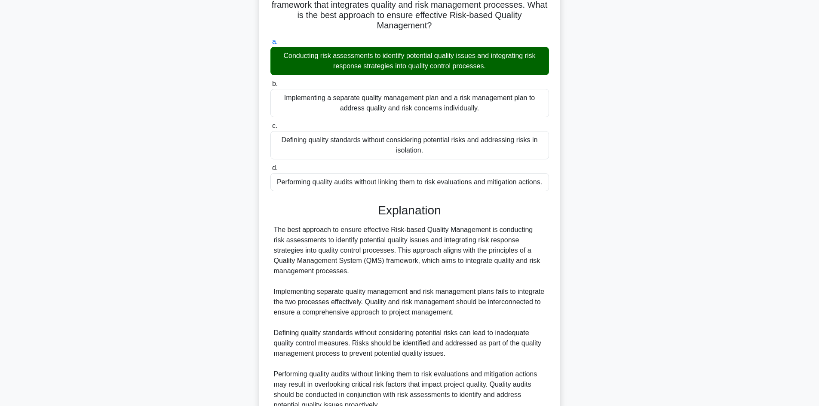
scroll to position [166, 0]
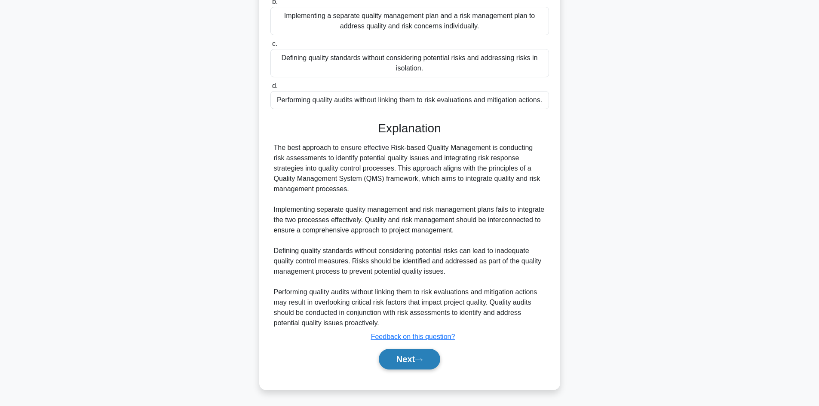
click at [413, 363] on button "Next" at bounding box center [409, 359] width 61 height 21
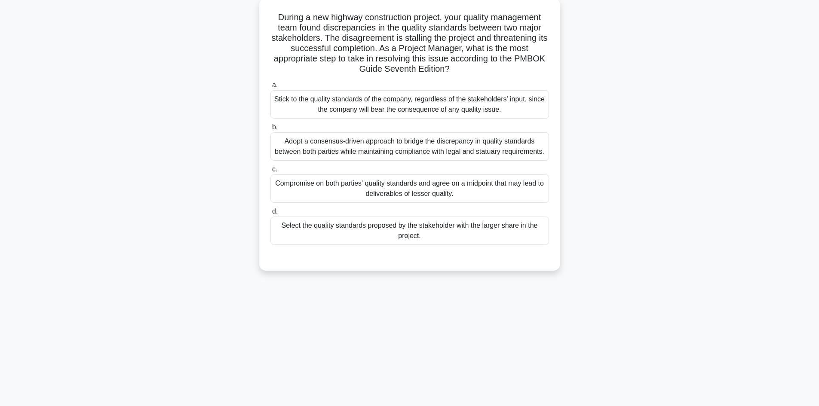
scroll to position [0, 0]
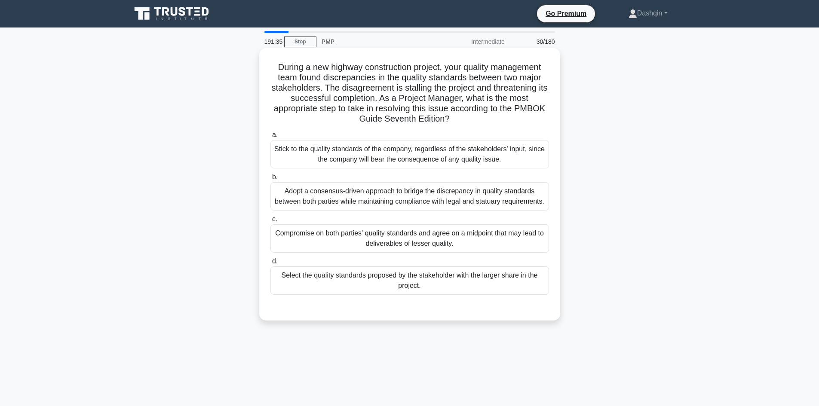
click at [397, 247] on div "Compromise on both parties' quality standards and agree on a midpoint that may …" at bounding box center [410, 238] width 279 height 28
click at [271, 222] on input "c. Compromise on both parties' quality standards and agree on a midpoint that m…" at bounding box center [271, 220] width 0 height 6
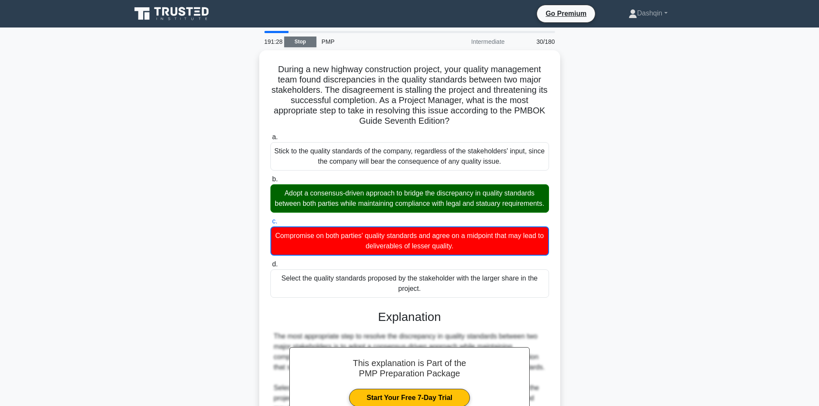
click at [300, 43] on link "Stop" at bounding box center [300, 42] width 32 height 11
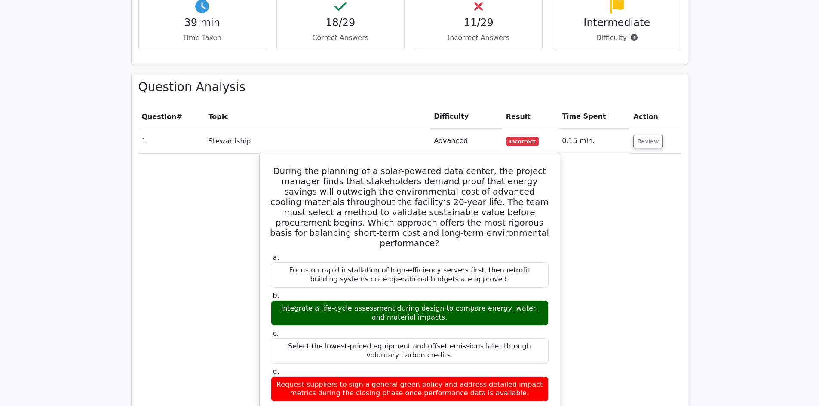
scroll to position [989, 0]
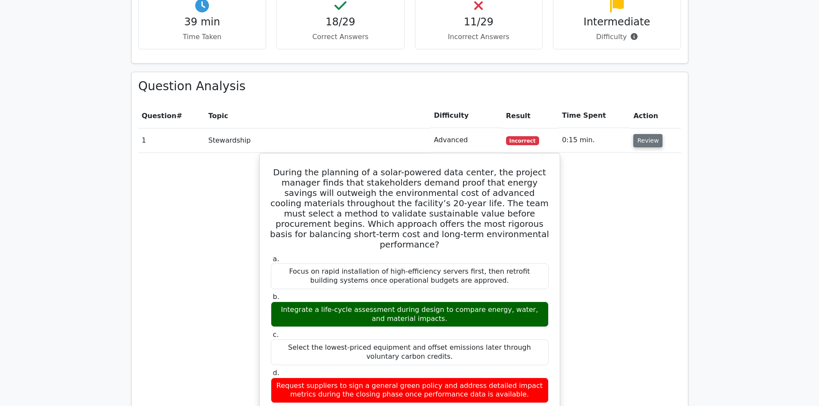
click at [650, 134] on button "Review" at bounding box center [647, 140] width 29 height 13
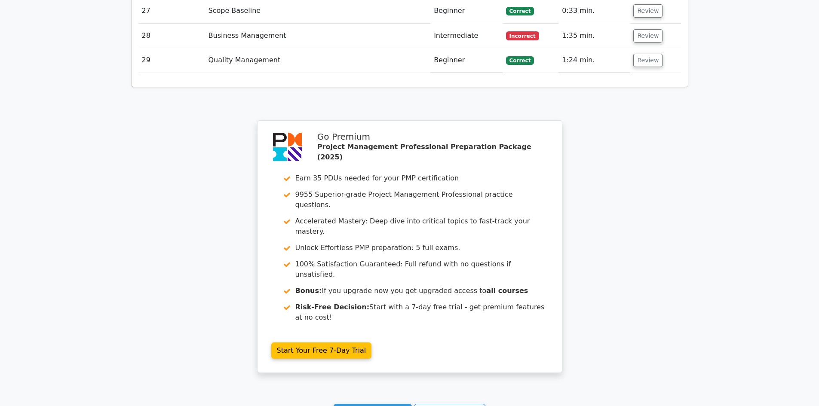
scroll to position [1806, 0]
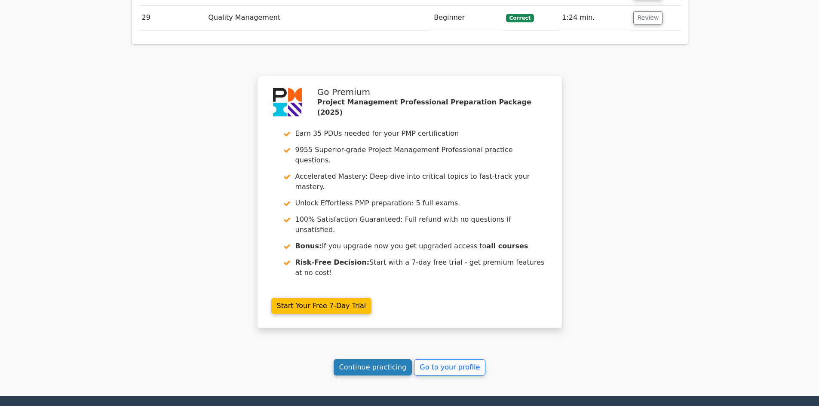
click at [394, 360] on link "Continue practicing" at bounding box center [373, 368] width 79 height 16
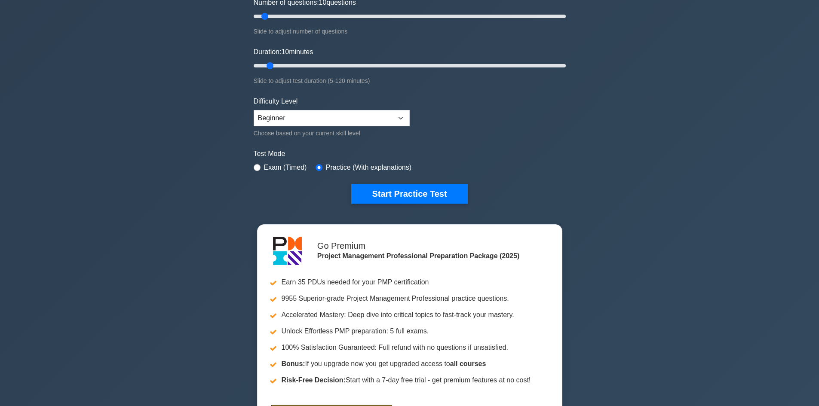
scroll to position [129, 0]
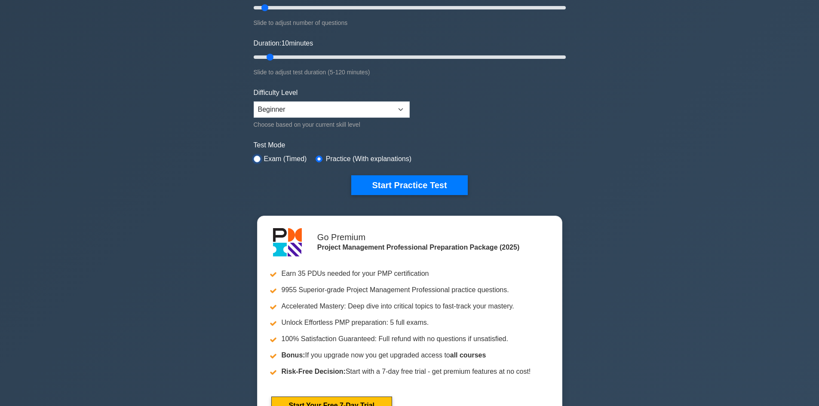
click at [257, 160] on input "radio" at bounding box center [257, 159] width 7 height 7
radio input "true"
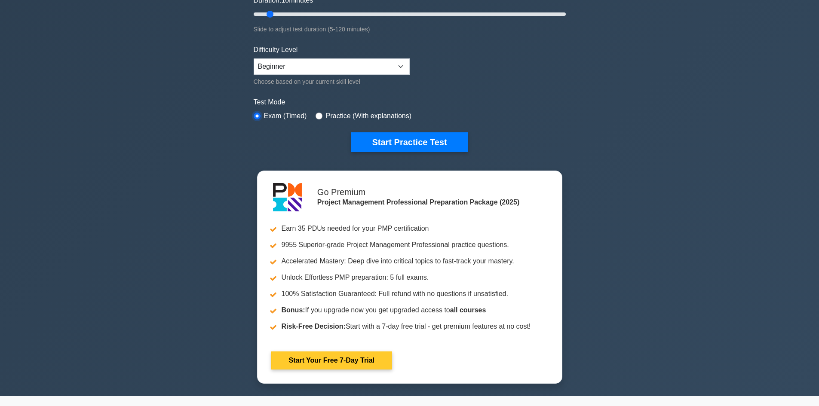
scroll to position [43, 0]
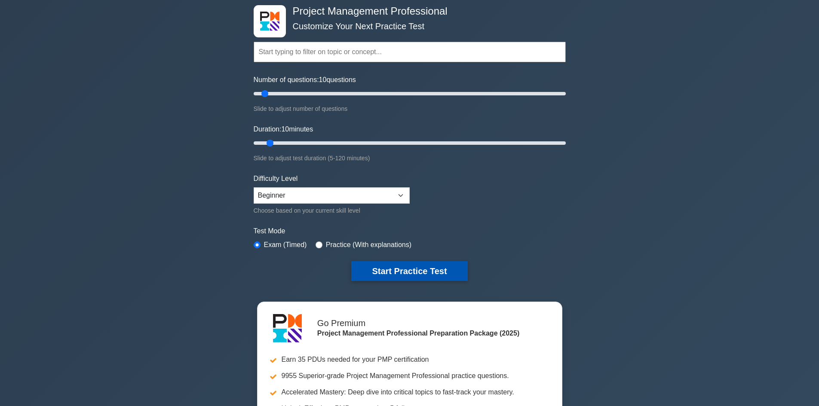
click at [405, 269] on button "Start Practice Test" at bounding box center [409, 271] width 116 height 20
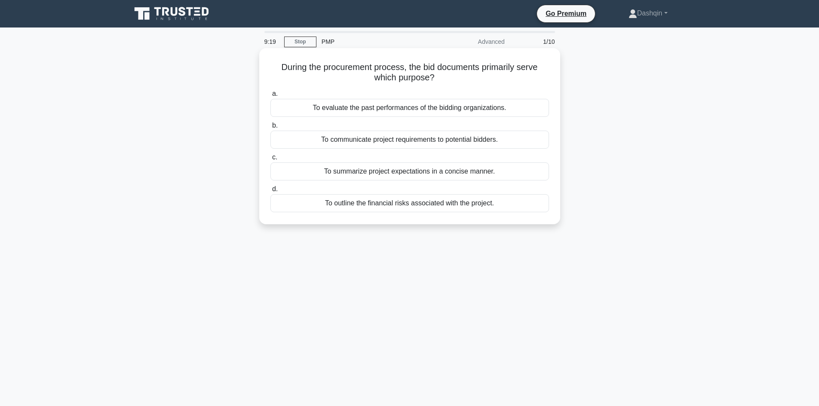
click at [437, 204] on div "To outline the financial risks associated with the project." at bounding box center [410, 203] width 279 height 18
click at [271, 192] on input "d. To outline the financial risks associated with the project." at bounding box center [271, 190] width 0 height 6
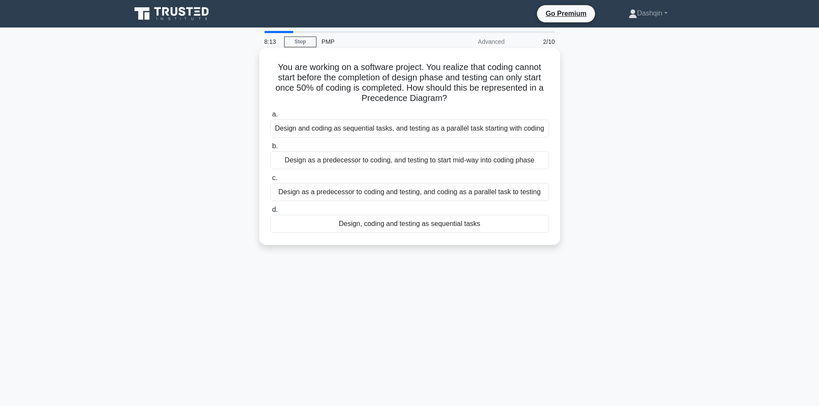
click at [492, 163] on div "Design as a predecessor to coding, and testing to start mid-way into coding pha…" at bounding box center [410, 160] width 279 height 18
click at [271, 149] on input "b. Design as a predecessor to coding, and testing to start mid-way into coding …" at bounding box center [271, 147] width 0 height 6
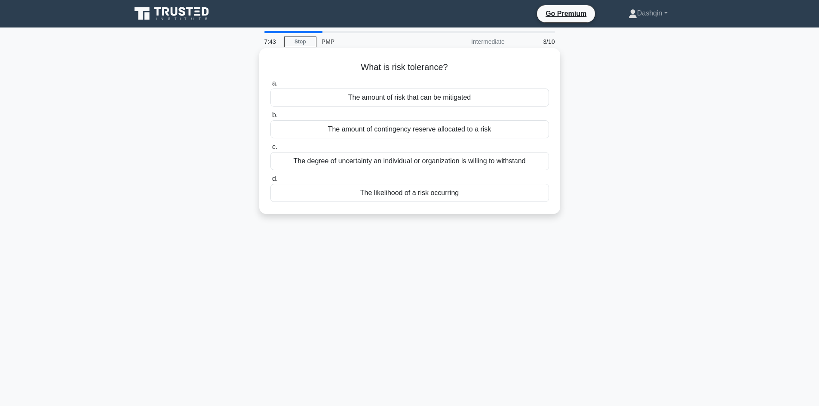
click at [426, 194] on div "The likelihood of a risk occurring" at bounding box center [410, 193] width 279 height 18
click at [271, 182] on input "d. The likelihood of a risk occurring" at bounding box center [271, 179] width 0 height 6
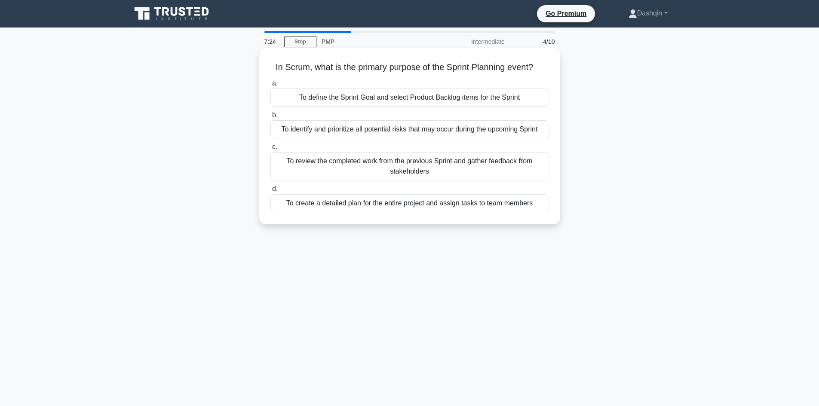
click at [372, 102] on div "To define the Sprint Goal and select Product Backlog items for the Sprint" at bounding box center [410, 98] width 279 height 18
click at [271, 86] on input "a. To define the Sprint Goal and select Product Backlog items for the Sprint" at bounding box center [271, 84] width 0 height 6
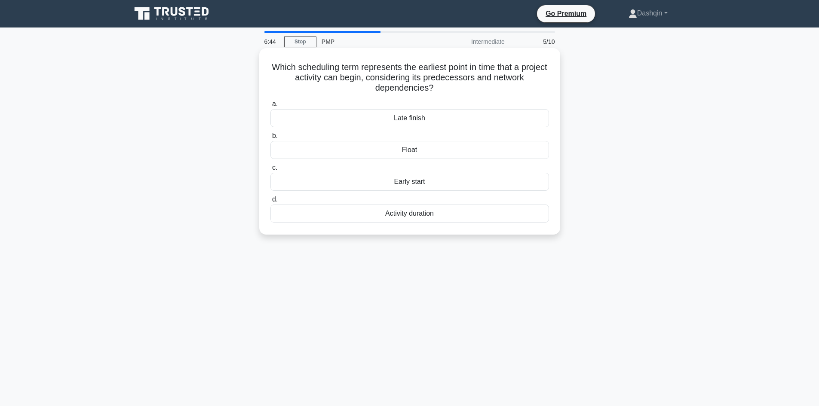
click at [412, 184] on div "Early start" at bounding box center [410, 182] width 279 height 18
click at [271, 171] on input "c. Early start" at bounding box center [271, 168] width 0 height 6
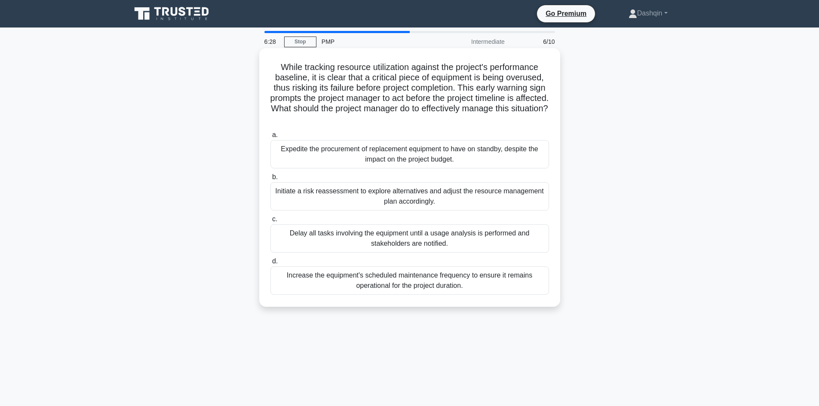
click at [410, 158] on div "Expedite the procurement of replacement equipment to have on standby, despite t…" at bounding box center [410, 154] width 279 height 28
click at [271, 138] on input "a. Expedite the procurement of replacement equipment to have on standby, despit…" at bounding box center [271, 135] width 0 height 6
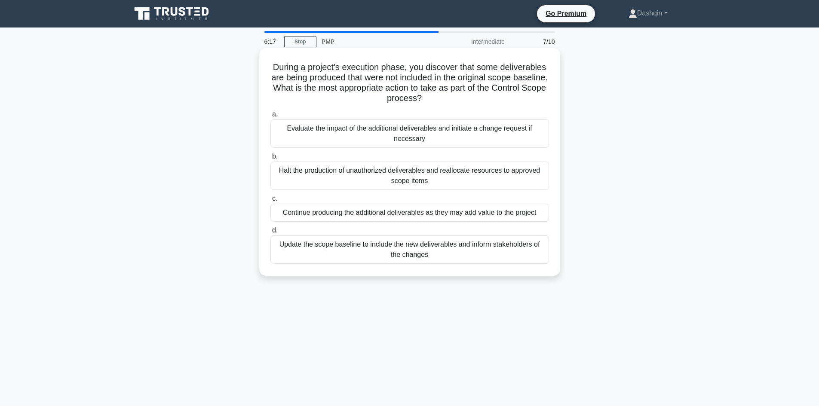
click at [337, 133] on div "Evaluate the impact of the additional deliverables and initiate a change reques…" at bounding box center [410, 134] width 279 height 28
click at [271, 117] on input "a. Evaluate the impact of the additional deliverables and initiate a change req…" at bounding box center [271, 115] width 0 height 6
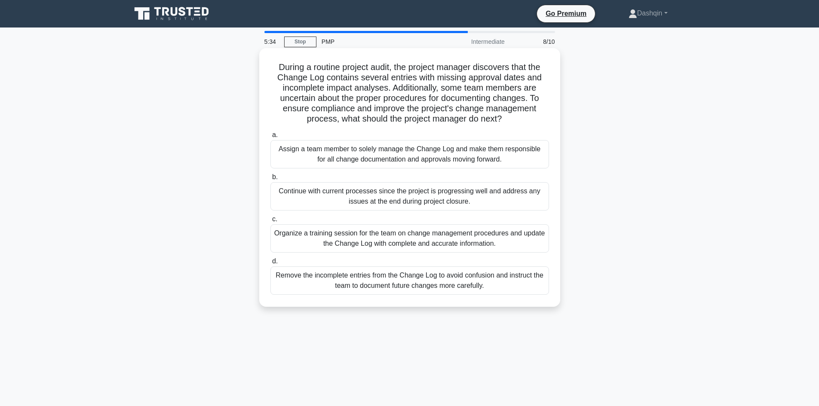
click at [409, 238] on div "Organize a training session for the team on change management procedures and up…" at bounding box center [410, 238] width 279 height 28
click at [271, 222] on input "c. Organize a training session for the team on change management procedures and…" at bounding box center [271, 220] width 0 height 6
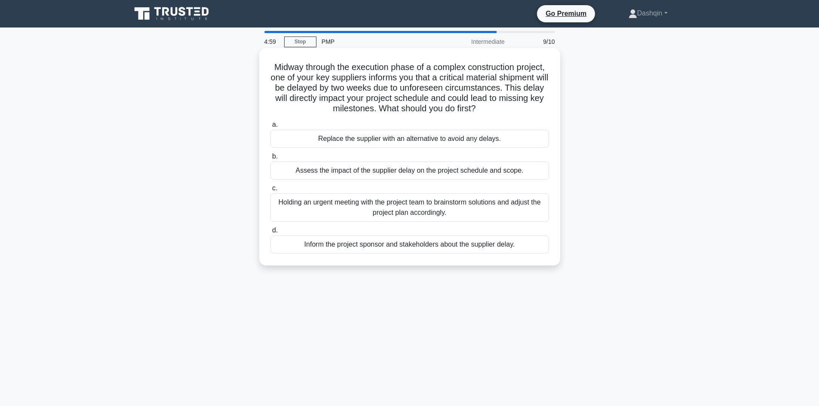
click at [451, 206] on div "Holding an urgent meeting with the project team to brainstorm solutions and adj…" at bounding box center [410, 208] width 279 height 28
click at [271, 191] on input "c. Holding an urgent meeting with the project team to brainstorm solutions and …" at bounding box center [271, 189] width 0 height 6
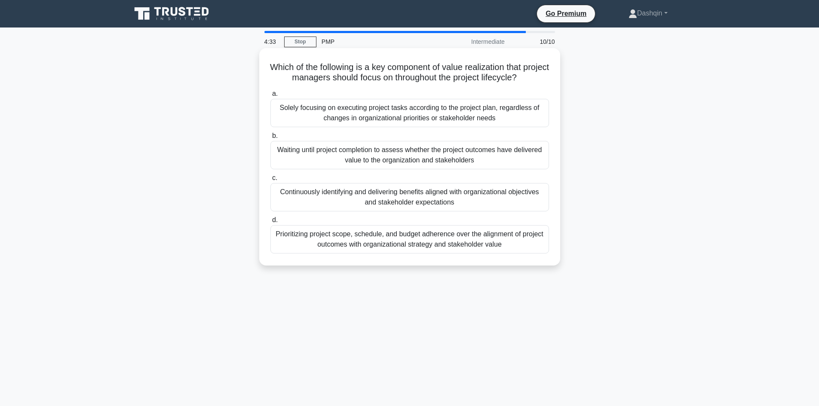
click at [435, 238] on div "Prioritizing project scope, schedule, and budget adherence over the alignment o…" at bounding box center [410, 239] width 279 height 28
click at [271, 223] on input "d. Prioritizing project scope, schedule, and budget adherence over the alignmen…" at bounding box center [271, 221] width 0 height 6
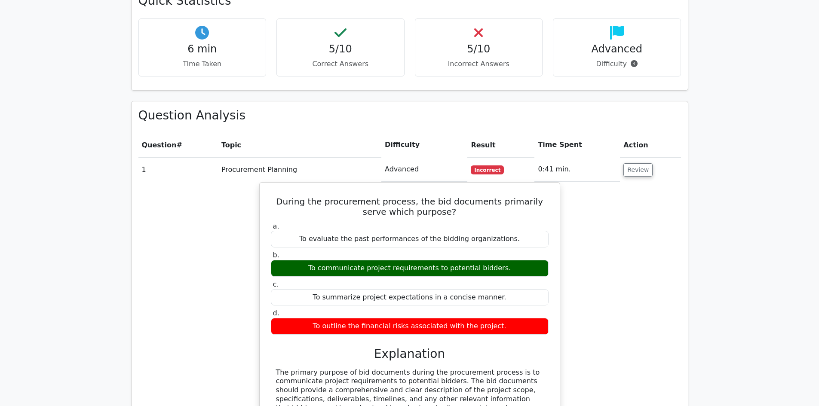
scroll to position [688, 0]
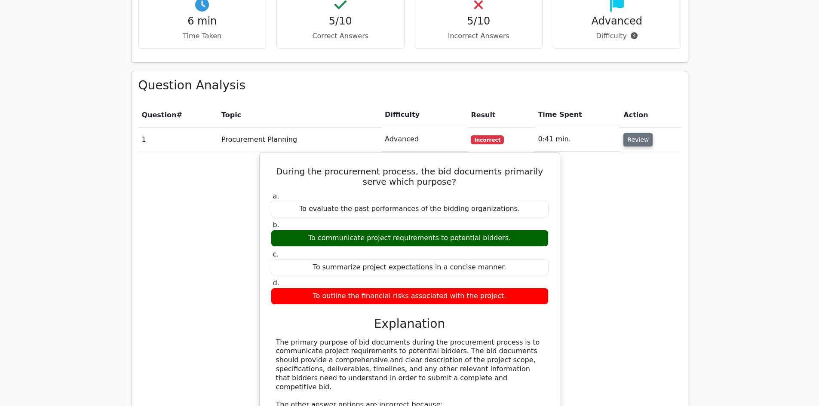
click at [630, 133] on button "Review" at bounding box center [638, 139] width 29 height 13
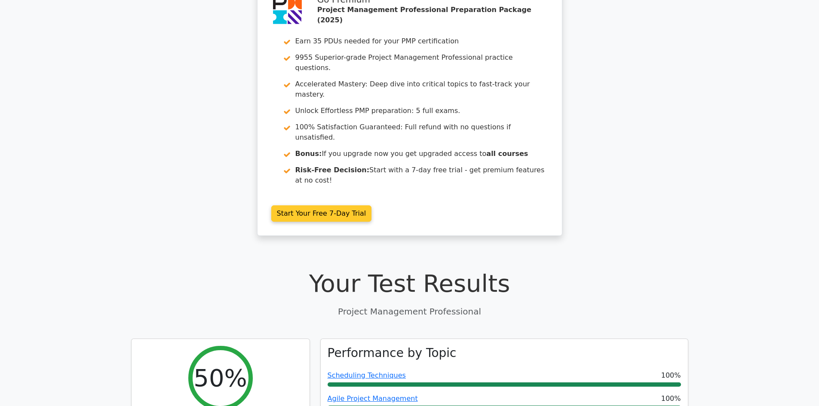
scroll to position [0, 0]
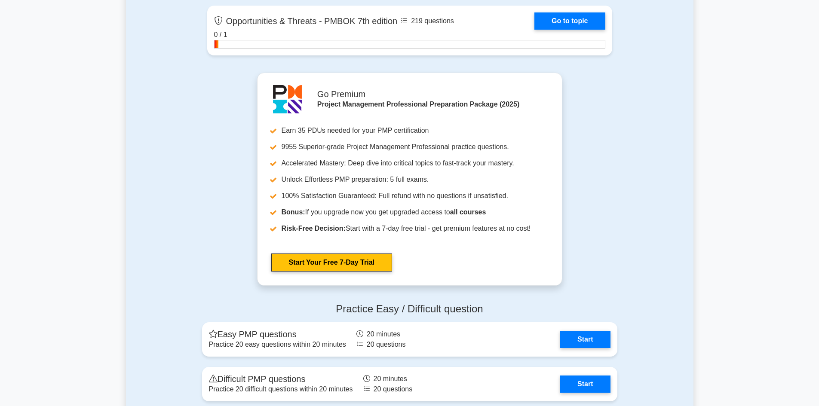
scroll to position [2838, 0]
